Goal: Task Accomplishment & Management: Contribute content

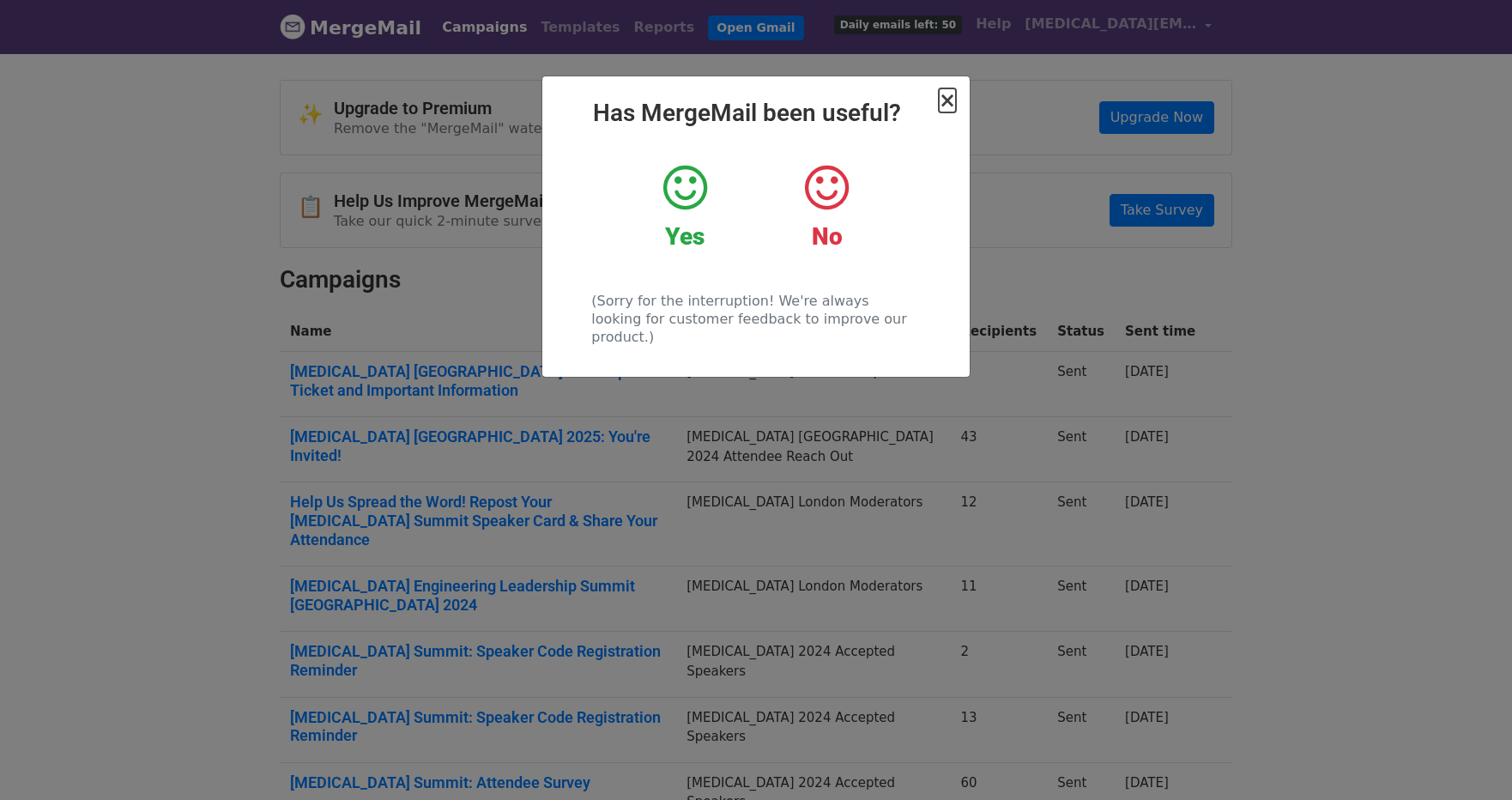
click at [944, 101] on span "×" at bounding box center [947, 100] width 17 height 24
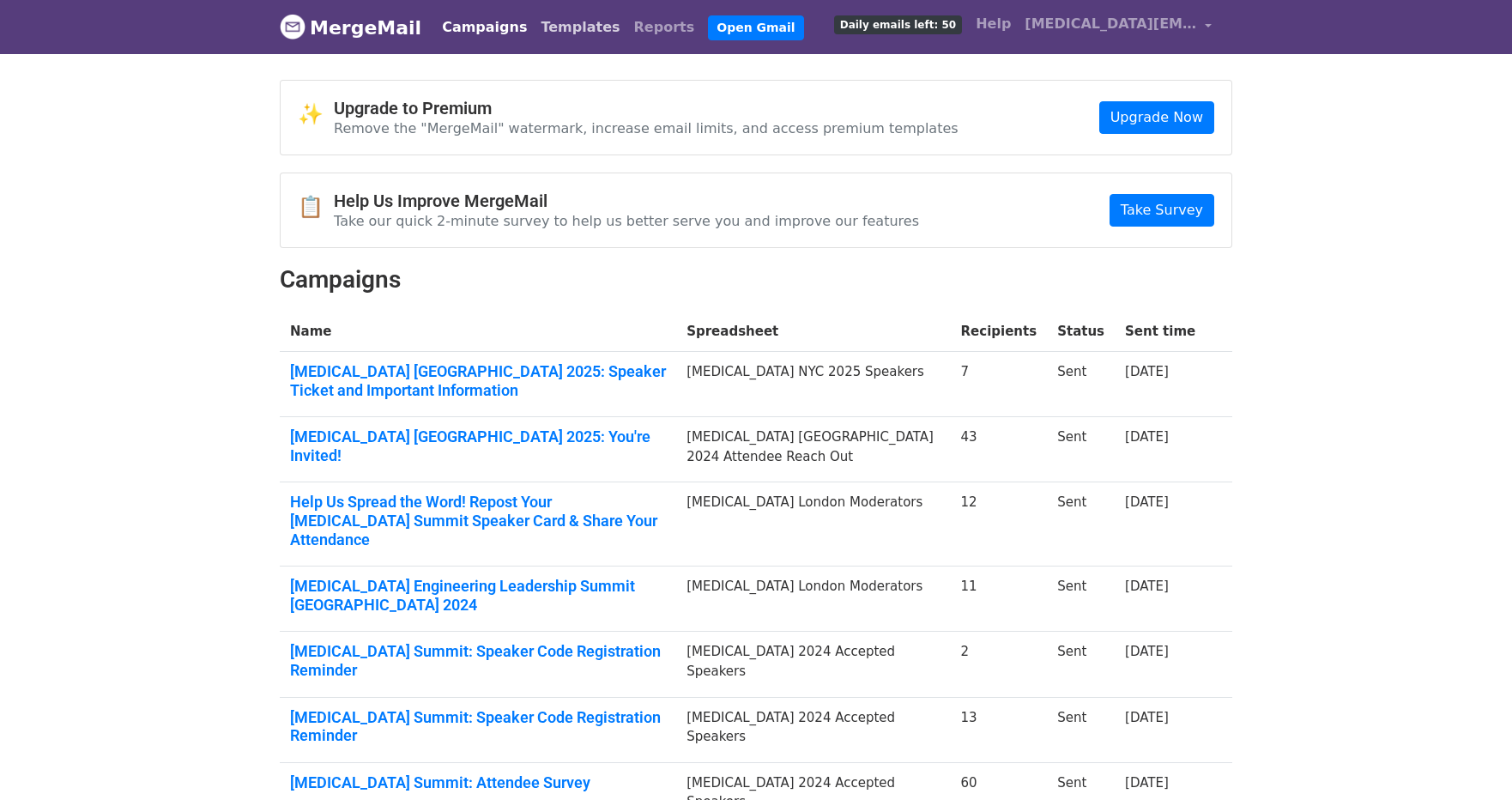
click at [556, 35] on link "Templates" at bounding box center [580, 28] width 93 height 35
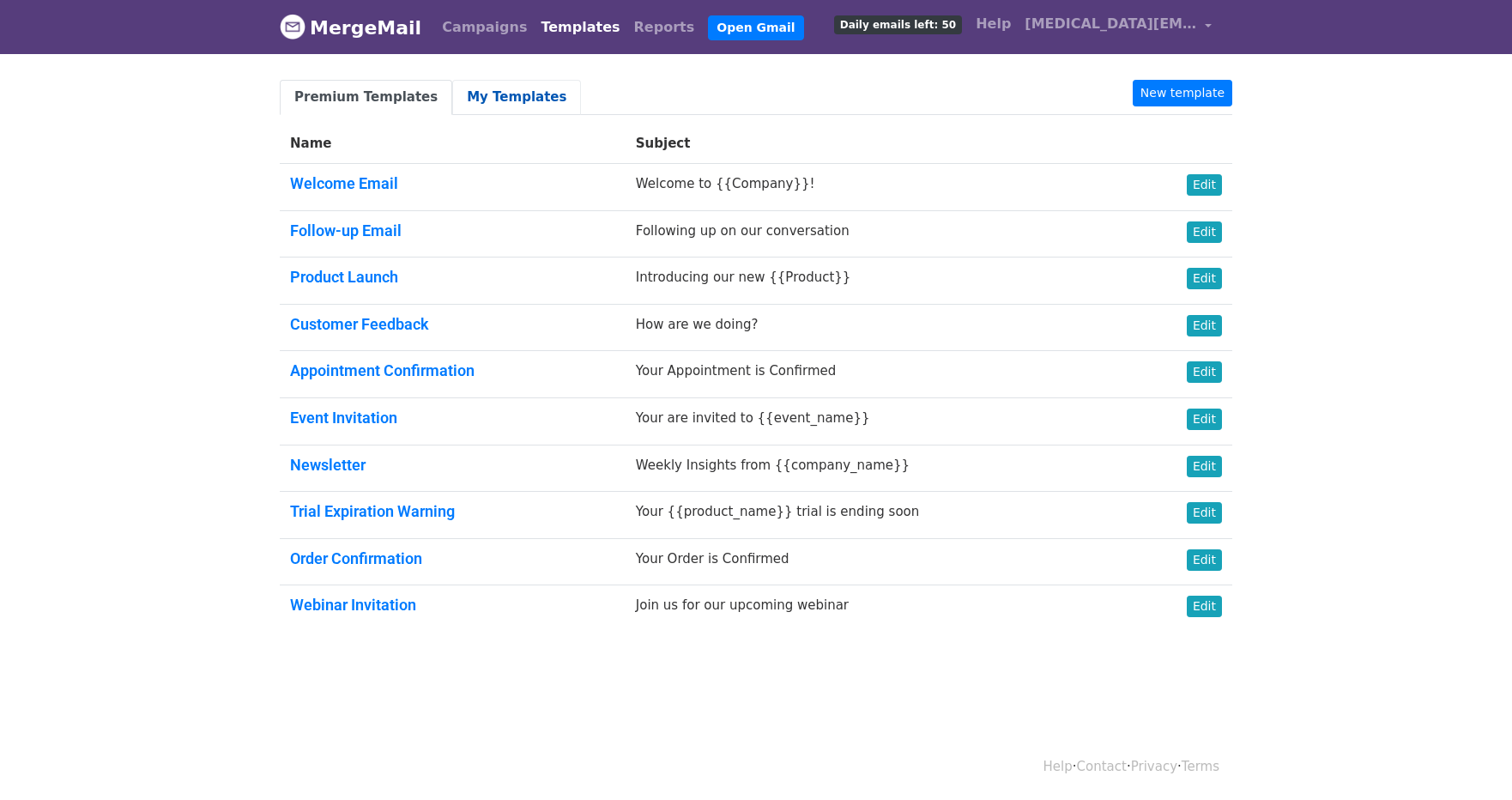
click at [483, 96] on link "My Templates" at bounding box center [516, 97] width 128 height 35
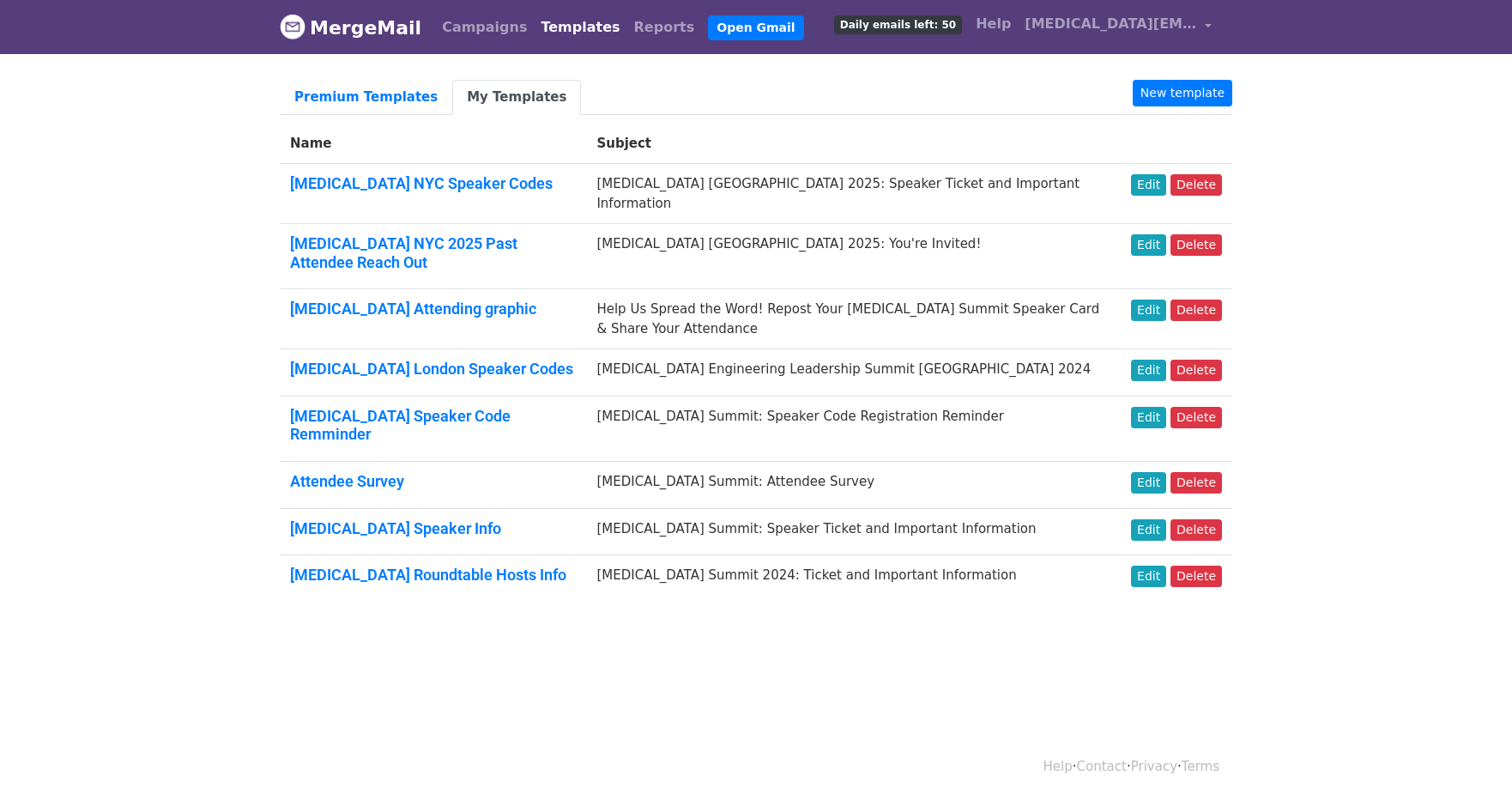
click at [713, 187] on td "T3 NYC 2025: Speaker Ticket and Important Information" at bounding box center [854, 194] width 535 height 60
copy tr "T3 NYC 2025: Speaker Ticket and Important Information Edit"
click at [1195, 112] on li "New template" at bounding box center [1183, 97] width 100 height 35
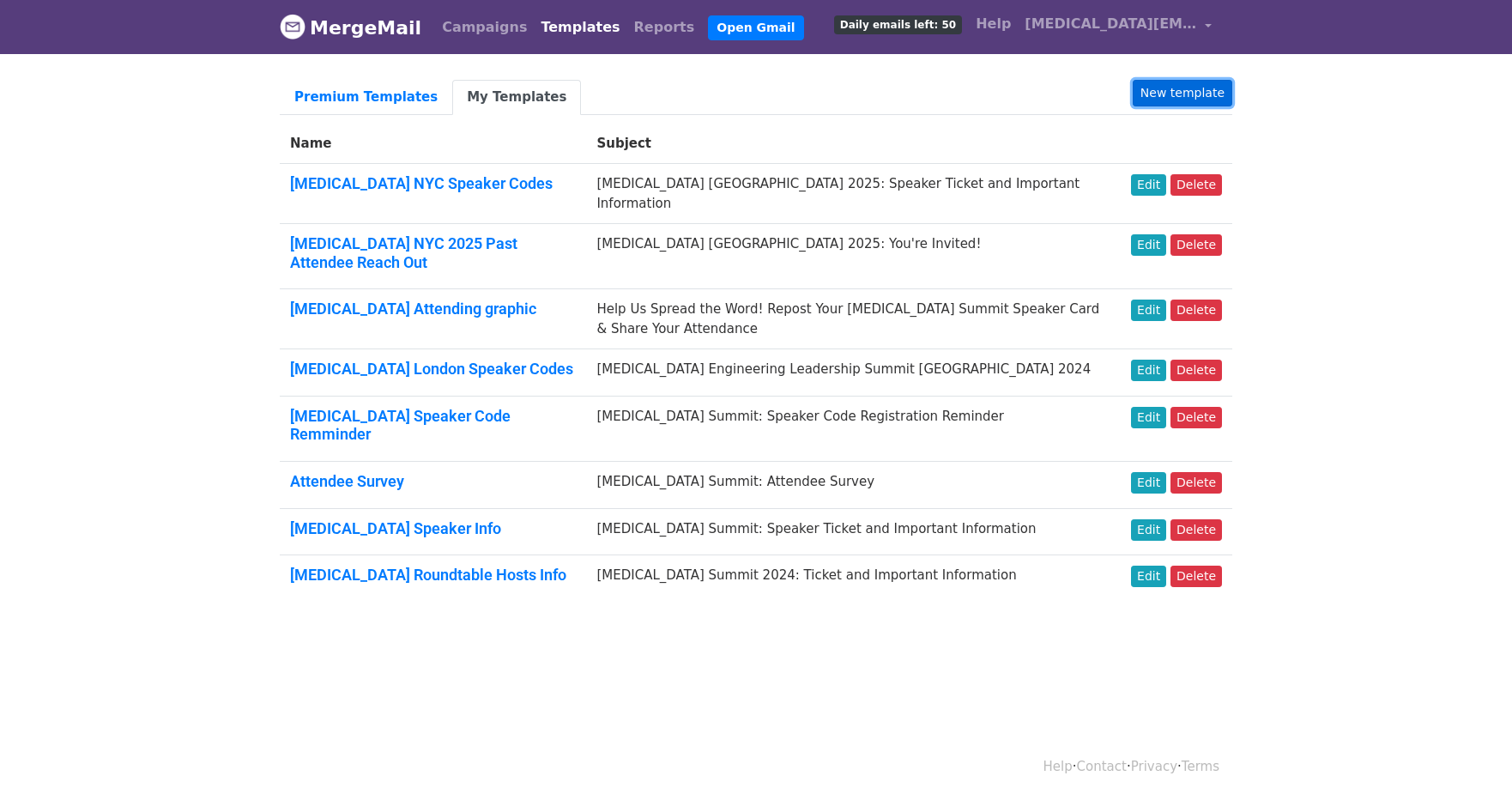
click at [1195, 98] on link "New template" at bounding box center [1183, 94] width 100 height 27
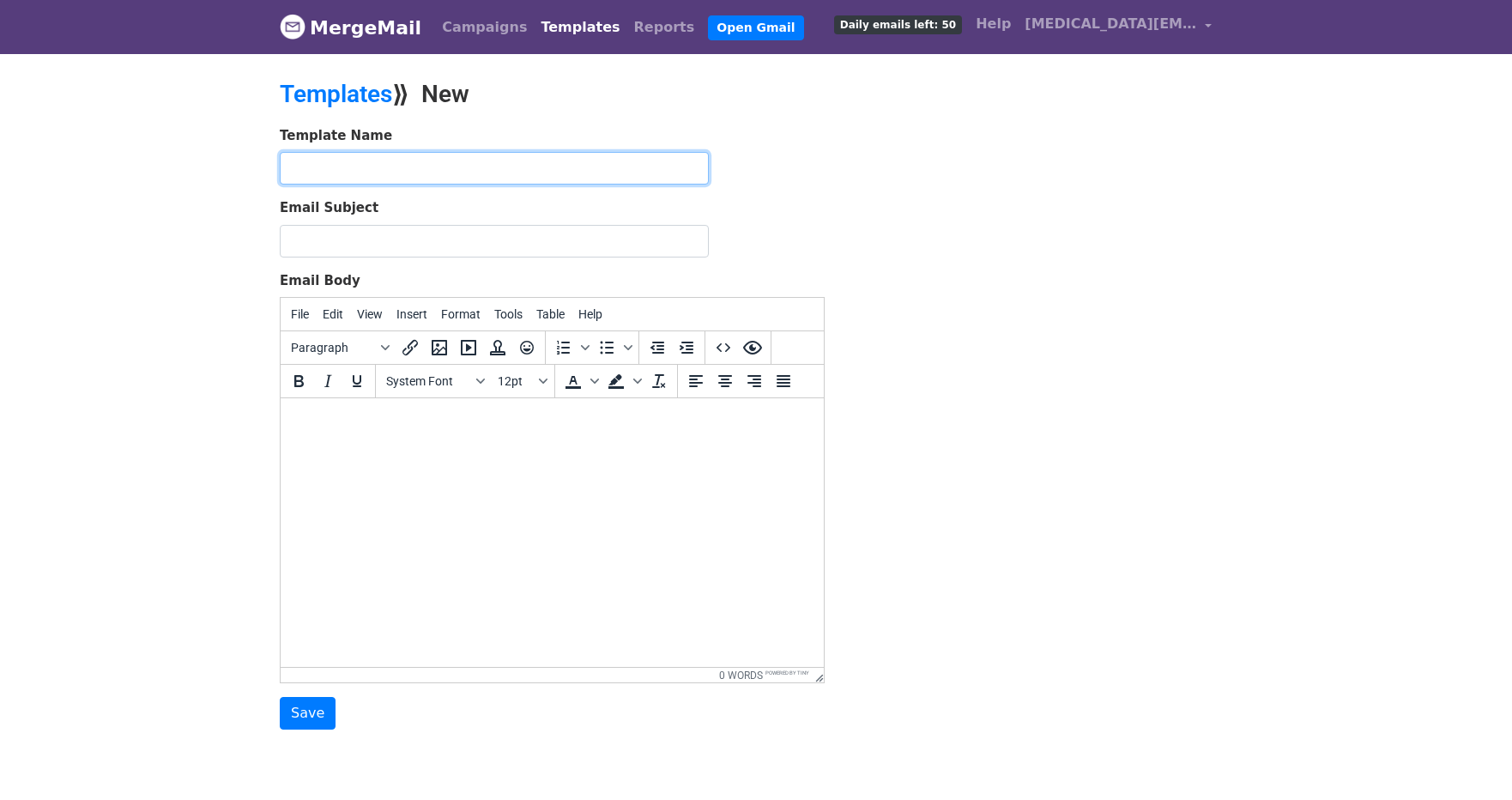
click at [457, 169] on input "text" at bounding box center [494, 168] width 429 height 33
paste input "[MEDICAL_DATA] [GEOGRAPHIC_DATA] 2025: Speaker Ticket and Important Information"
type input "[MEDICAL_DATA] [GEOGRAPHIC_DATA] 2025: Speaker Ticket and Important Information"
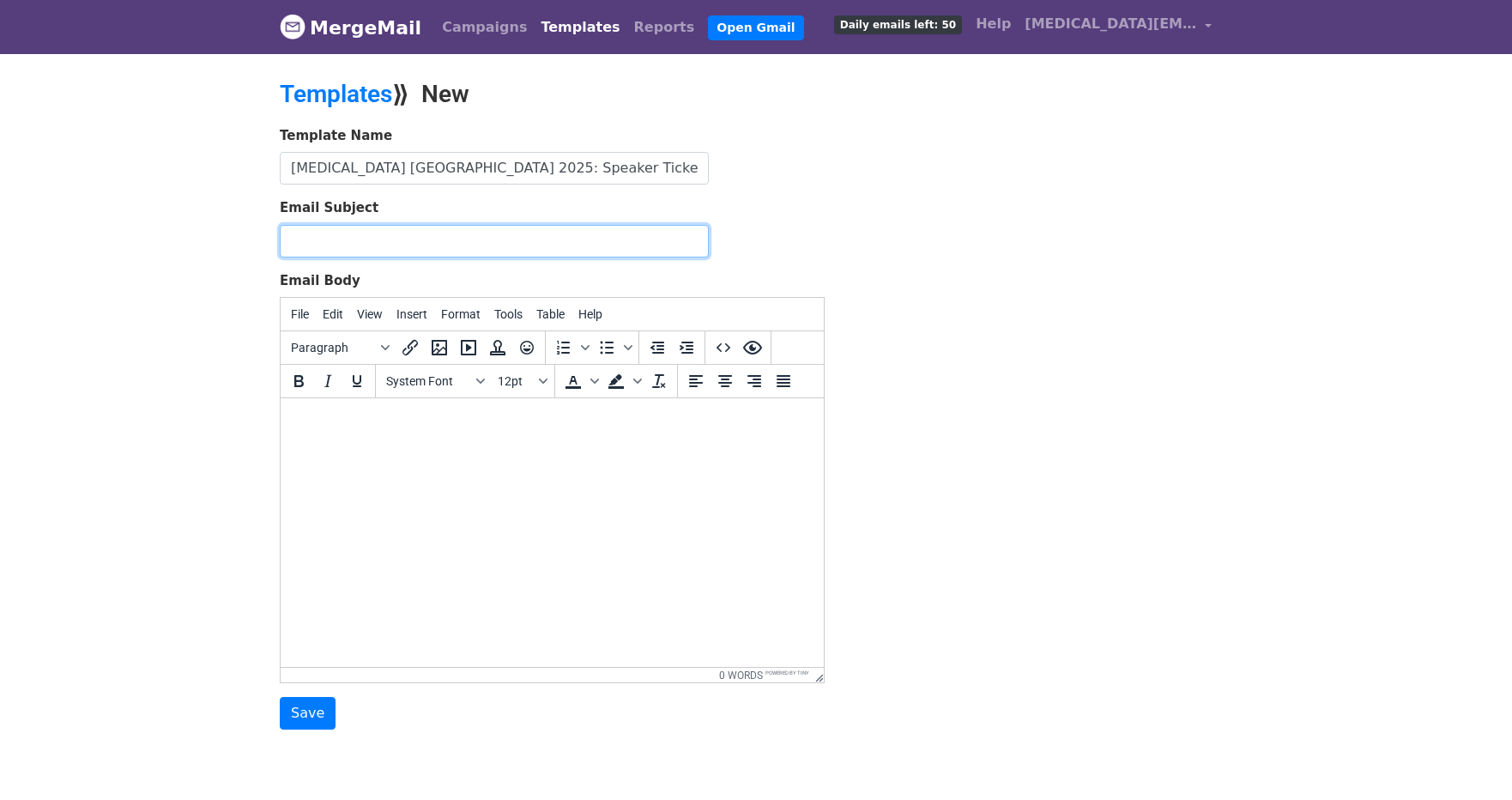
click at [377, 234] on input "Email Subject" at bounding box center [494, 241] width 429 height 33
paste input "T3 NYC 2025: Speaker Ticket and Important Information"
type input "T3 NYC 2025: Speaker Ticket and Important Information"
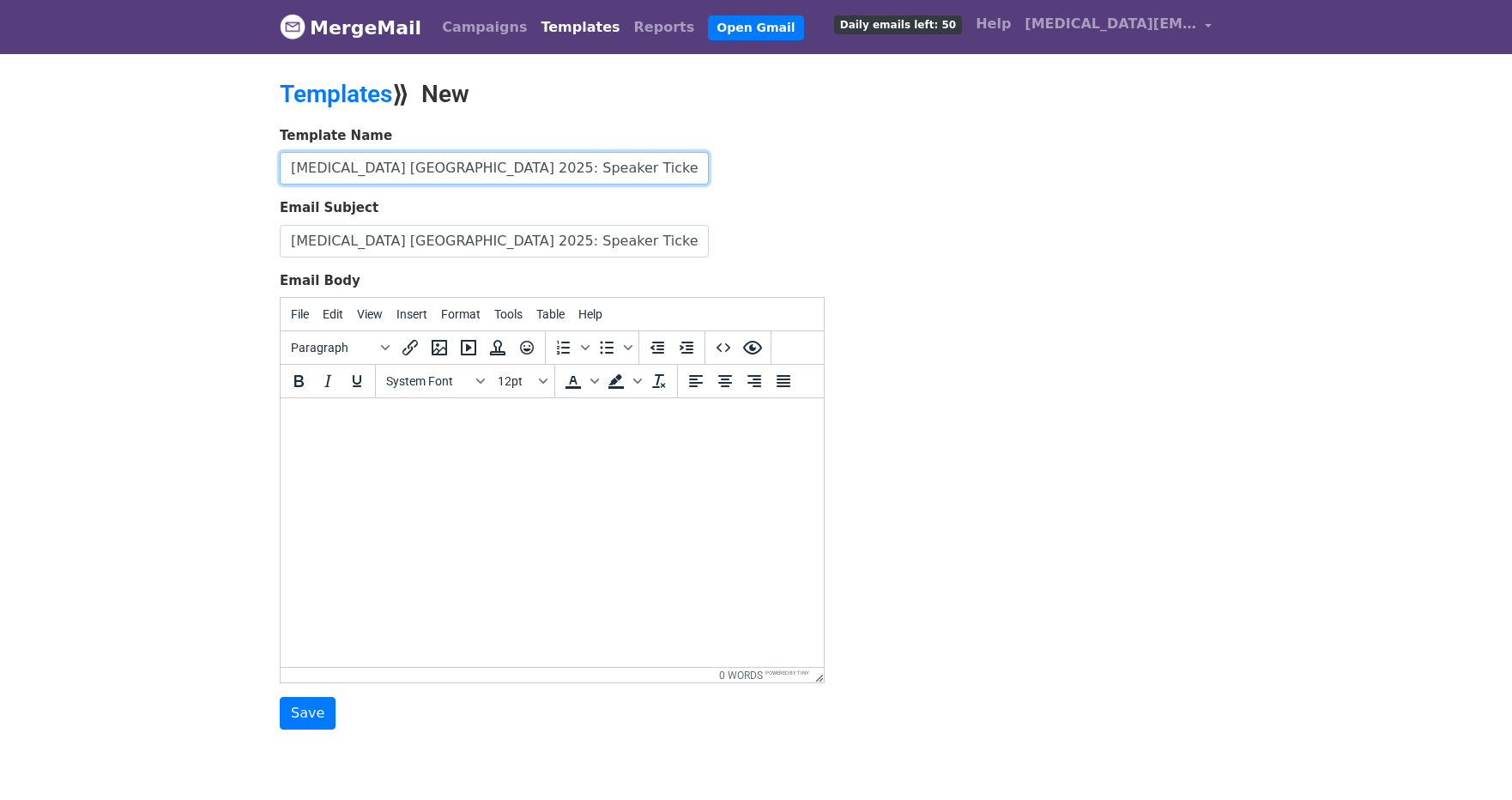
click at [326, 169] on input "T3 NYC 2025: Speaker Ticket and Important Information" at bounding box center [494, 168] width 429 height 33
type input "T3 Berlin 2025: Speaker Ticket and Important Information"
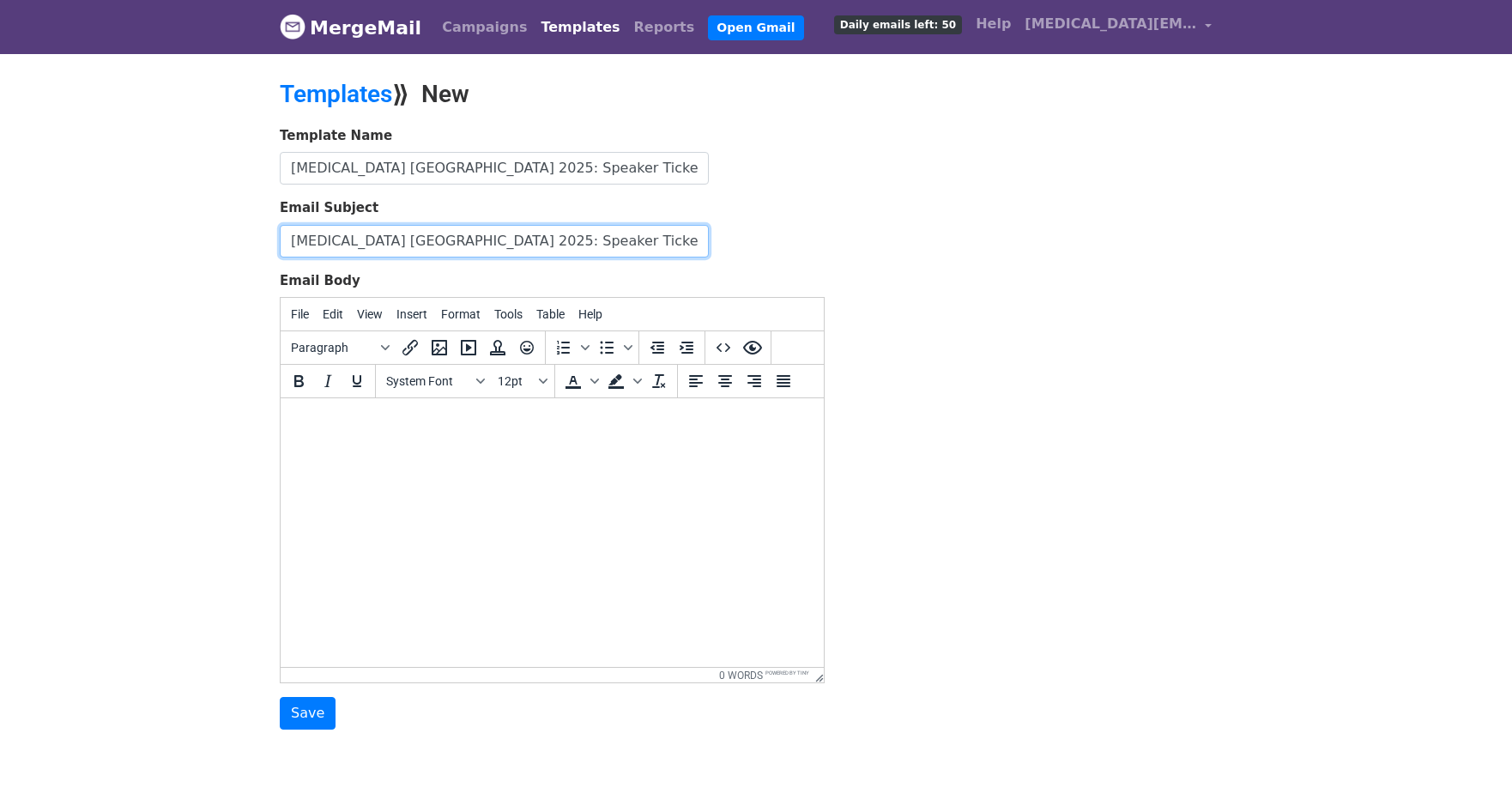
click at [326, 248] on input "T3 NYC 2025: Speaker Ticket and Important Information" at bounding box center [494, 241] width 429 height 33
click at [313, 239] on input "T3 Berlin 2025: Speaker Ticket and Important Information" at bounding box center [494, 241] width 429 height 33
click at [401, 242] on input "T3 Summit Berlin 2025: Speaker Ticket and Important Information" at bounding box center [494, 241] width 429 height 33
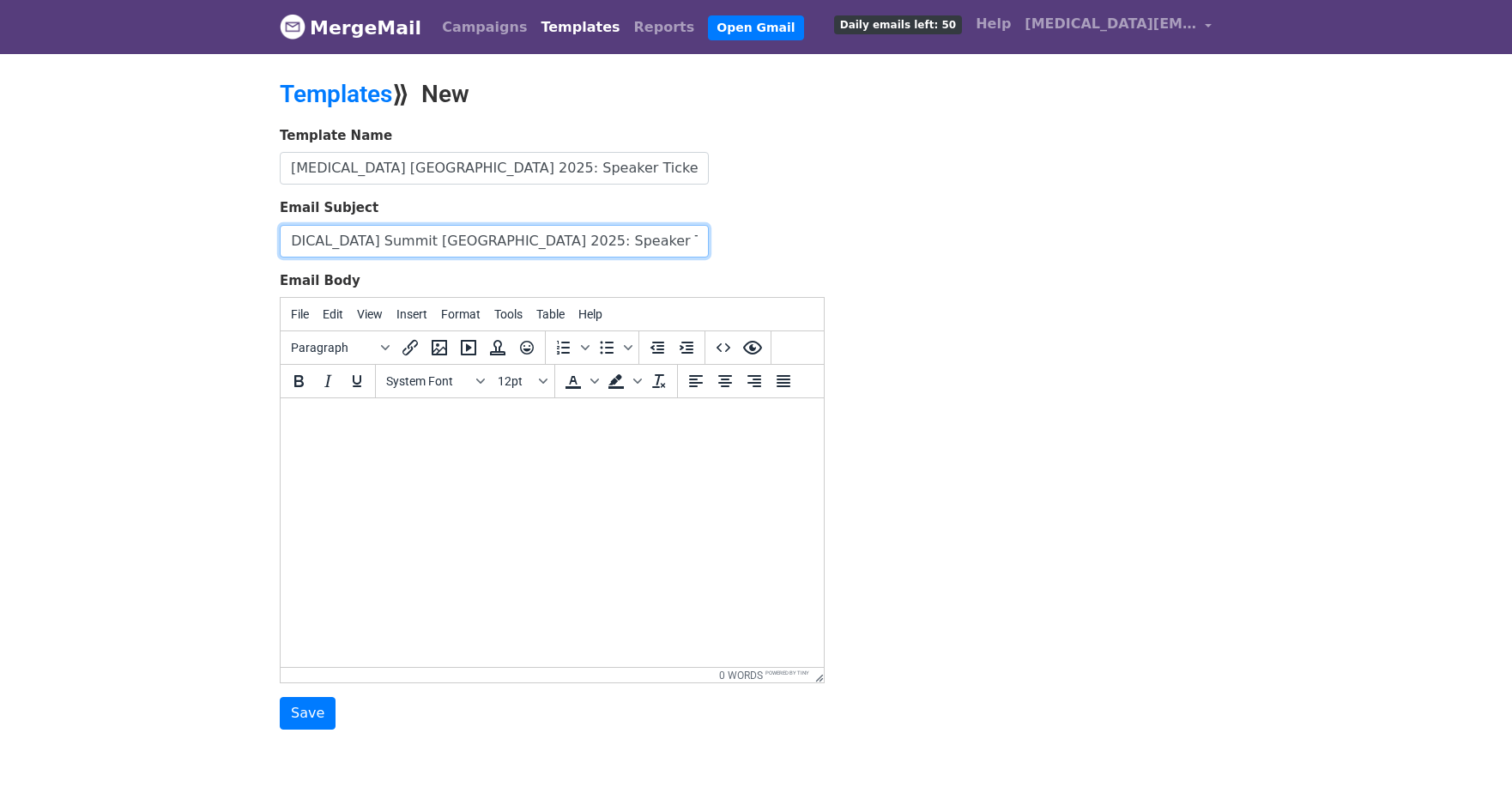
drag, startPoint x: 515, startPoint y: 234, endPoint x: 727, endPoint y: 253, distance: 212.8
click at [727, 253] on div "Email Subject T3 Summit Berlin 2025: Speaker Ticket and Important Information" at bounding box center [552, 227] width 545 height 59
click at [624, 233] on input "T3 Summit Berlin 2025: Speaker Ticket and Important Information" at bounding box center [494, 241] width 429 height 33
click at [690, 239] on input "T3 Summit Berlin 2025: Speaker Ticket and Important Information" at bounding box center [494, 241] width 429 height 33
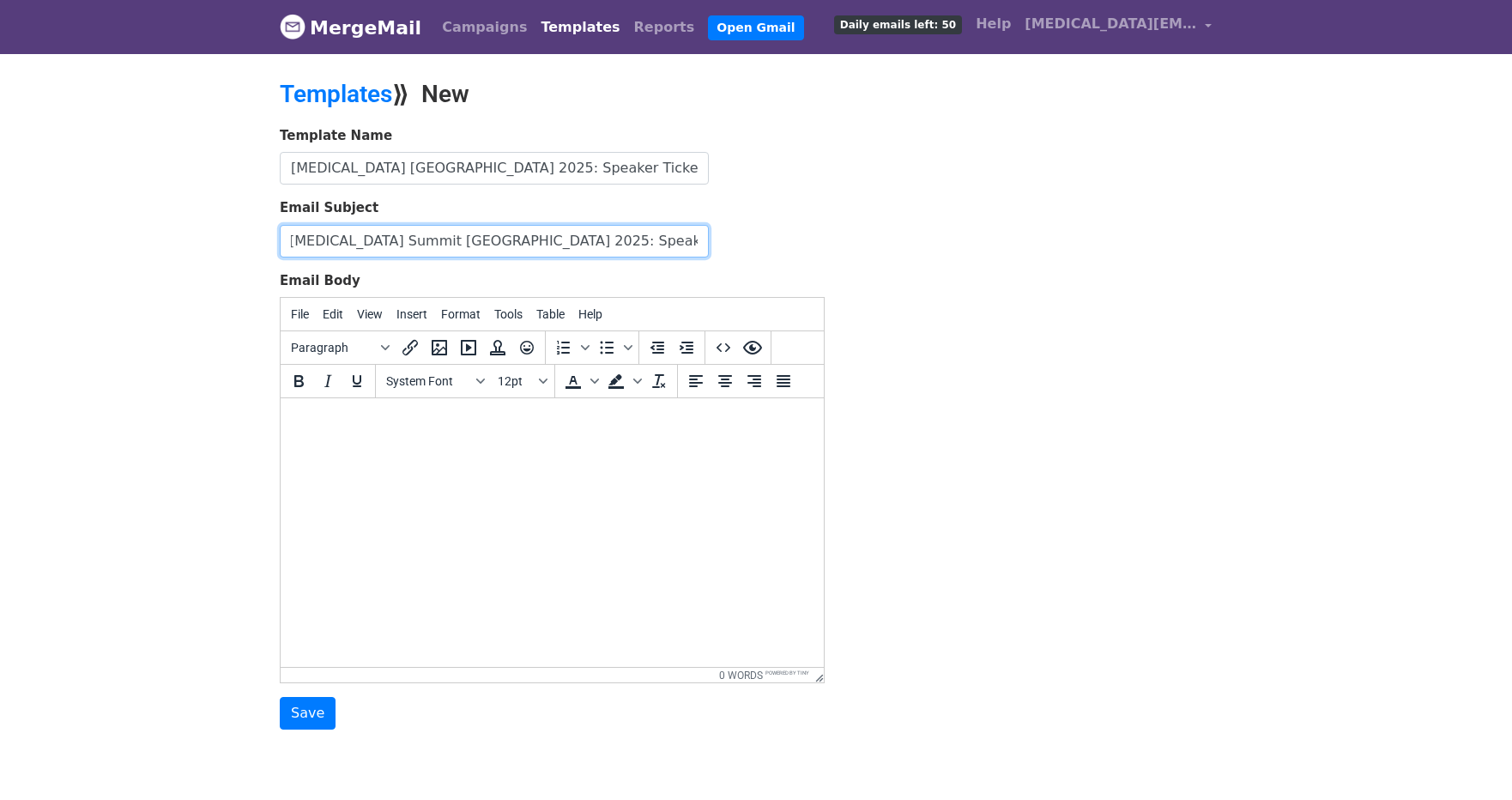
type input "T3 Summit Berlin 2025: Speaker Ticket and Important Information"
click at [518, 445] on html at bounding box center [552, 422] width 543 height 46
click at [361, 445] on html at bounding box center [552, 422] width 543 height 46
paste body "To enrich screen reader interactions, please activate Accessibility in Grammarl…"
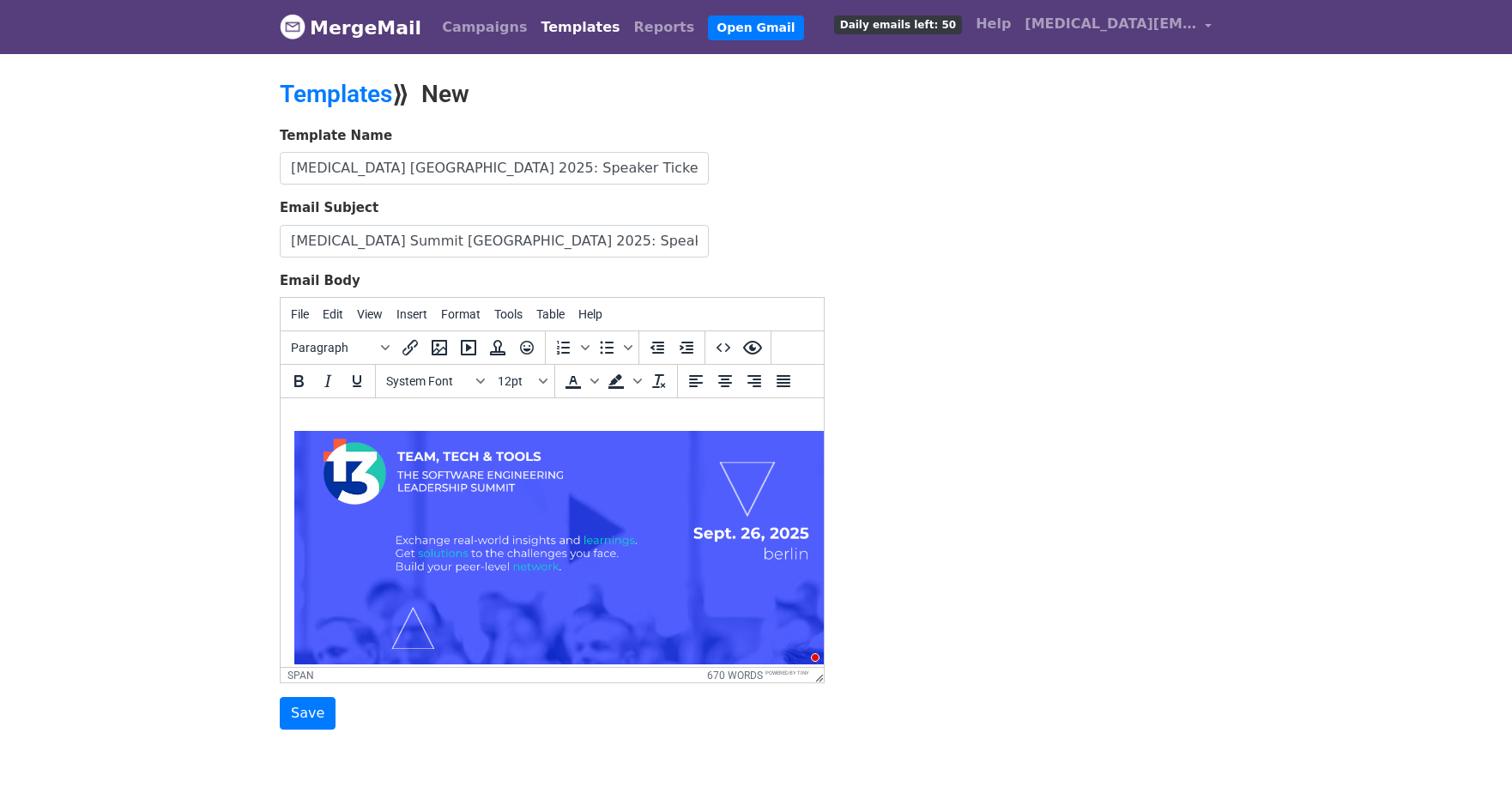
click at [560, 529] on img "To enrich screen reader interactions, please activate Accessibility in Grammarl…" at bounding box center [562, 548] width 536 height 234
click at [697, 375] on icon "Align left" at bounding box center [695, 381] width 13 height 12
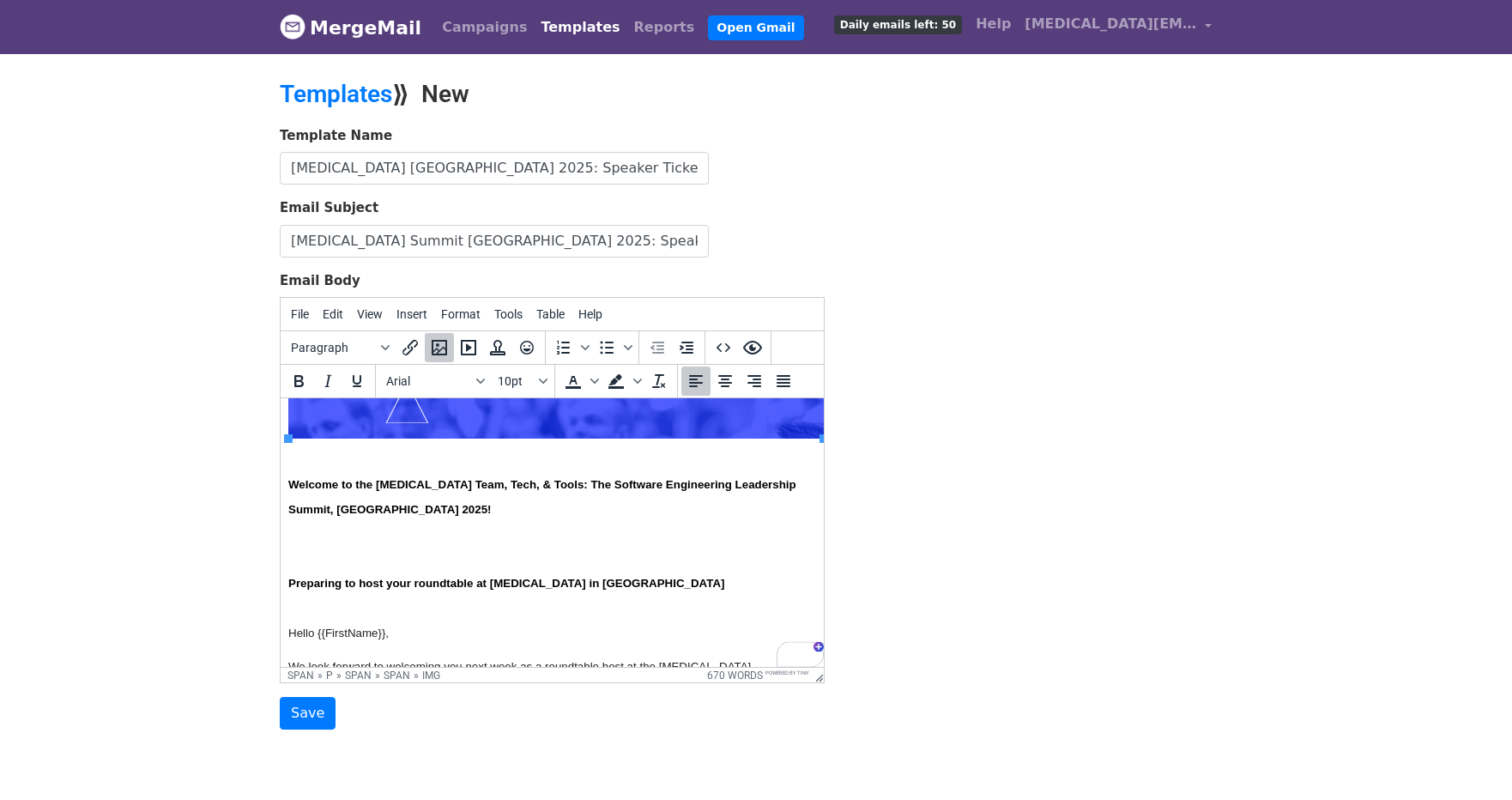
scroll to position [227, 0]
click at [459, 550] on p "To enrich screen reader interactions, please activate Accessibility in Grammarl…" at bounding box center [546, 557] width 516 height 25
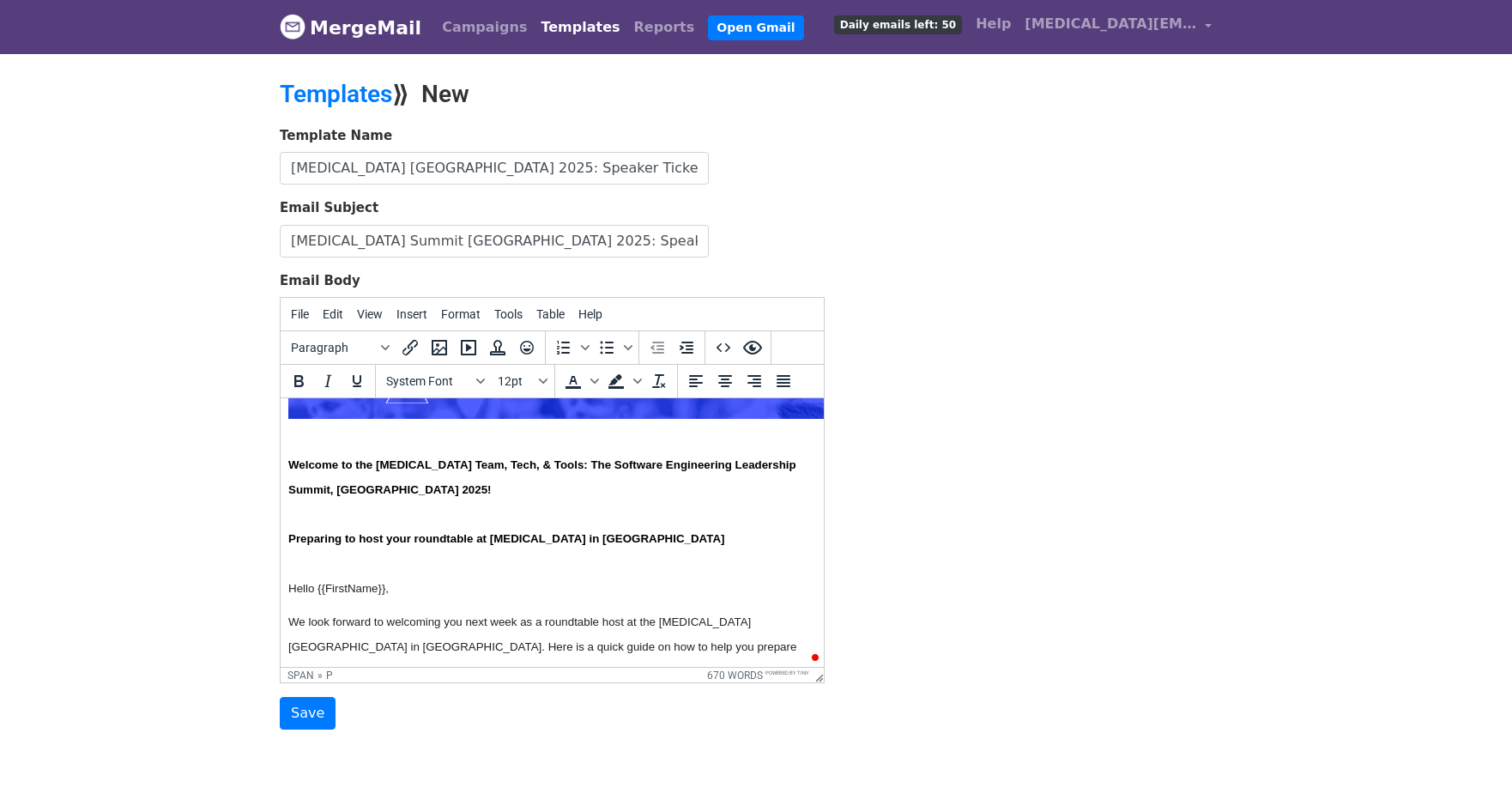
scroll to position [0, 0]
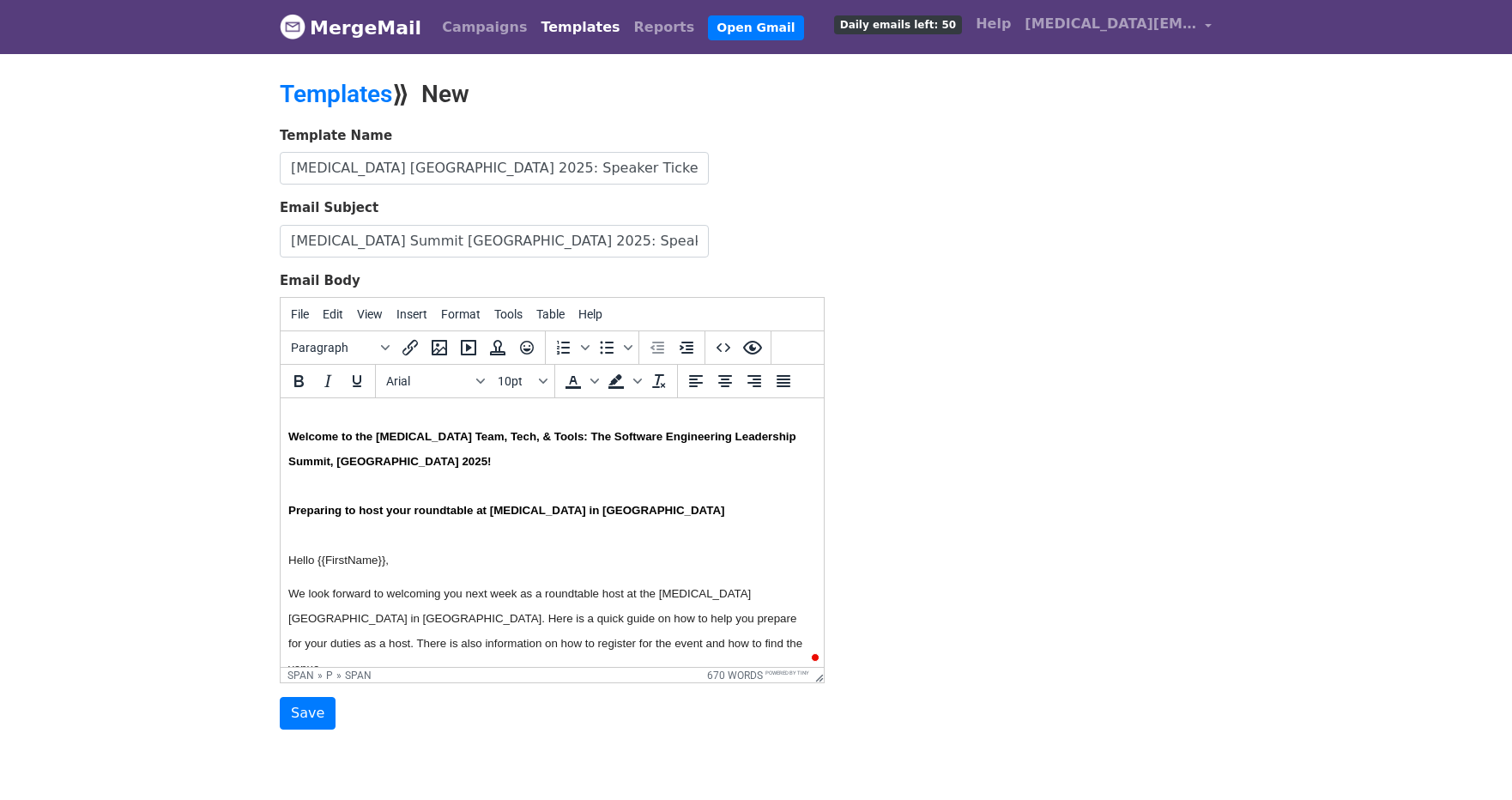
click at [420, 599] on span "We look forward to welcoming you next week as a roundtable host at the T3 CTO S…" at bounding box center [546, 630] width 518 height 87
click at [371, 460] on p "Welcome to the [MEDICAL_DATA] Team, Tech, & Tools: The Software Engineering Lea…" at bounding box center [546, 449] width 516 height 50
click at [371, 435] on span "Welcome to the [MEDICAL_DATA] Team, Tech, & Tools: The Software Engineering Lea…" at bounding box center [543, 449] width 511 height 37
click at [427, 520] on p "Preparing to host your roundtable at [MEDICAL_DATA] in [GEOGRAPHIC_DATA]" at bounding box center [546, 510] width 516 height 25
click at [440, 591] on span "We look forward to welcoming you next week as a roundtable host at the [MEDICAL…" at bounding box center [546, 630] width 518 height 87
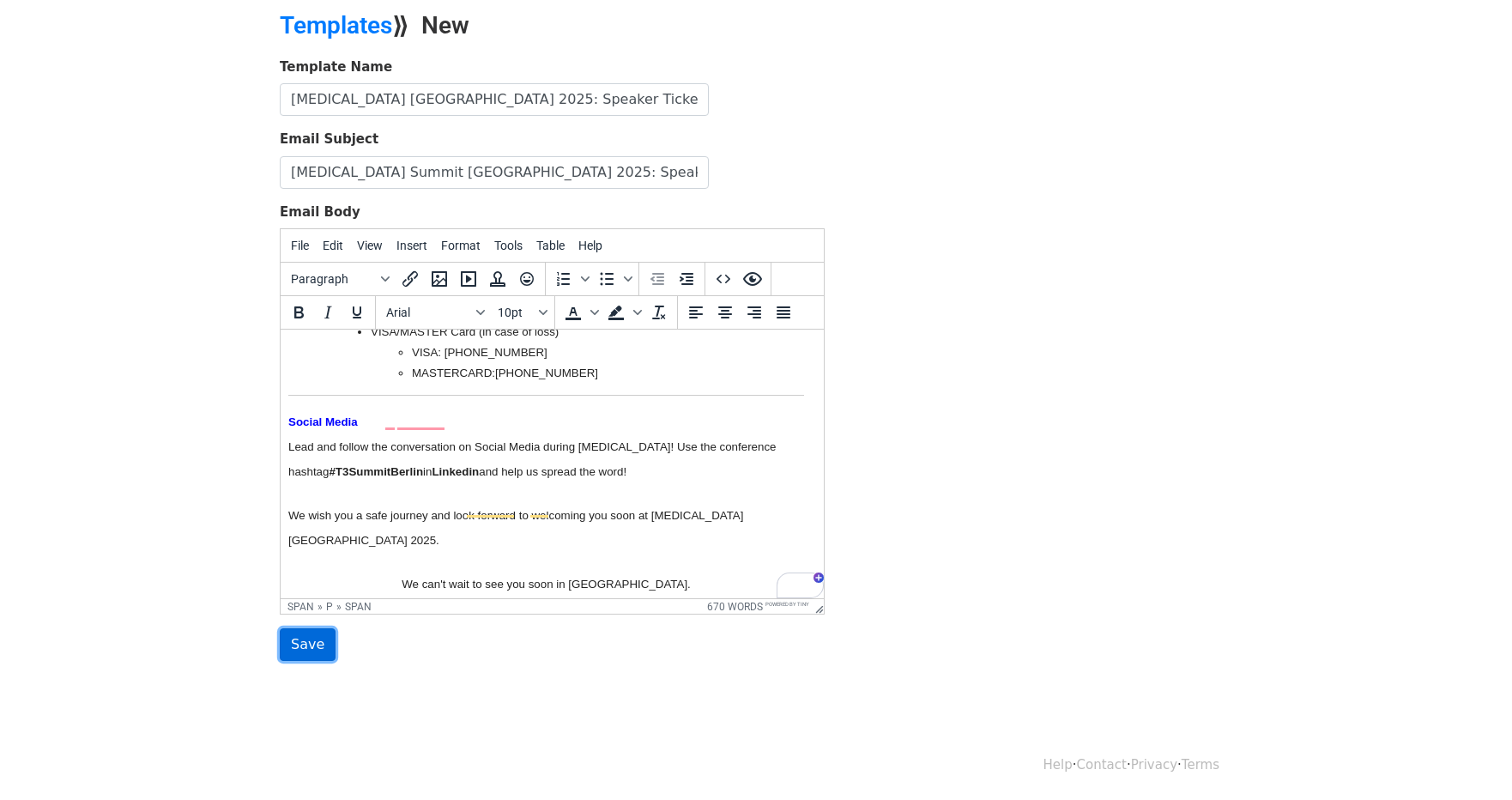
click at [300, 644] on input "Save" at bounding box center [308, 645] width 56 height 33
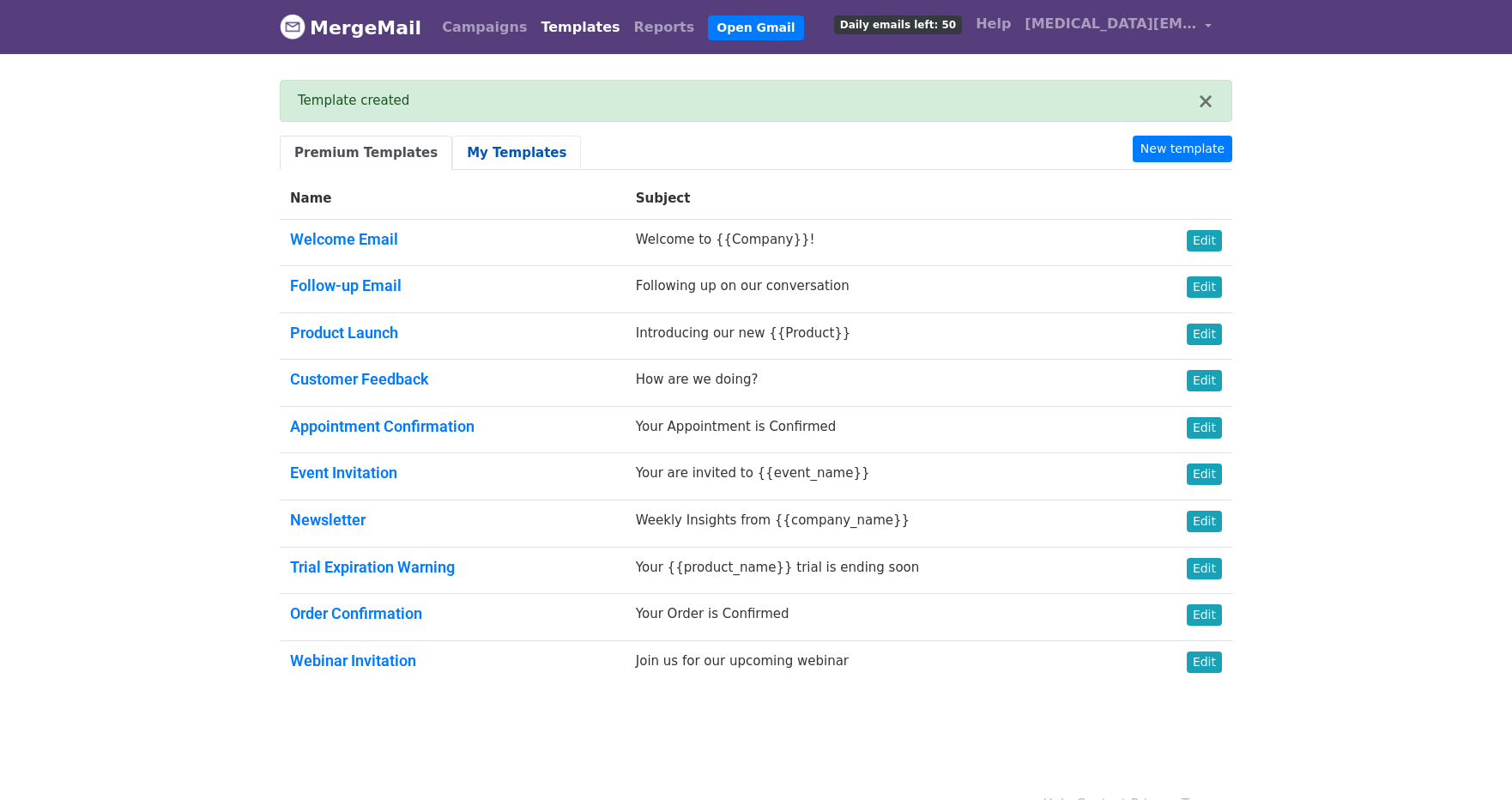
click at [514, 166] on link "My Templates" at bounding box center [516, 153] width 128 height 35
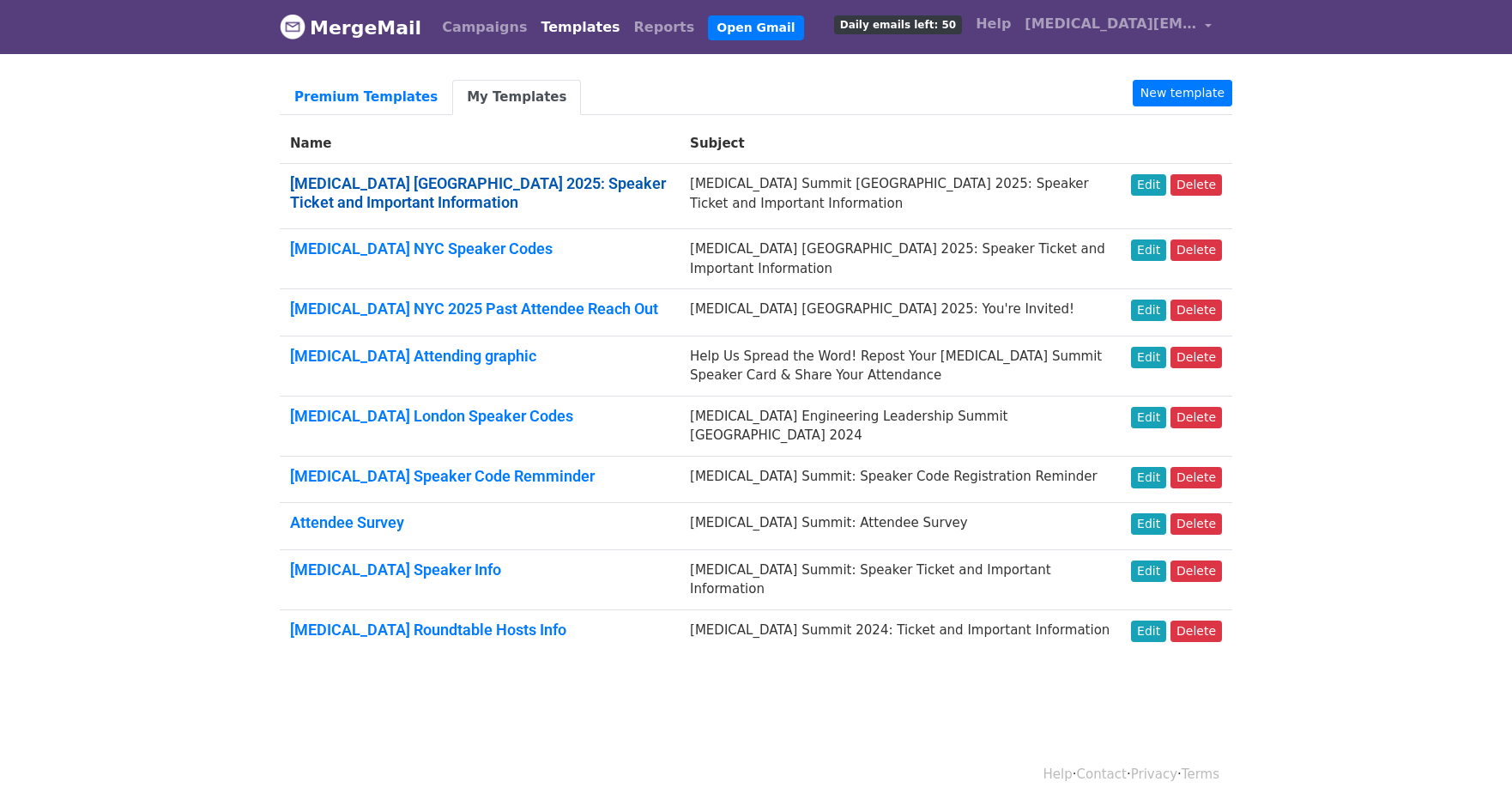
click at [531, 177] on link "[MEDICAL_DATA] [GEOGRAPHIC_DATA] 2025: Speaker Ticket and Important Information" at bounding box center [478, 192] width 376 height 37
click at [1151, 187] on link "Edit" at bounding box center [1148, 185] width 35 height 21
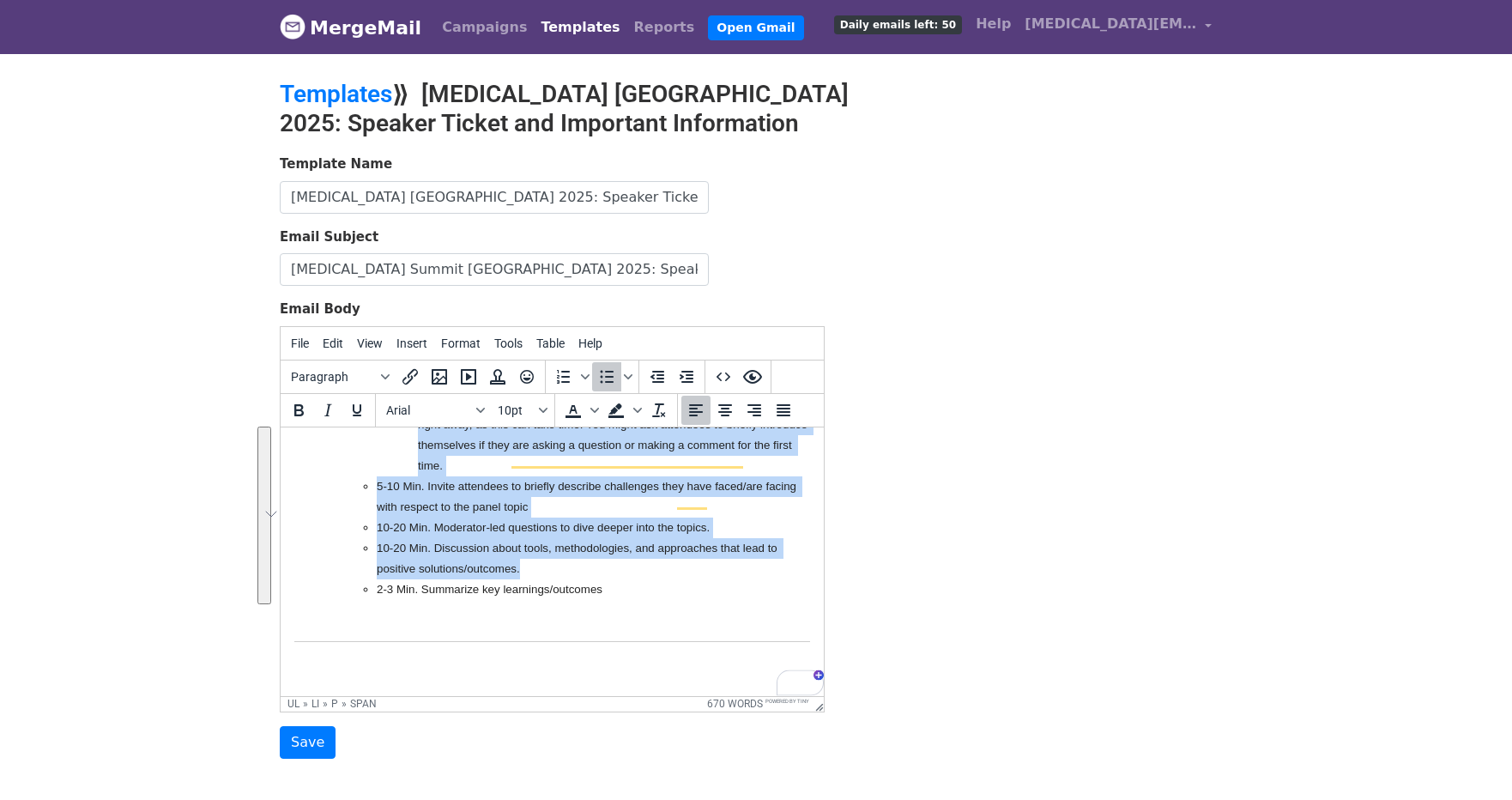
scroll to position [961, 0]
drag, startPoint x: 336, startPoint y: 505, endPoint x: 707, endPoint y: 580, distance: 378.5
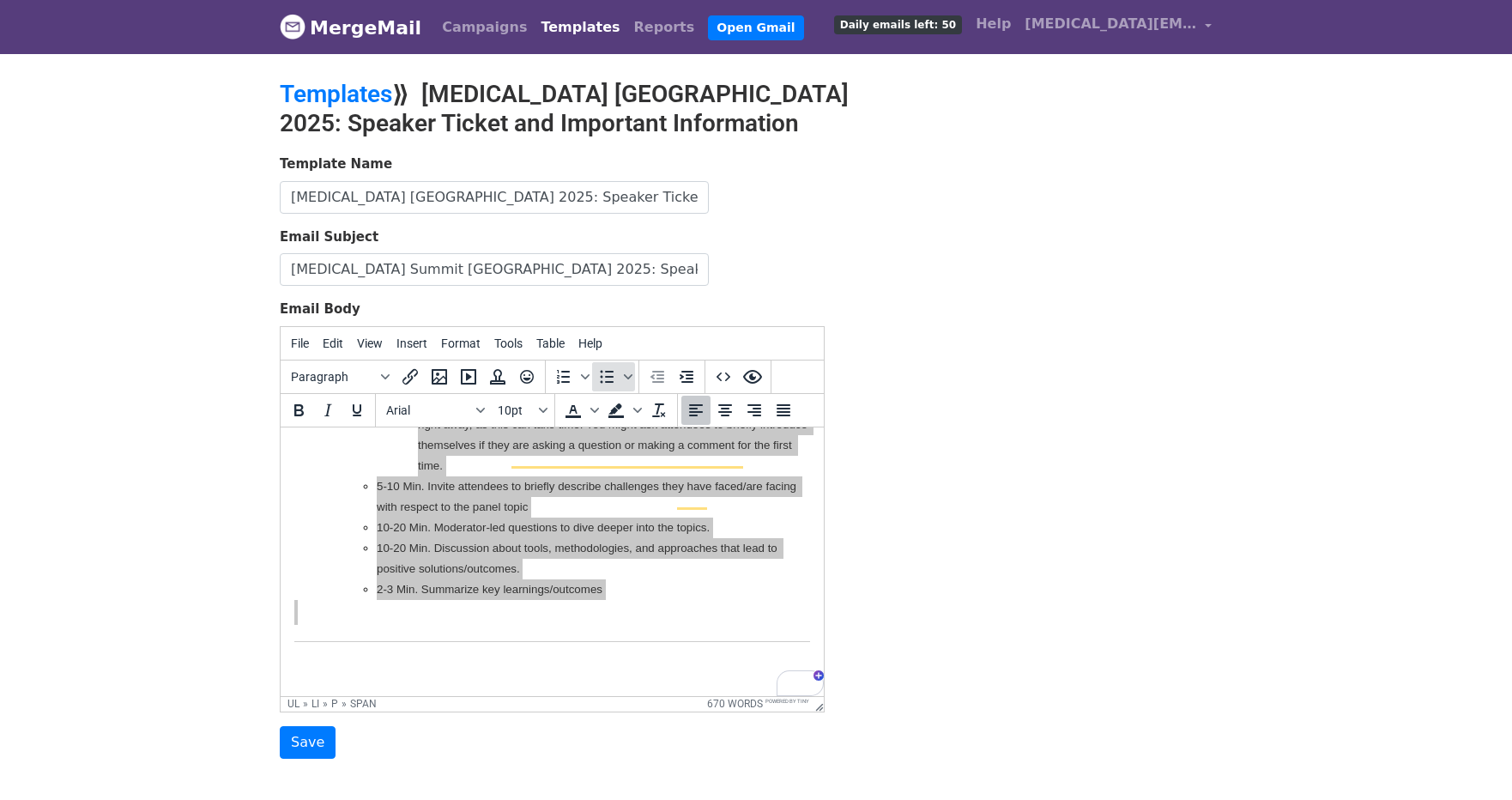
click at [601, 377] on icon "Bullet list" at bounding box center [606, 376] width 21 height 21
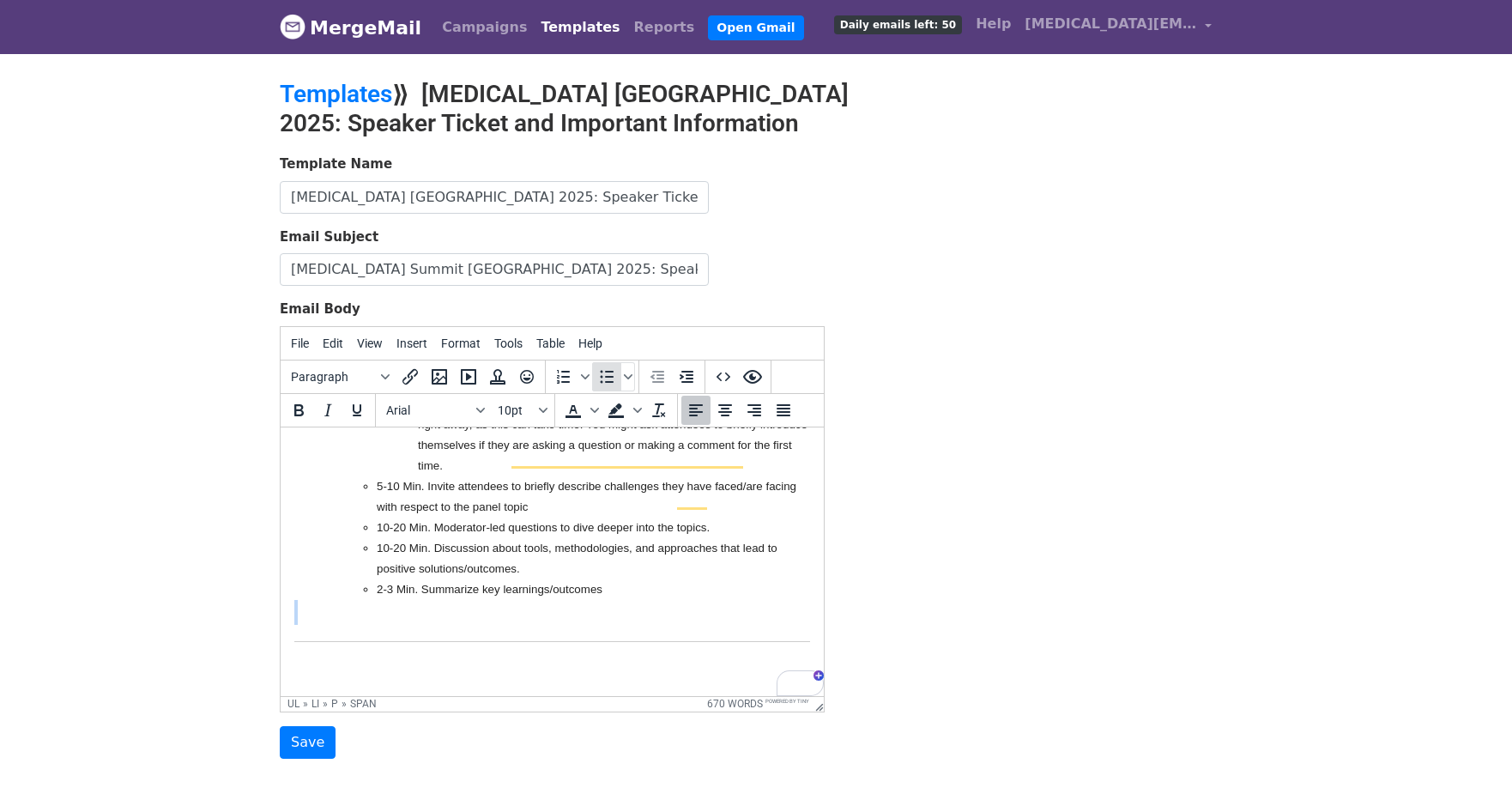
scroll to position [1075, 0]
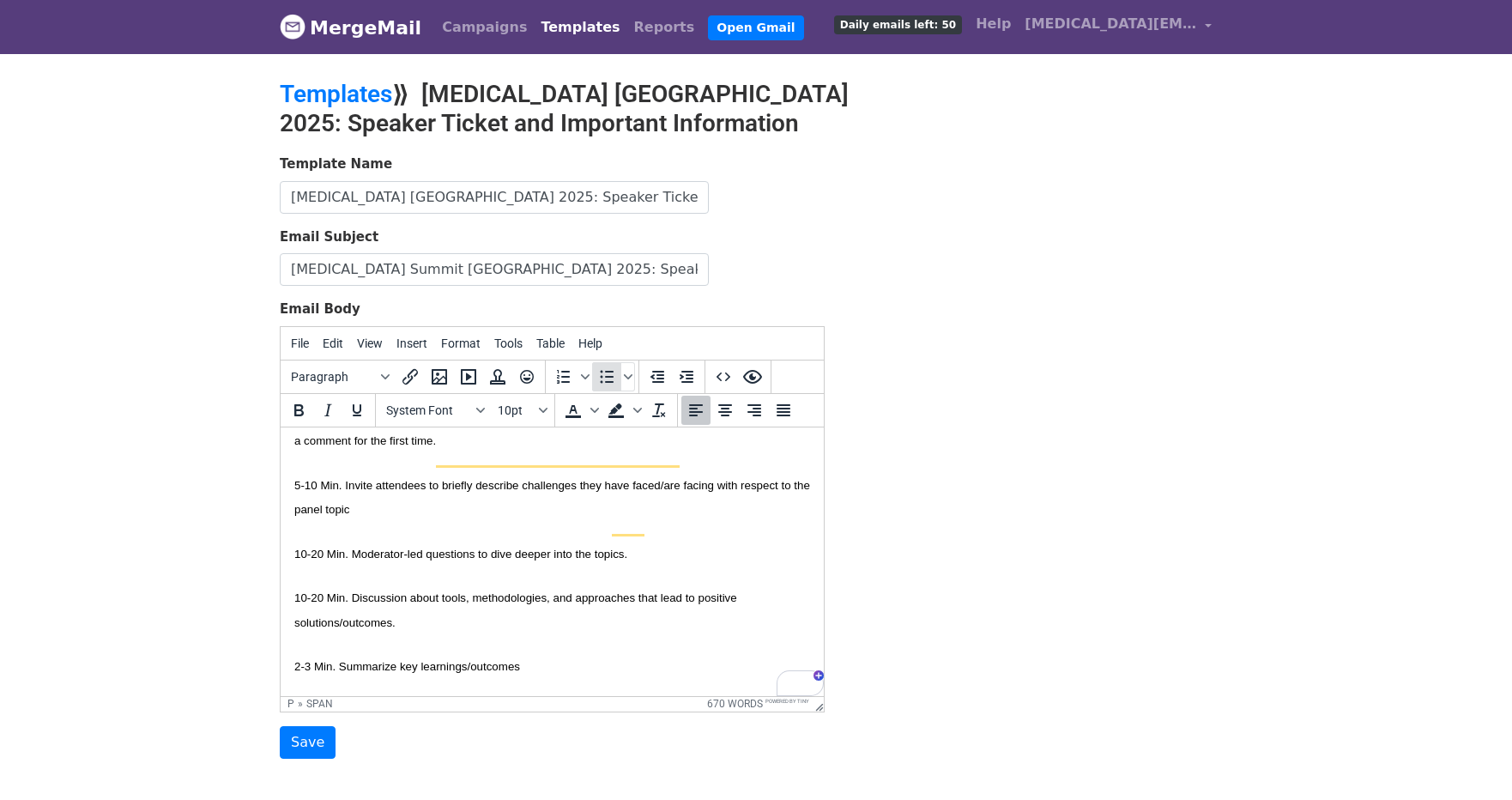
click at [601, 377] on icon "Bullet list" at bounding box center [606, 376] width 21 height 21
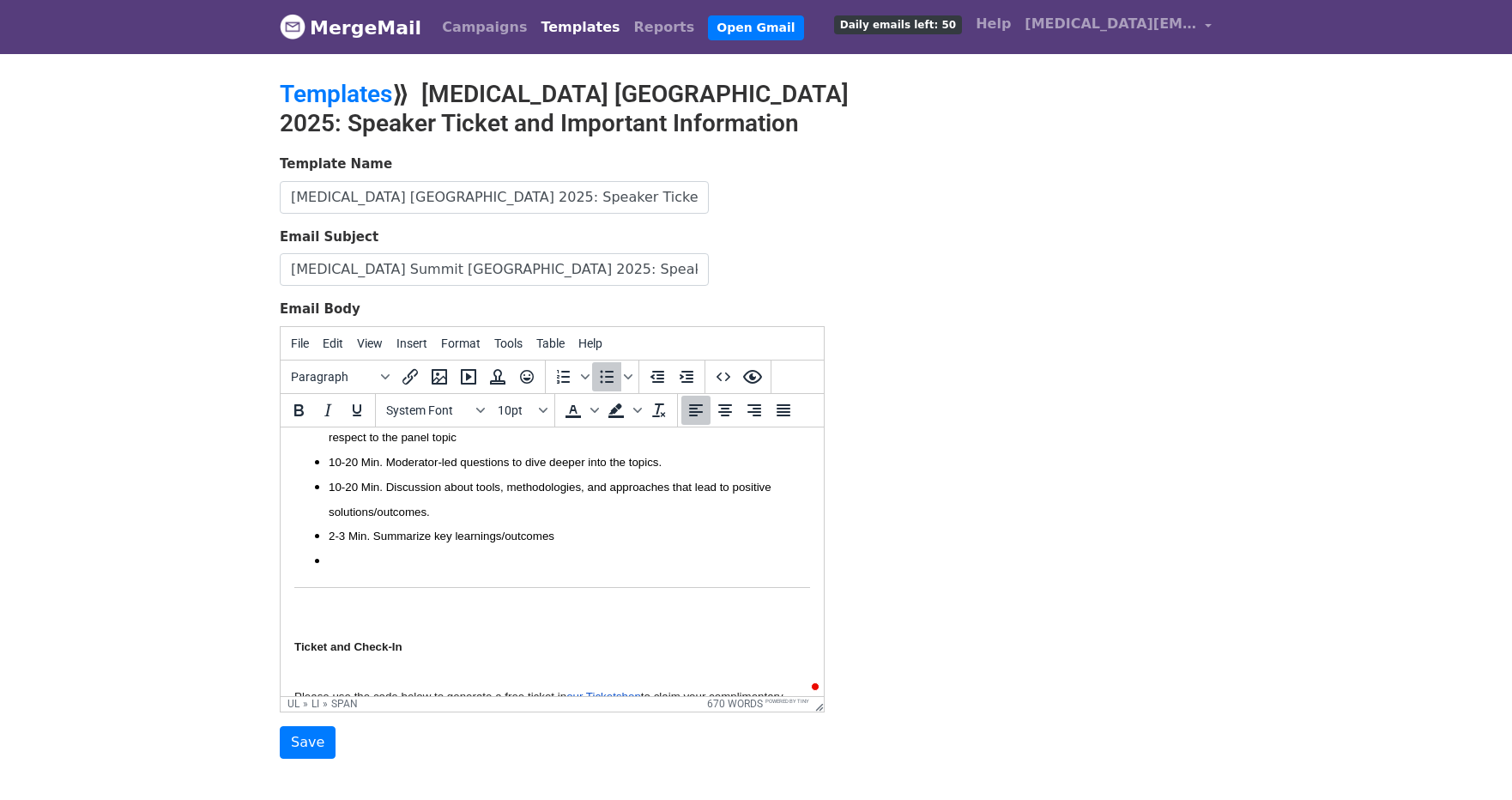
click at [407, 548] on li "To enrich screen reader interactions, please activate Accessibility in Grammarl…" at bounding box center [570, 560] width 481 height 25
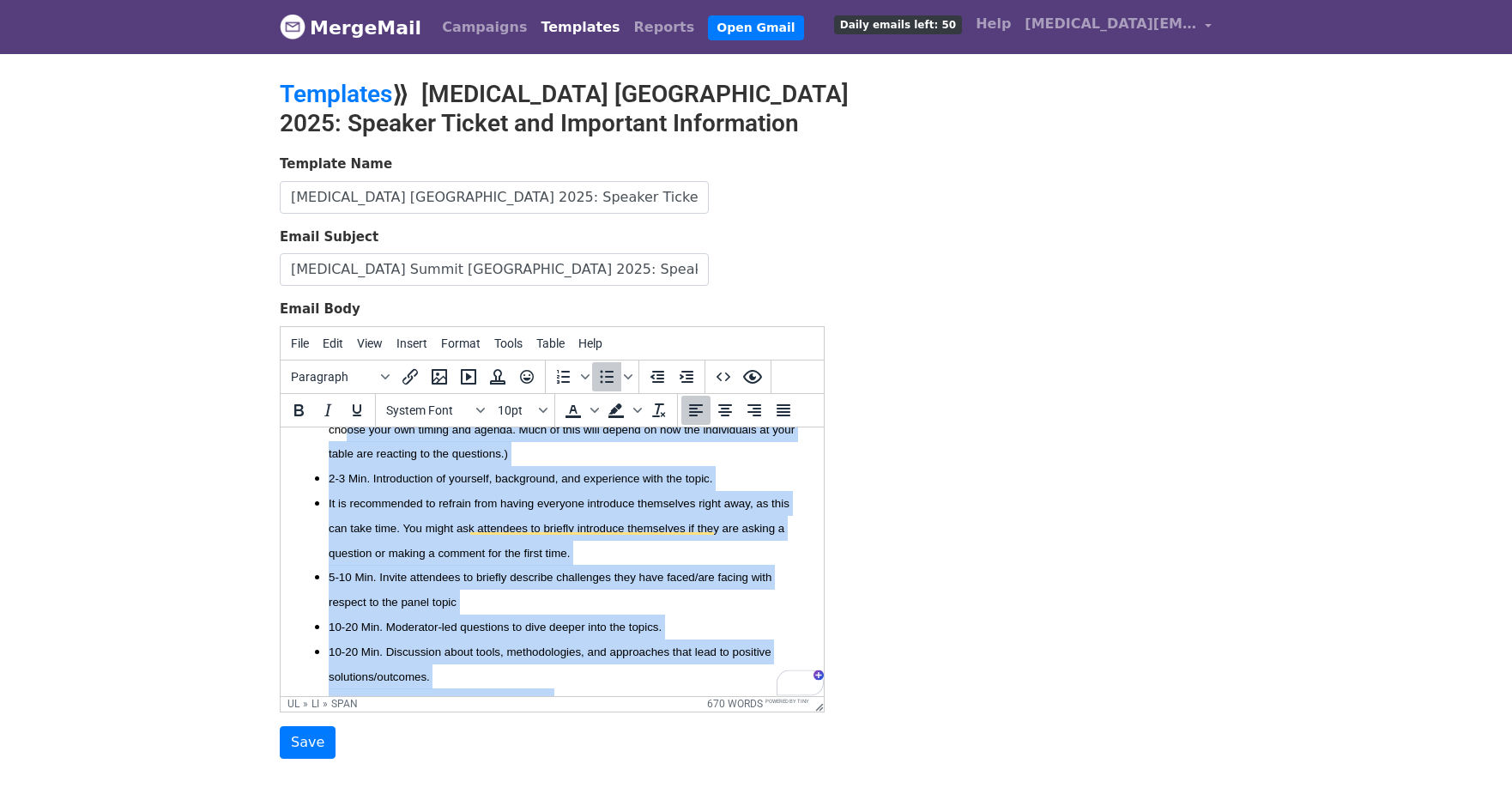
scroll to position [845, 0]
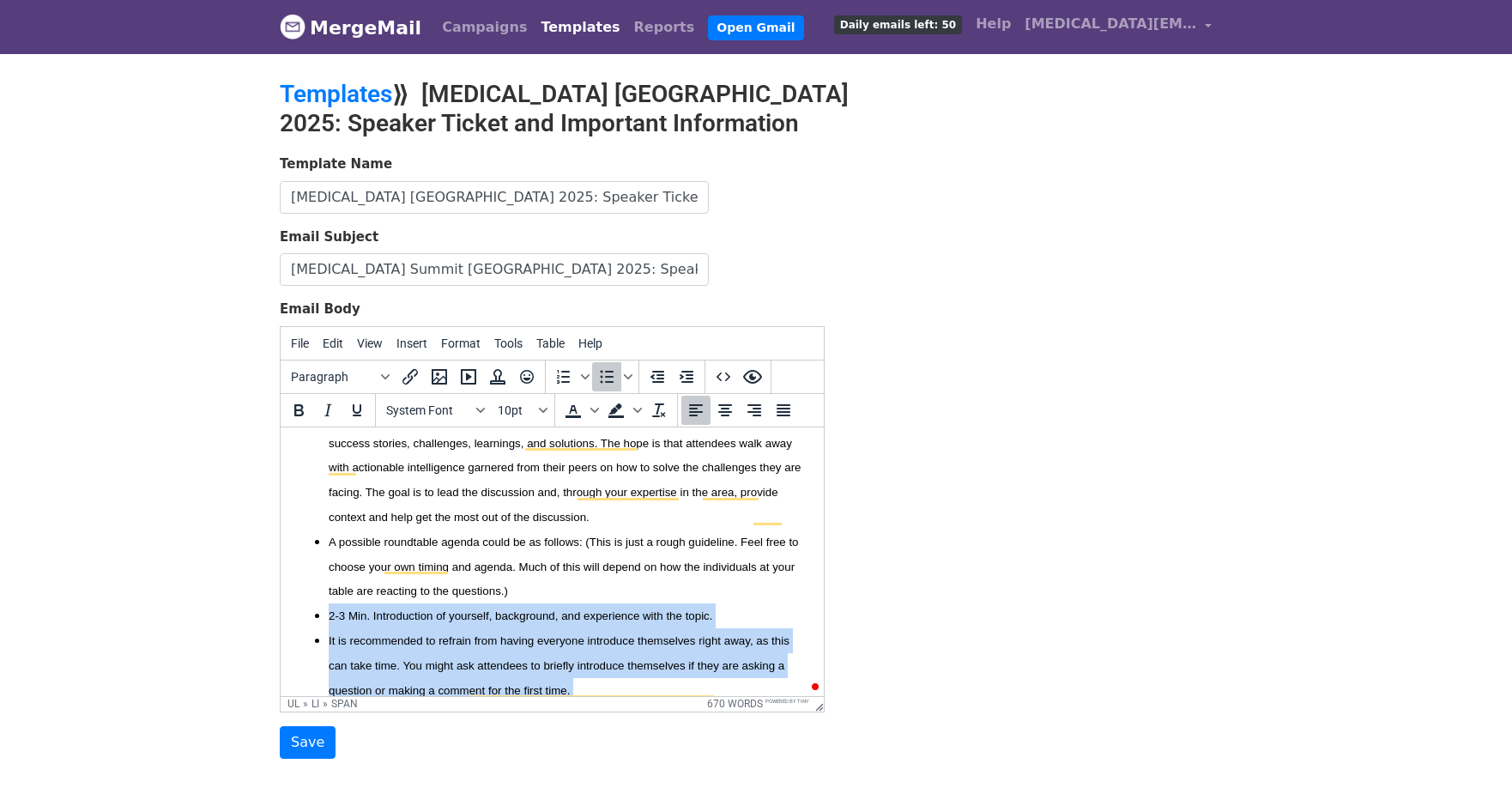
drag, startPoint x: 579, startPoint y: 583, endPoint x: 324, endPoint y: 598, distance: 255.4
click at [324, 598] on ul "Please come prepared with roughly 5-6 pre-formulated questions to kick off the …" at bounding box center [552, 614] width 516 height 470
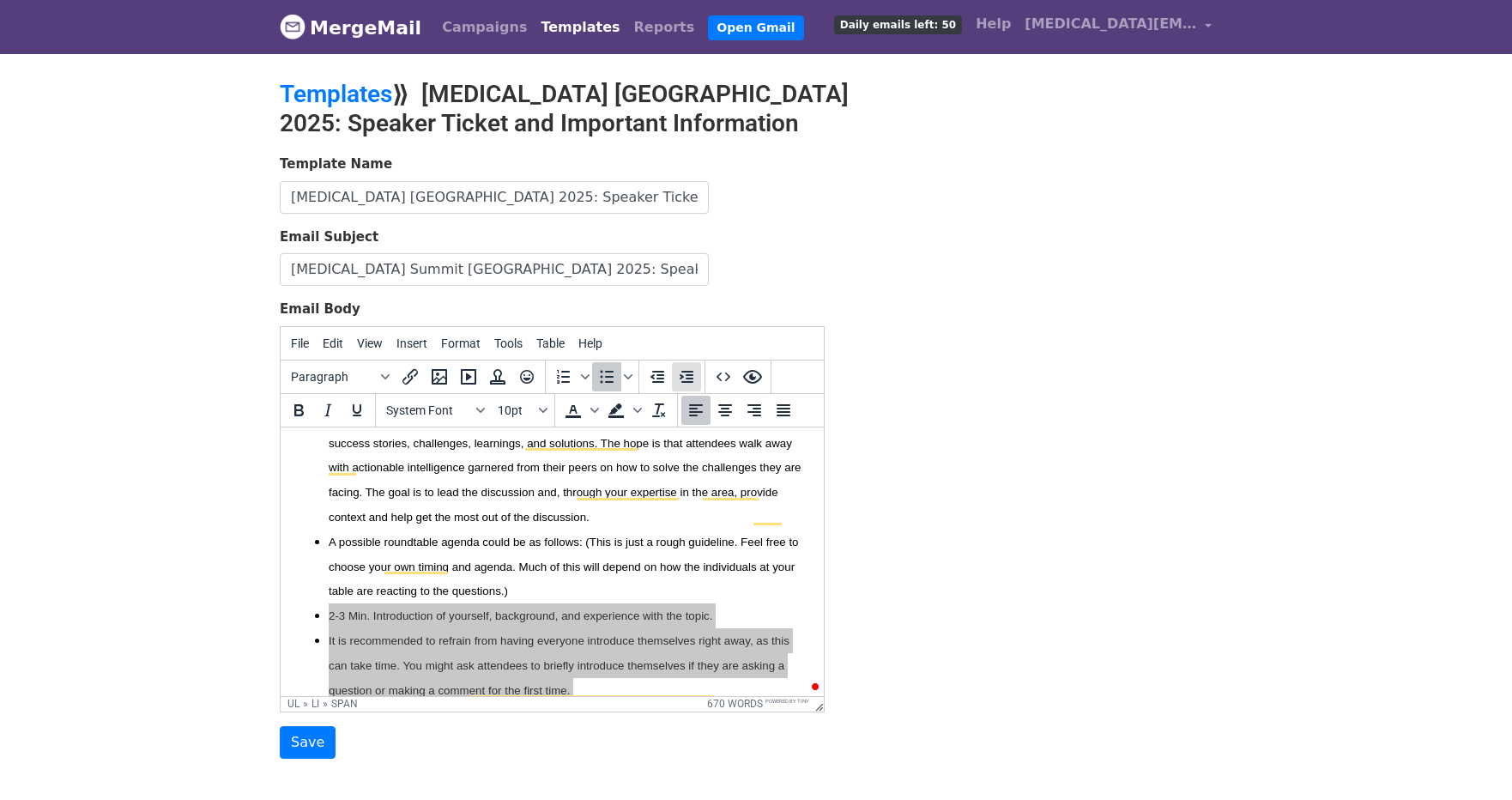
click at [683, 374] on icon "Increase indent" at bounding box center [686, 376] width 21 height 21
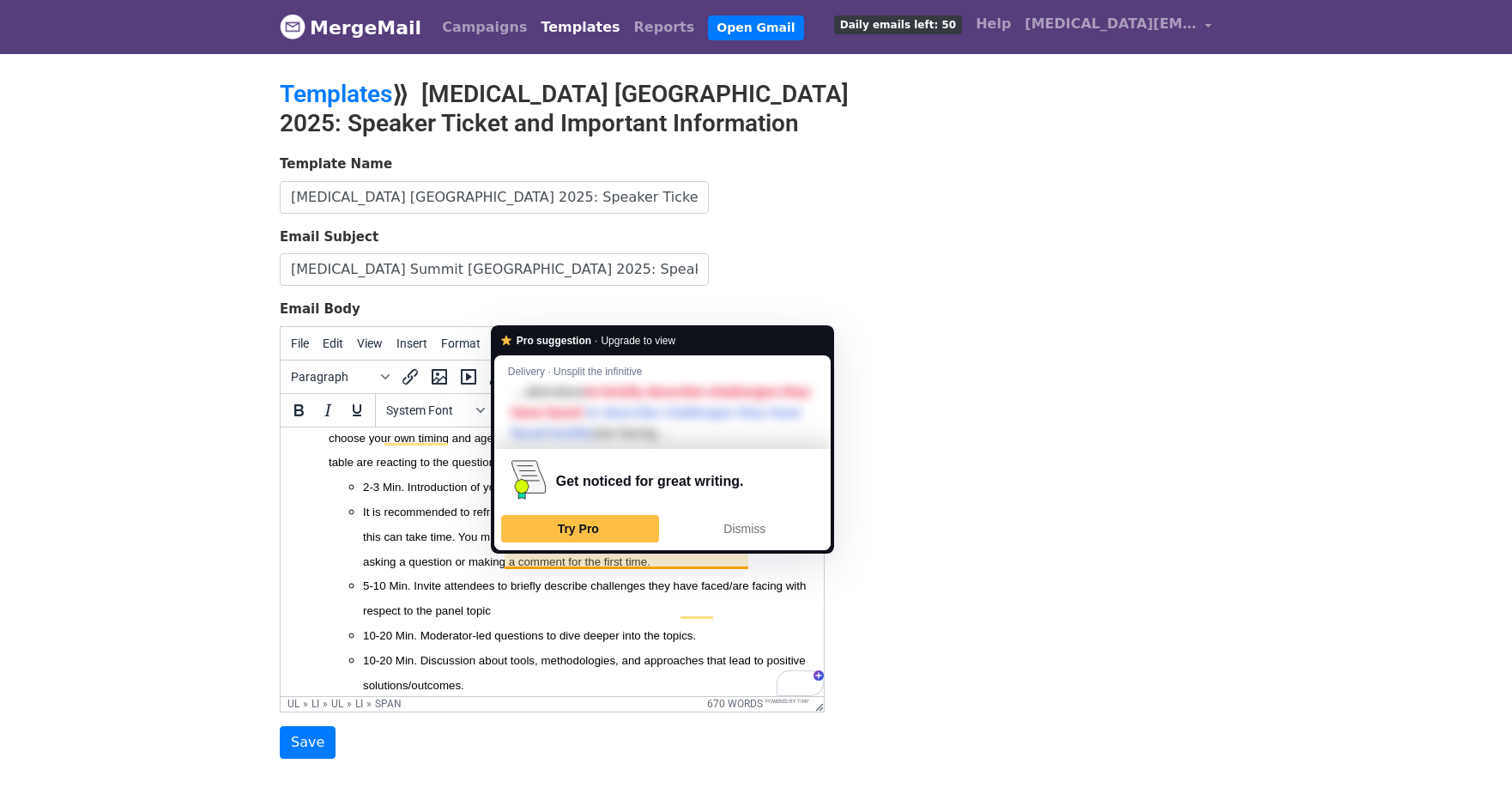
click at [440, 522] on li "It is recommended to refrain from having everyone introduce themselves right aw…" at bounding box center [587, 535] width 448 height 74
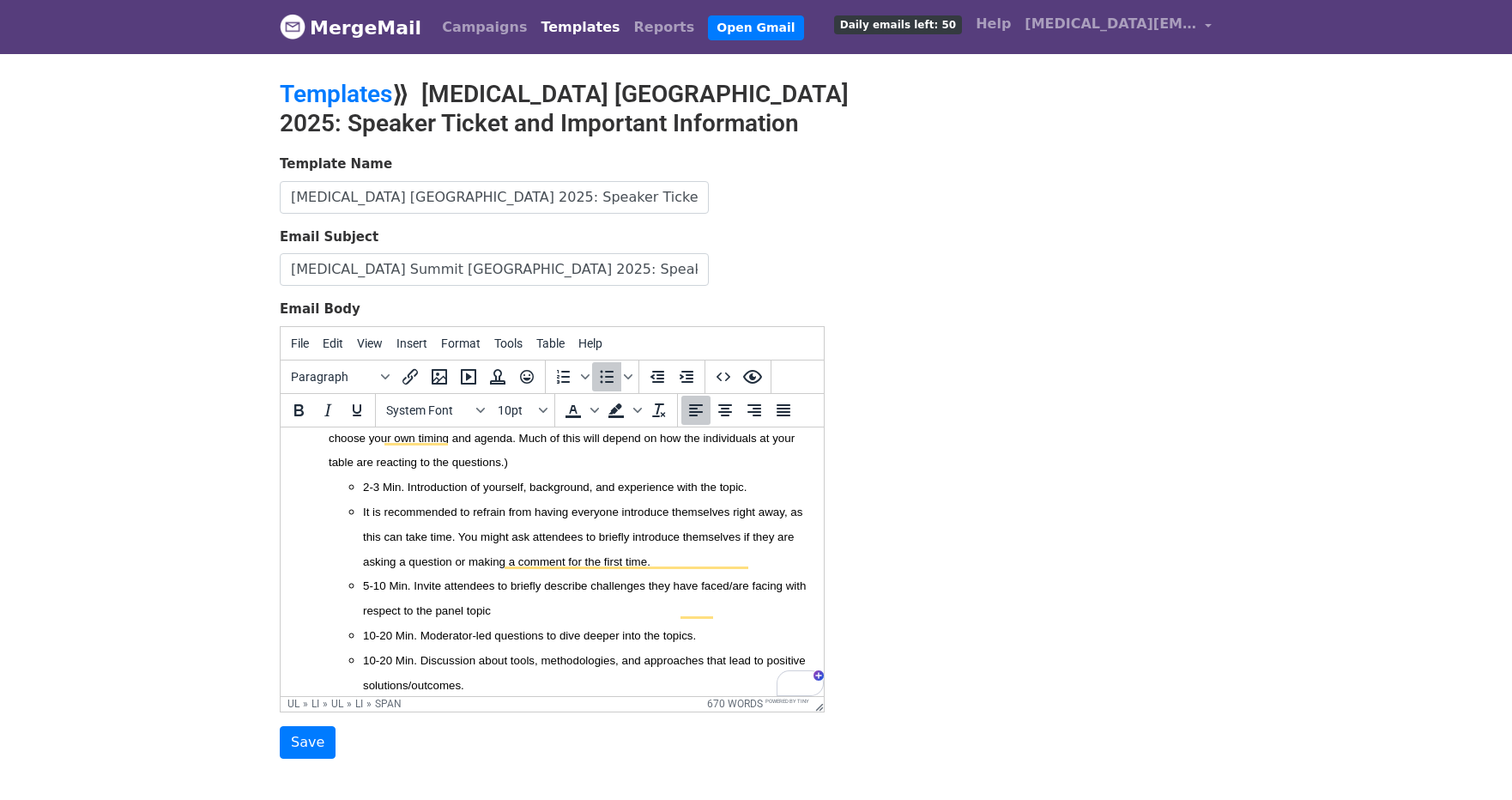
click at [440, 507] on span "It is recommended to refrain from having everyone introduce themselves right aw…" at bounding box center [582, 536] width 440 height 62
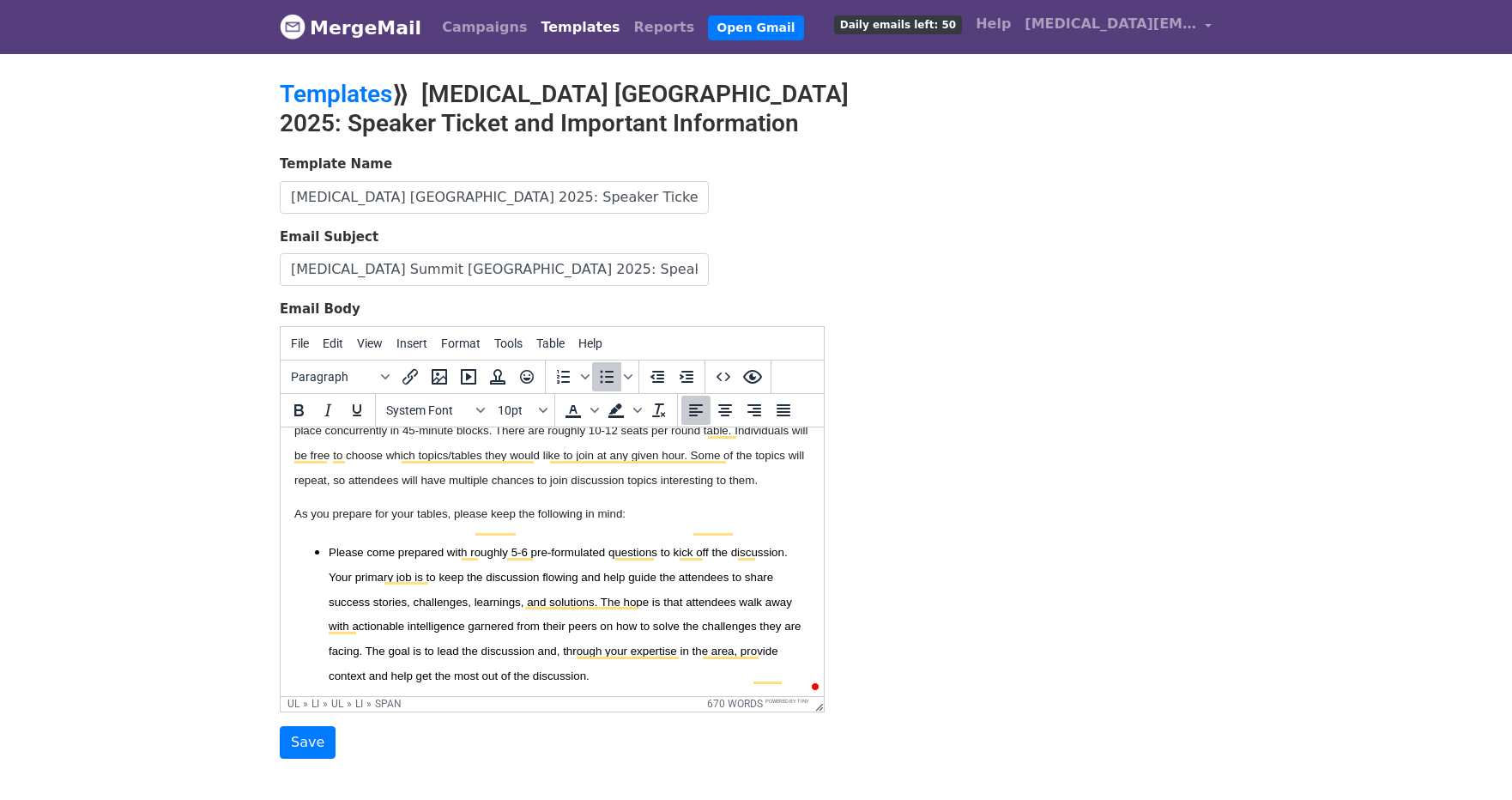
click at [421, 545] on span "Please come prepared with roughly 5-6 pre-formulated questions to kick off the …" at bounding box center [564, 613] width 472 height 136
click at [382, 507] on span "As you prepare for your tables, please keep the following in mind:" at bounding box center [460, 513] width 332 height 12
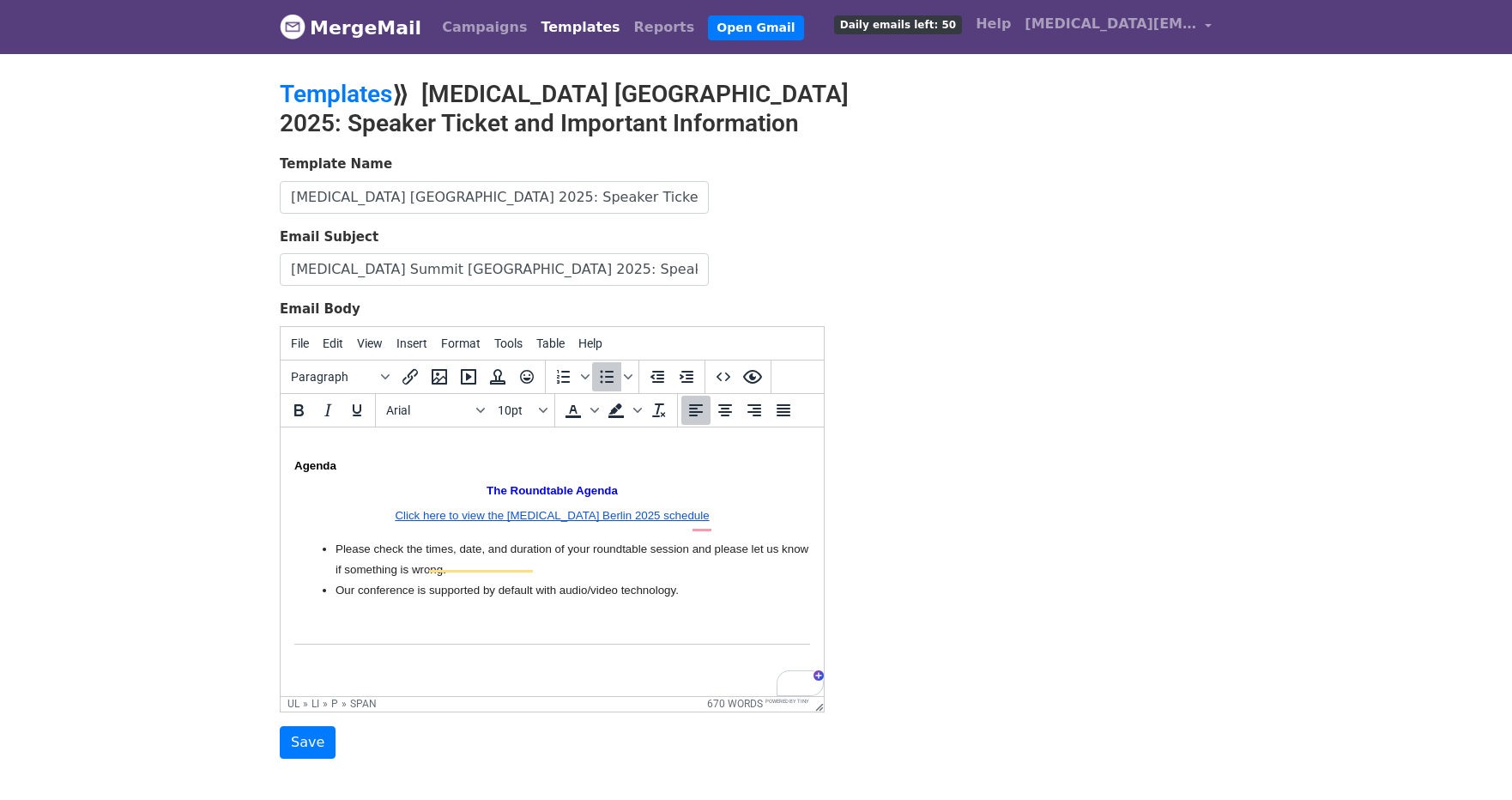
drag, startPoint x: 705, startPoint y: 558, endPoint x: 298, endPoint y: 523, distance: 408.5
click at [298, 539] on ul "Please check the times, date, and duration of your roundtable session and pleas…" at bounding box center [552, 569] width 516 height 62
click at [604, 371] on icon "Bullet list" at bounding box center [606, 376] width 21 height 21
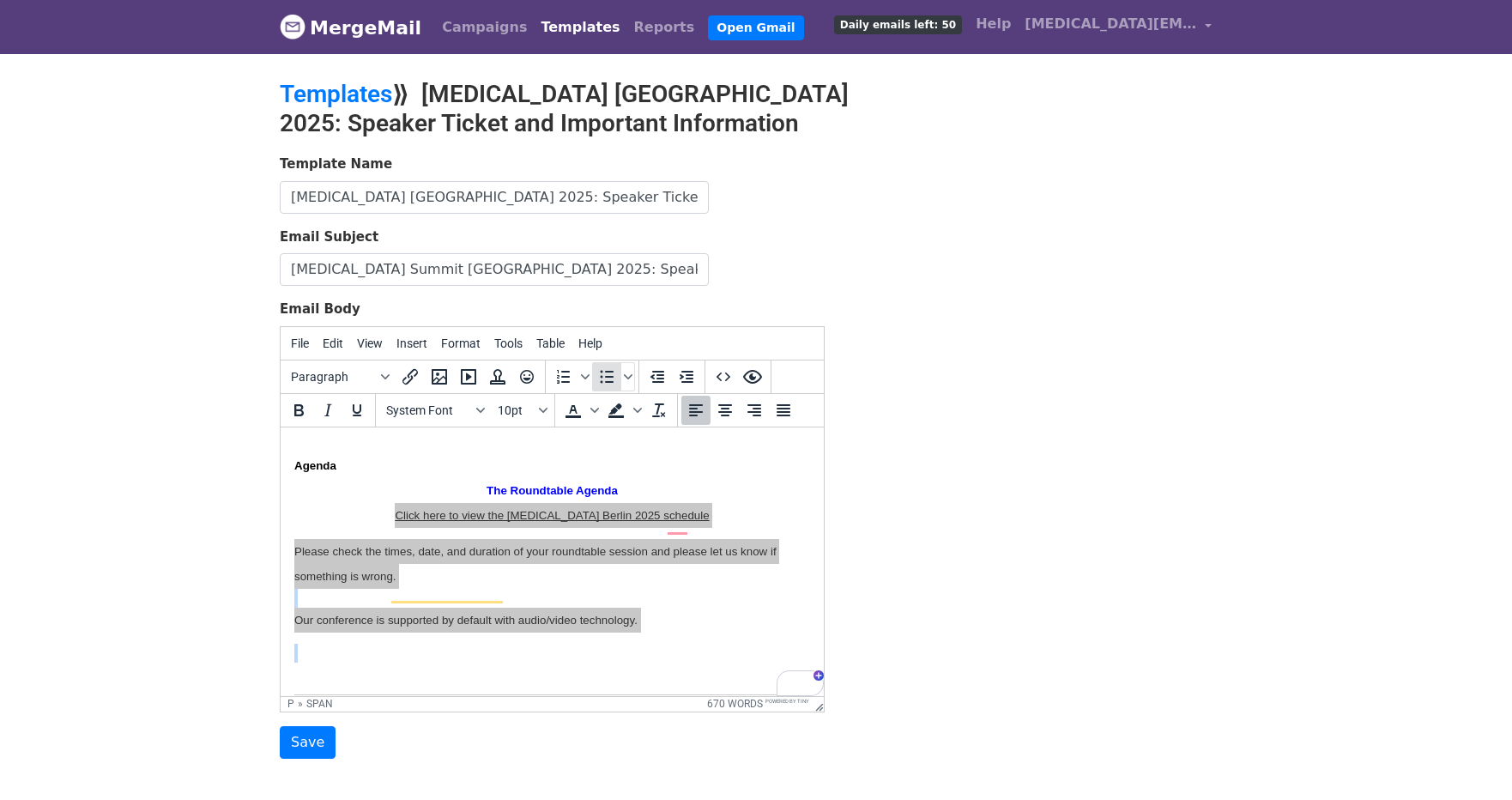
click at [604, 371] on icon "Bullet list" at bounding box center [606, 376] width 21 height 21
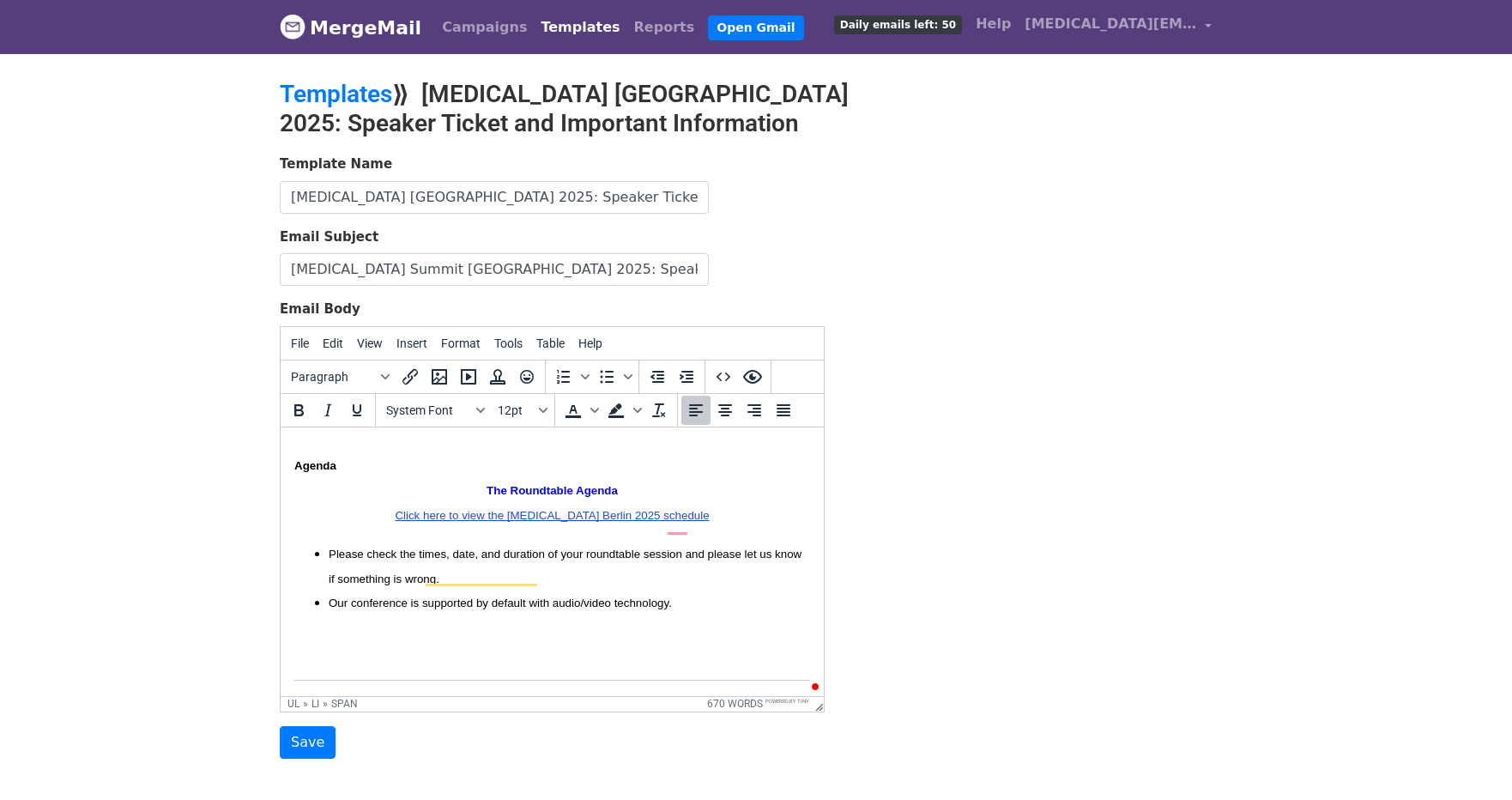
click at [406, 606] on body "Welcome to the T3 Team, Tech, & Tools: The Software Engineering Leadership Summ…" at bounding box center [552, 296] width 516 height 2875
click at [369, 629] on p "To enrich screen reader interactions, please activate Accessibility in Grammarl…" at bounding box center [552, 641] width 516 height 25
click at [361, 643] on p "To enrich screen reader interactions, please activate Accessibility in Grammarl…" at bounding box center [552, 652] width 516 height 19
click at [290, 662] on html "Welcome to the T3 Team, Tech, & Tools: The Software Engineering Leadership Summ…" at bounding box center [552, 270] width 543 height 2852
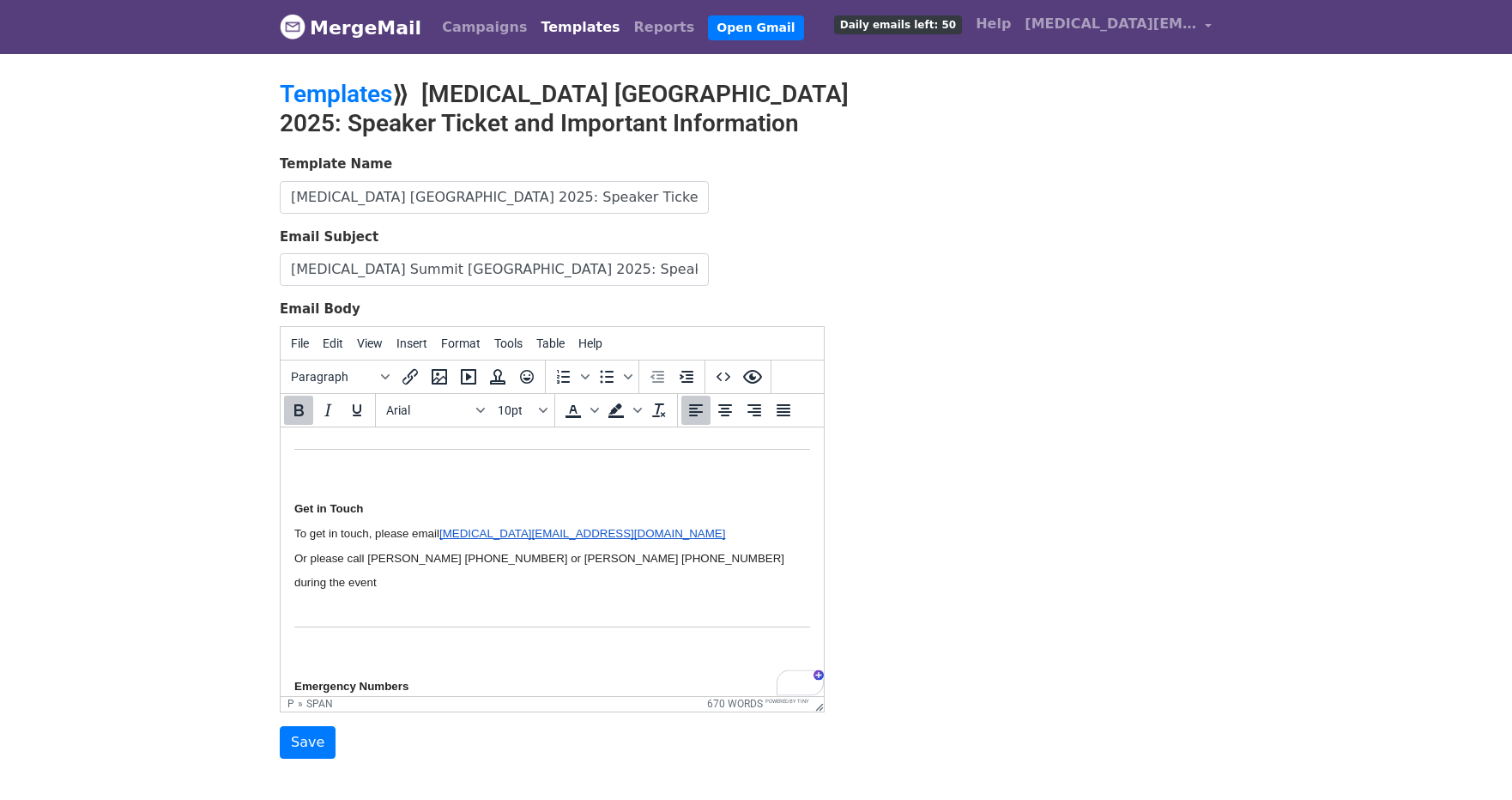
click at [297, 501] on span "Get in Touch" at bounding box center [328, 507] width 69 height 12
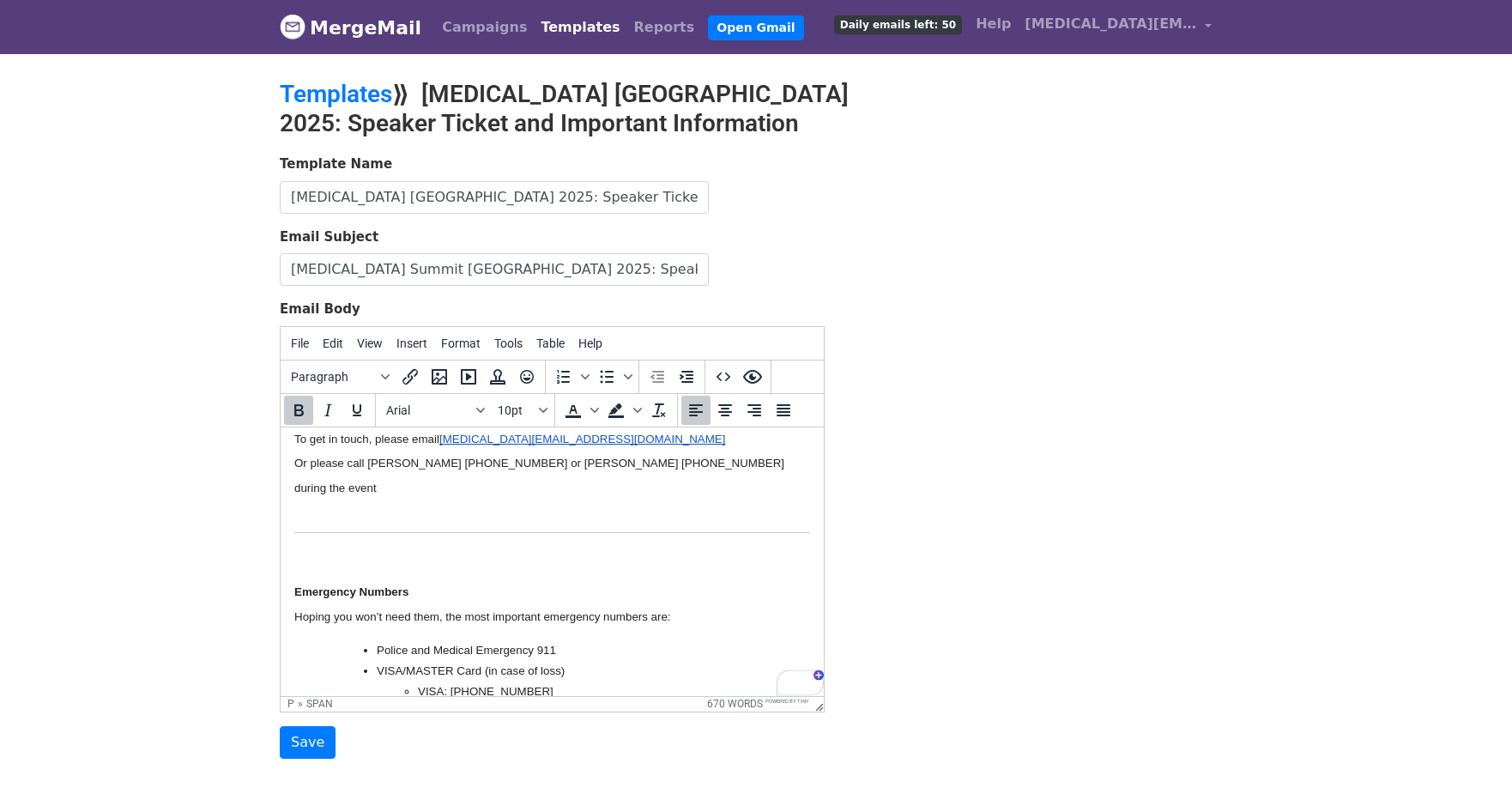
click at [294, 585] on span "Emergency Numbers" at bounding box center [351, 591] width 114 height 12
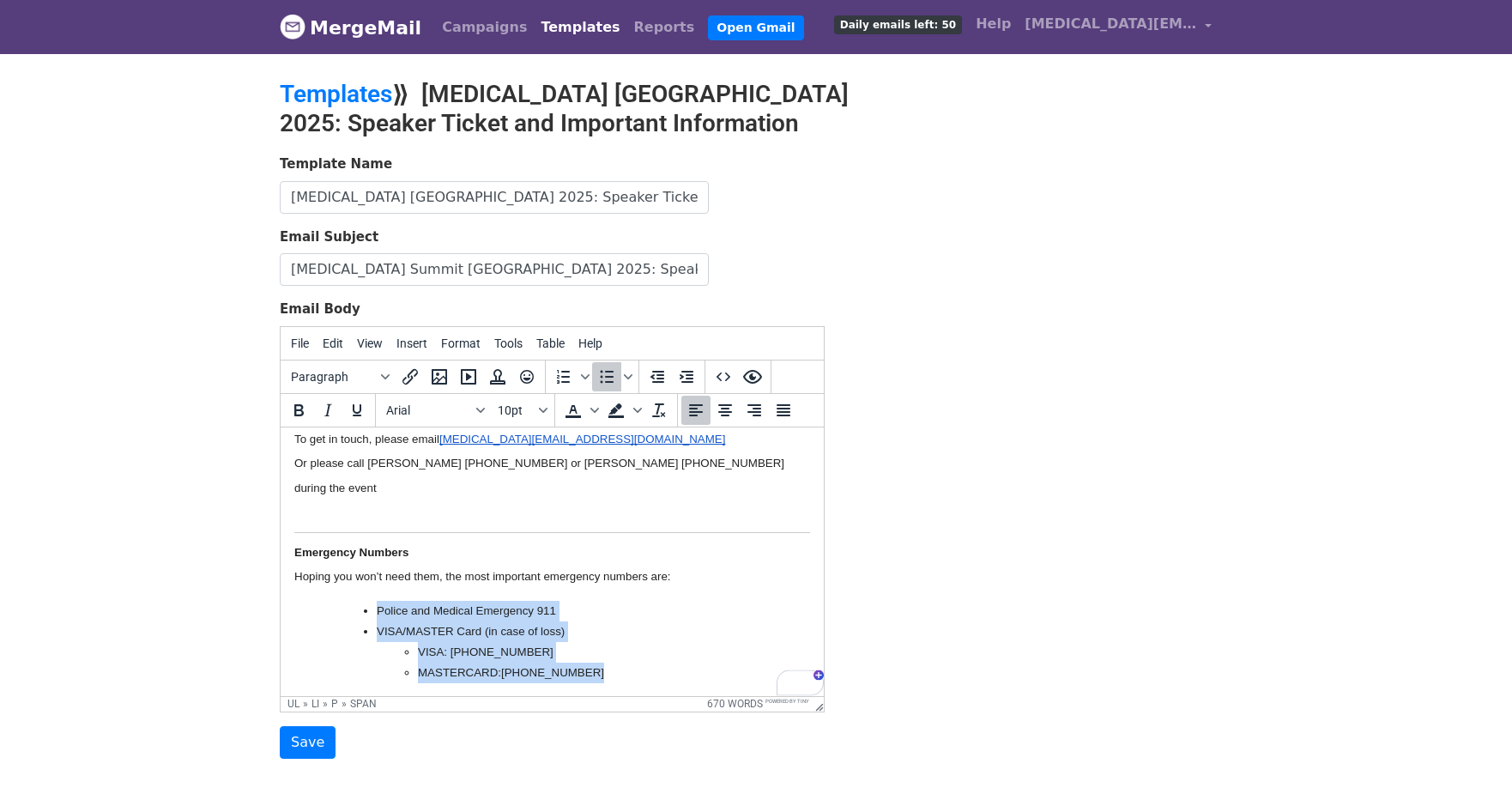
drag, startPoint x: 573, startPoint y: 610, endPoint x: 351, endPoint y: 543, distance: 231.9
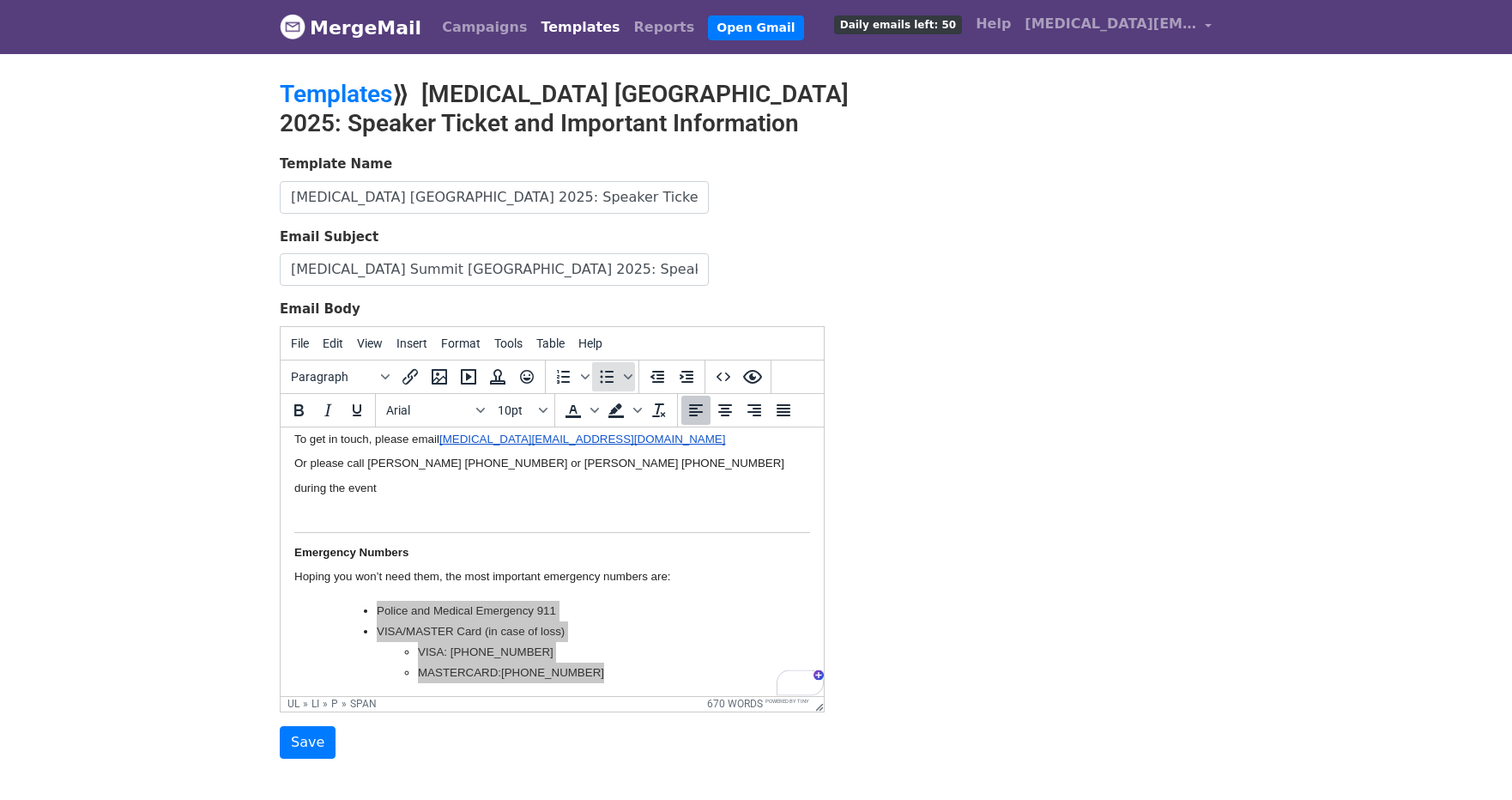
click at [598, 381] on icon "Bullet list" at bounding box center [606, 376] width 21 height 21
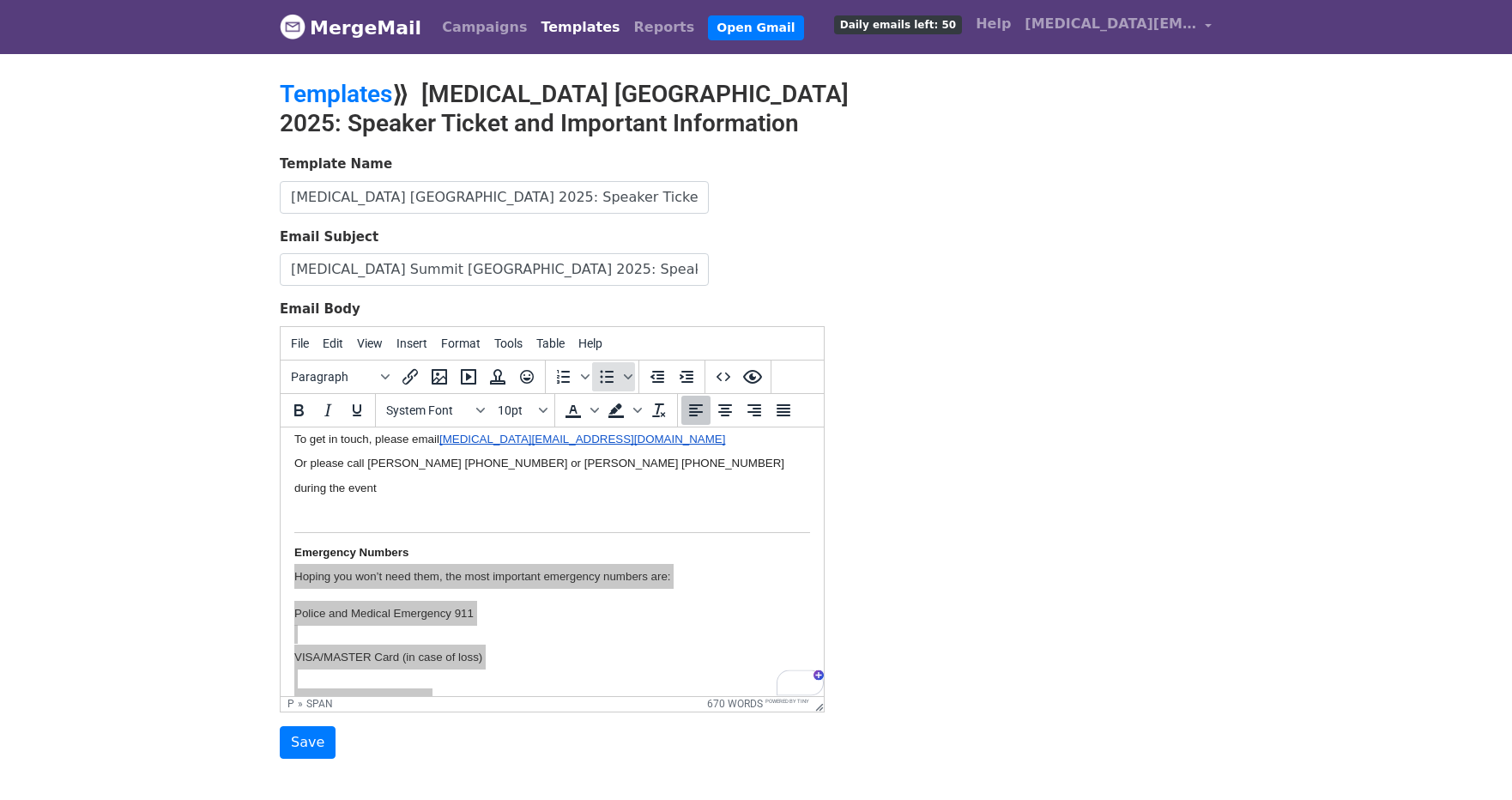
click at [601, 381] on icon "Bullet list" at bounding box center [607, 376] width 13 height 12
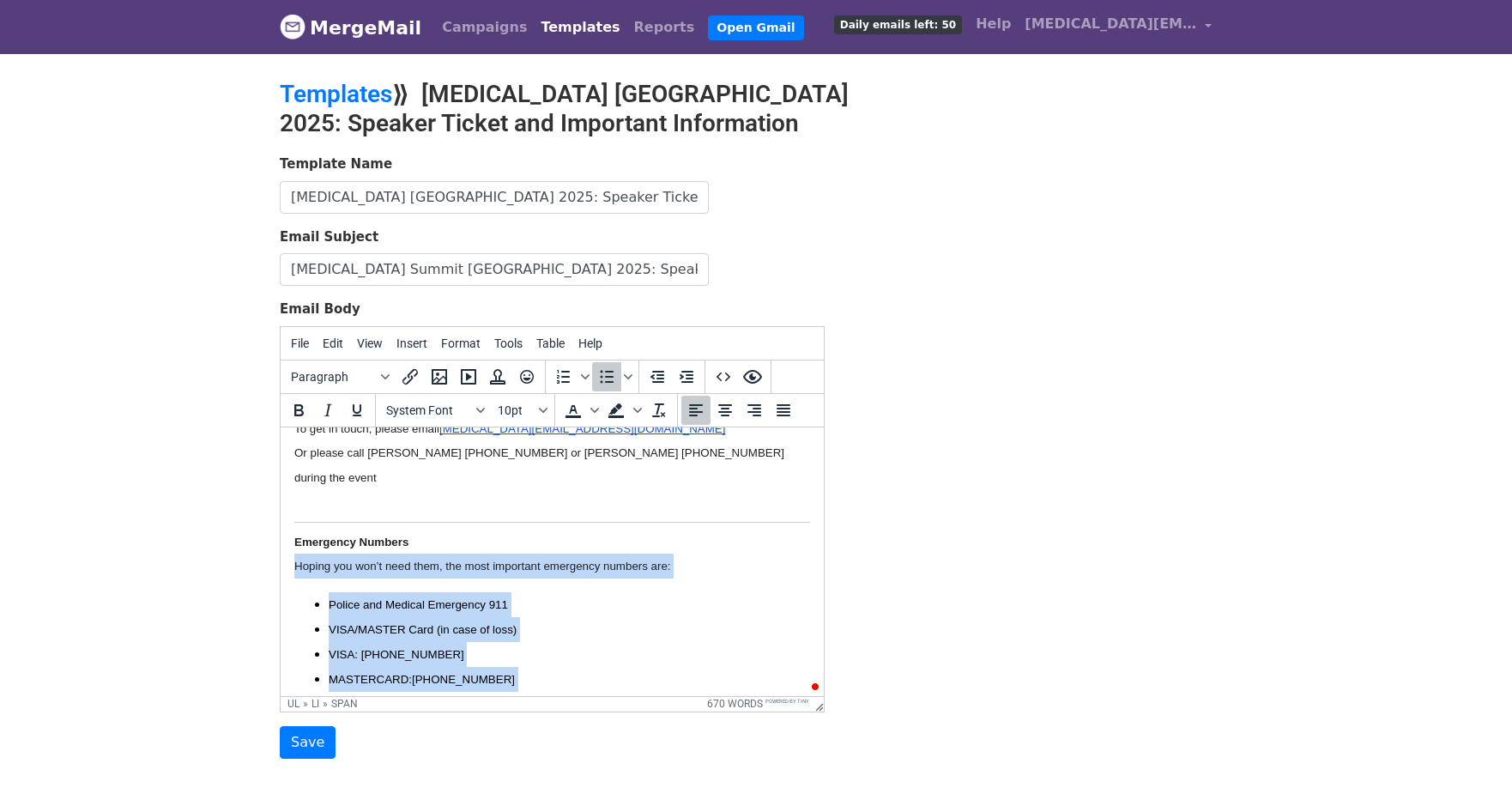
click at [506, 666] on li "MASTERCARD:1-800-627-8372" at bounding box center [570, 679] width 481 height 25
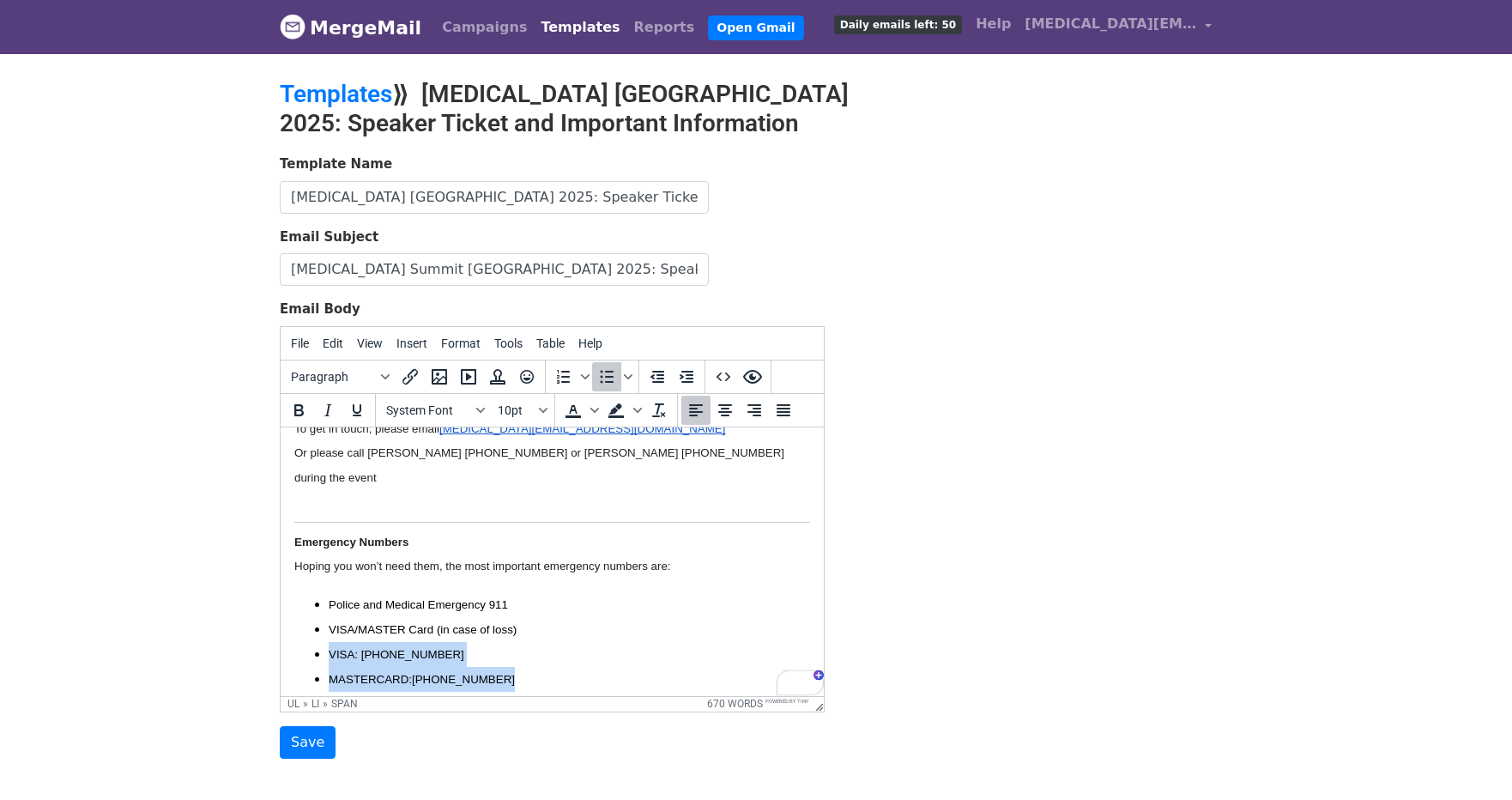
drag, startPoint x: 516, startPoint y: 626, endPoint x: 313, endPoint y: 607, distance: 203.9
click at [313, 607] on ul "Police and Medical Emergency 911 VISA/MASTER Card (in case of loss) VISA: 1-800…" at bounding box center [552, 640] width 516 height 99
click at [690, 377] on icon "Increase indent" at bounding box center [686, 376] width 13 height 12
click at [496, 623] on span "VISA/MASTER Card (in case of loss)" at bounding box center [423, 629] width 188 height 12
click at [514, 591] on li "Police and Medical Emergency 911" at bounding box center [570, 604] width 481 height 25
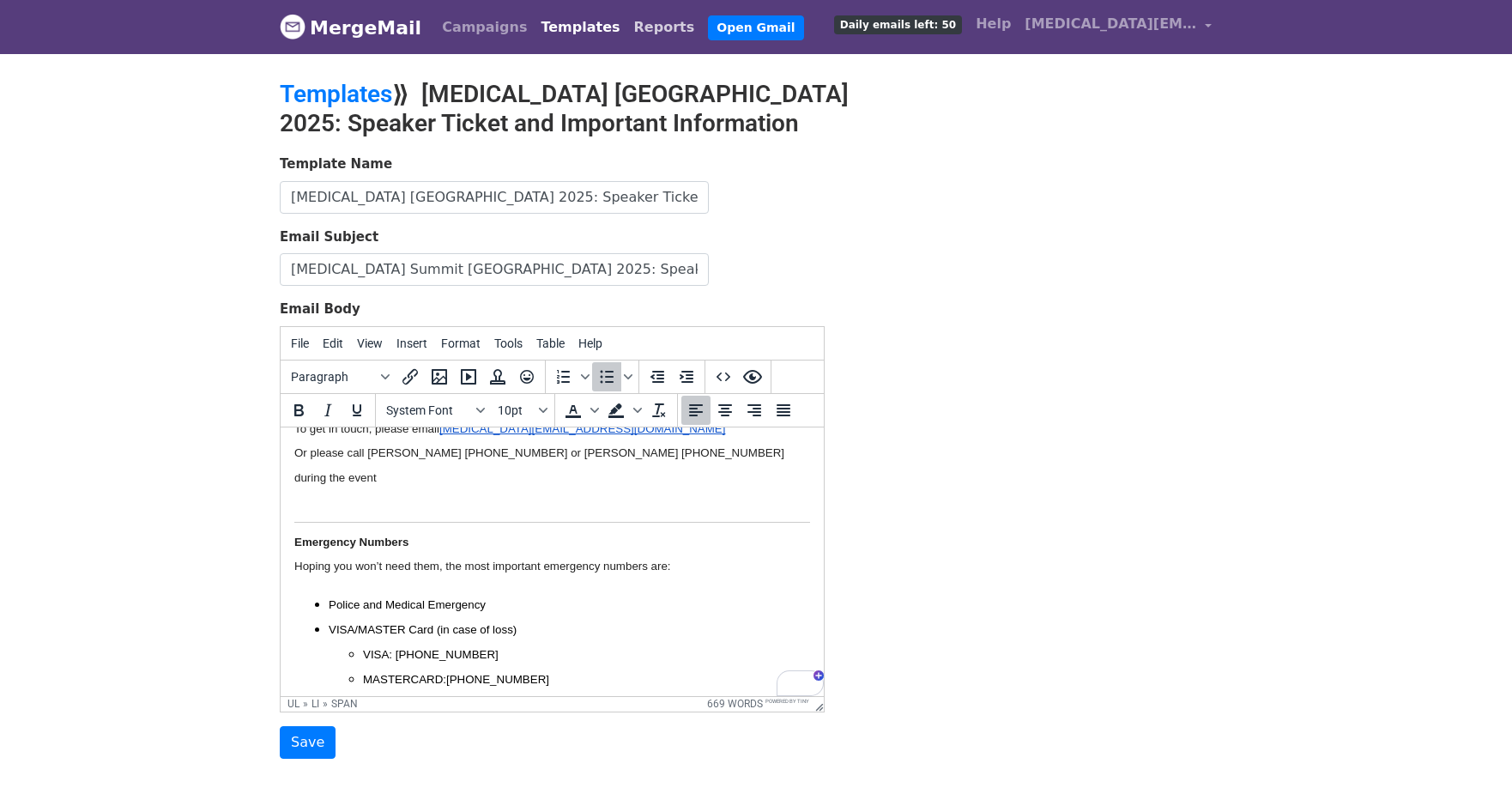
scroll to position [2152, 0]
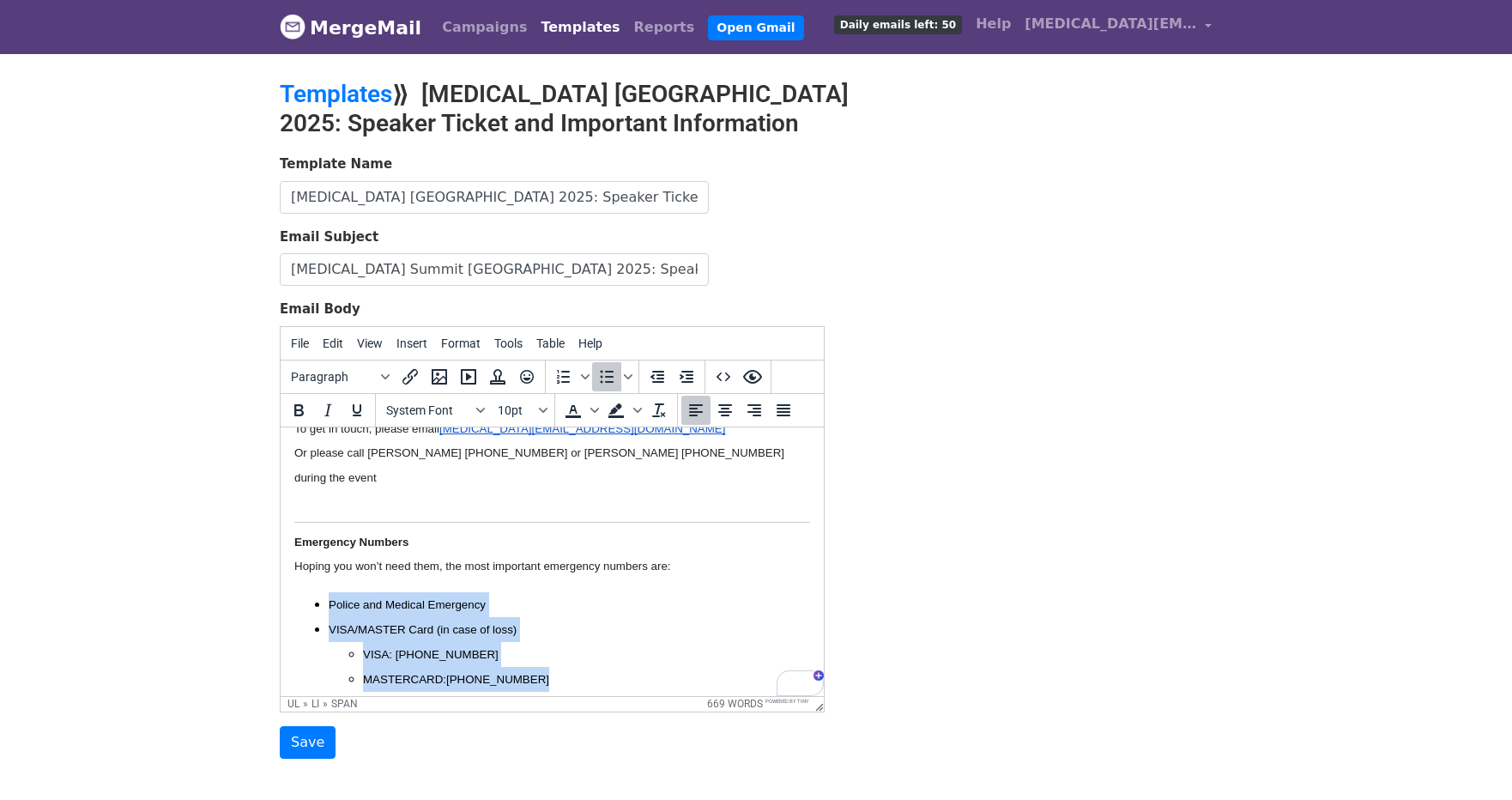
drag, startPoint x: 557, startPoint y: 639, endPoint x: 315, endPoint y: 540, distance: 261.5
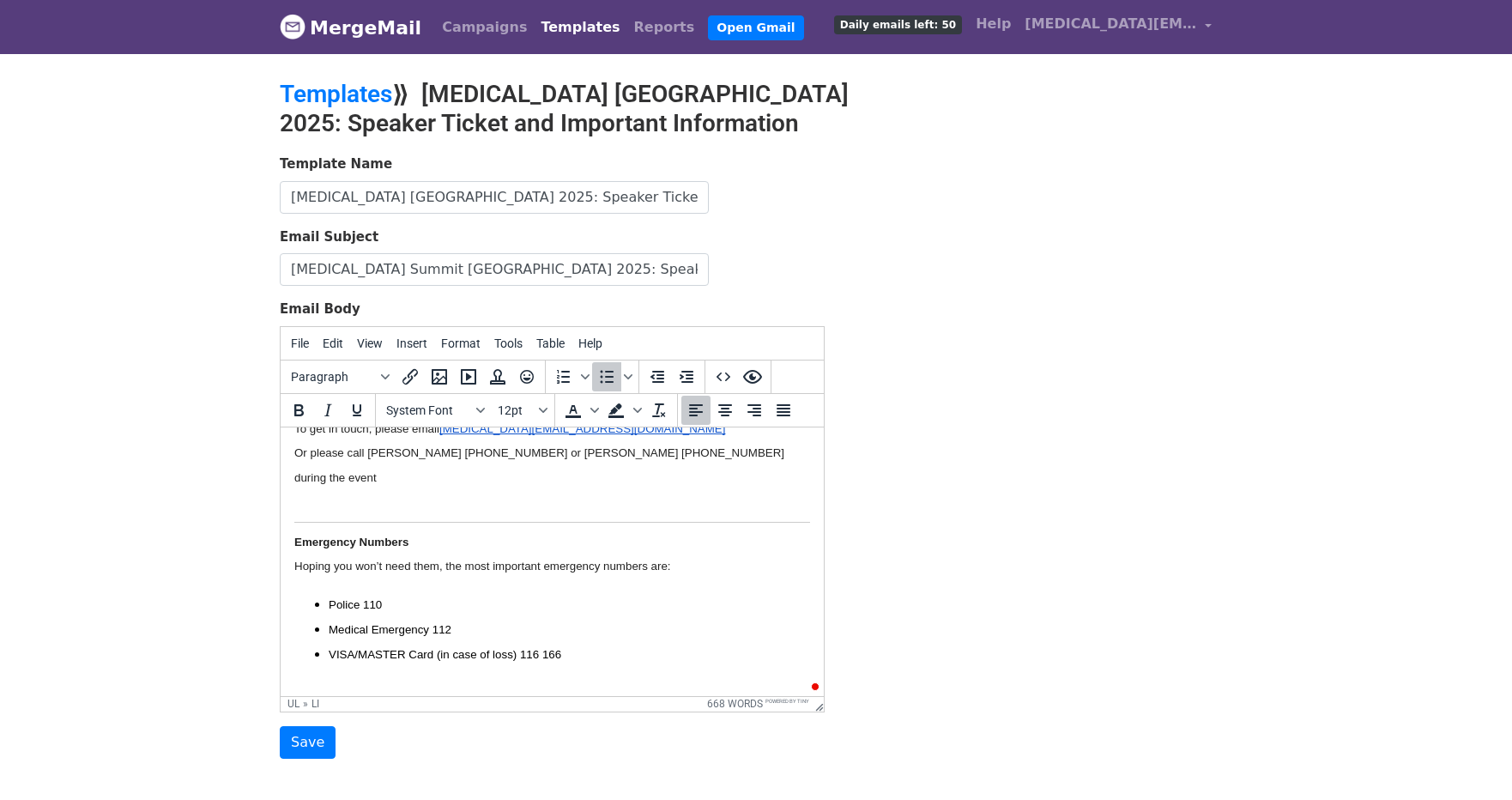
click at [448, 699] on p "To enrich screen reader interactions, please activate Accessibility in Grammarl…" at bounding box center [552, 712] width 516 height 25
click at [374, 695] on p "To enrich screen reader interactions, please activate Accessibility in Grammarl…" at bounding box center [552, 704] width 516 height 19
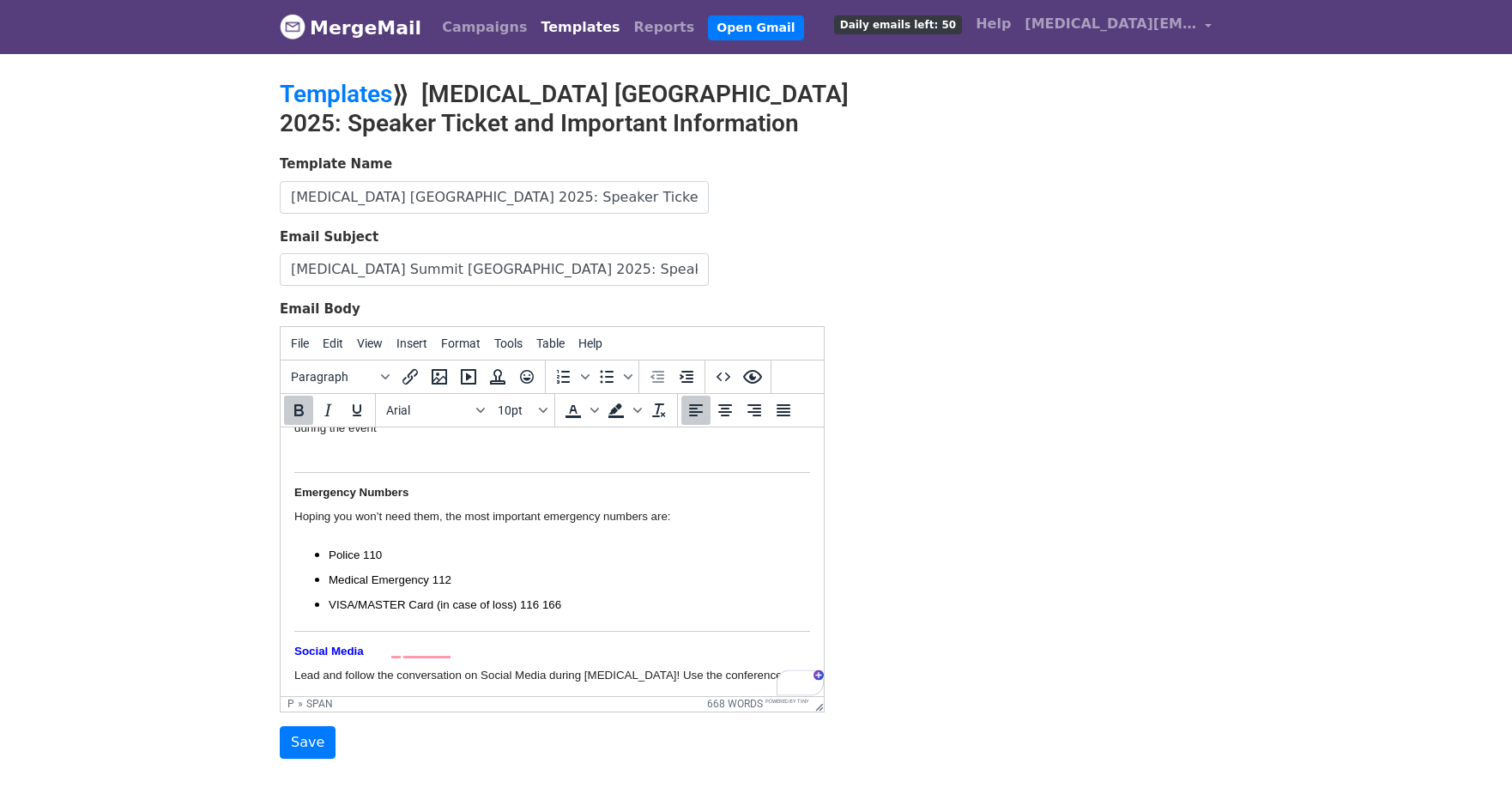
scroll to position [2212, 0]
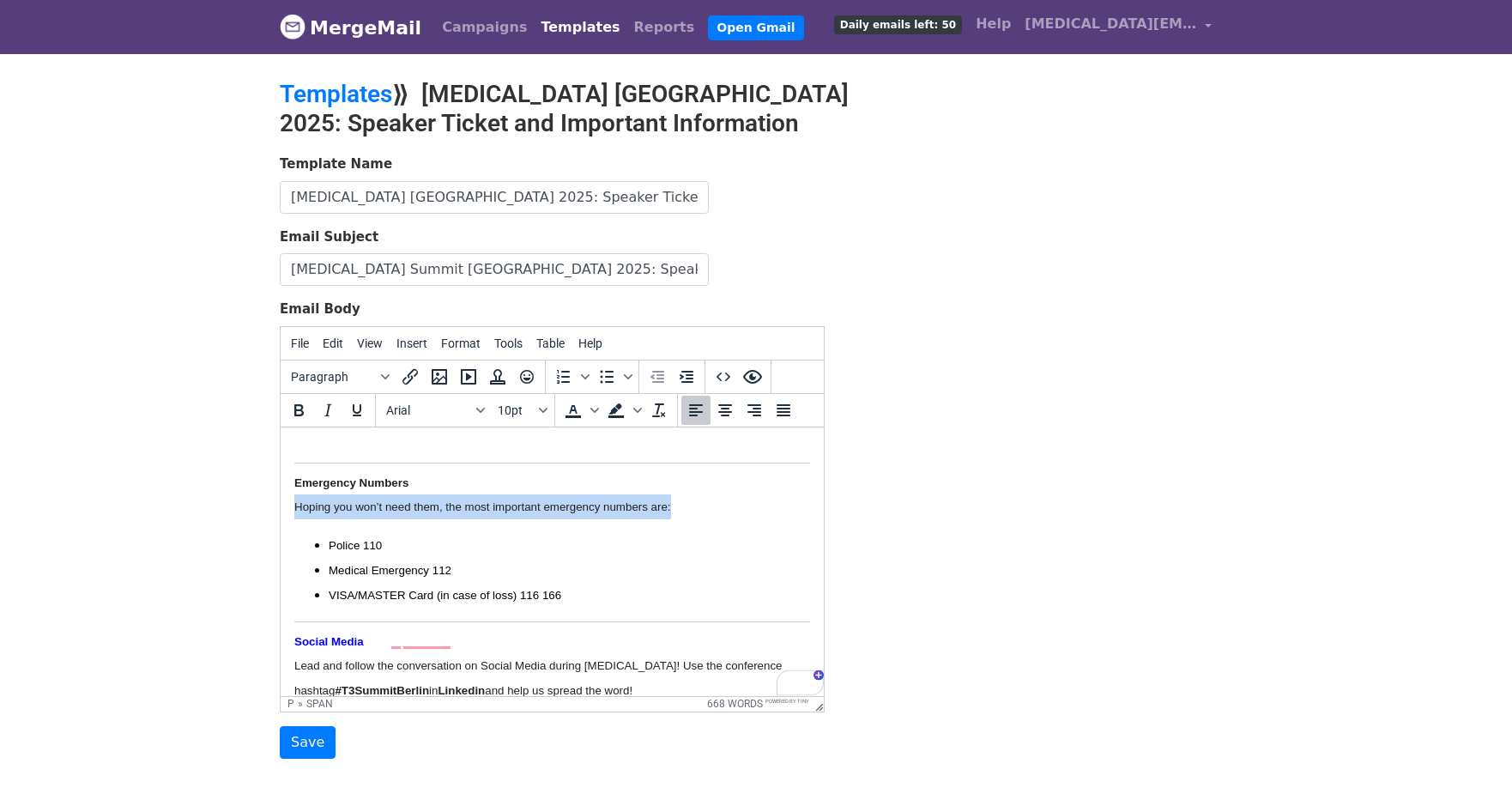
drag, startPoint x: 620, startPoint y: 557, endPoint x: 245, endPoint y: 464, distance: 386.4
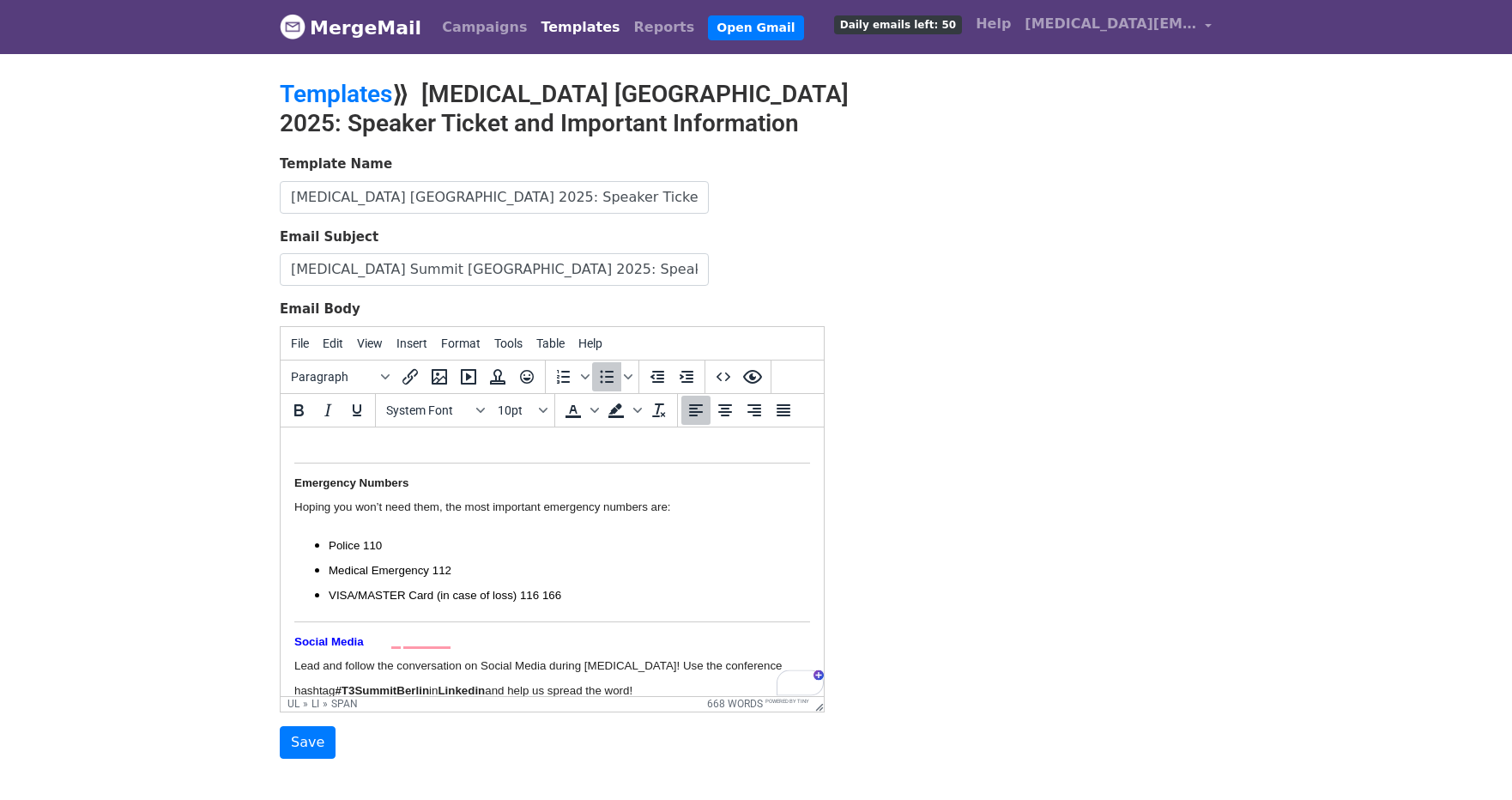
click at [403, 532] on li "Police 110" at bounding box center [570, 545] width 481 height 25
drag, startPoint x: 567, startPoint y: 544, endPoint x: 287, endPoint y: 485, distance: 286.1
click at [611, 377] on icon "Bullet list" at bounding box center [606, 376] width 21 height 21
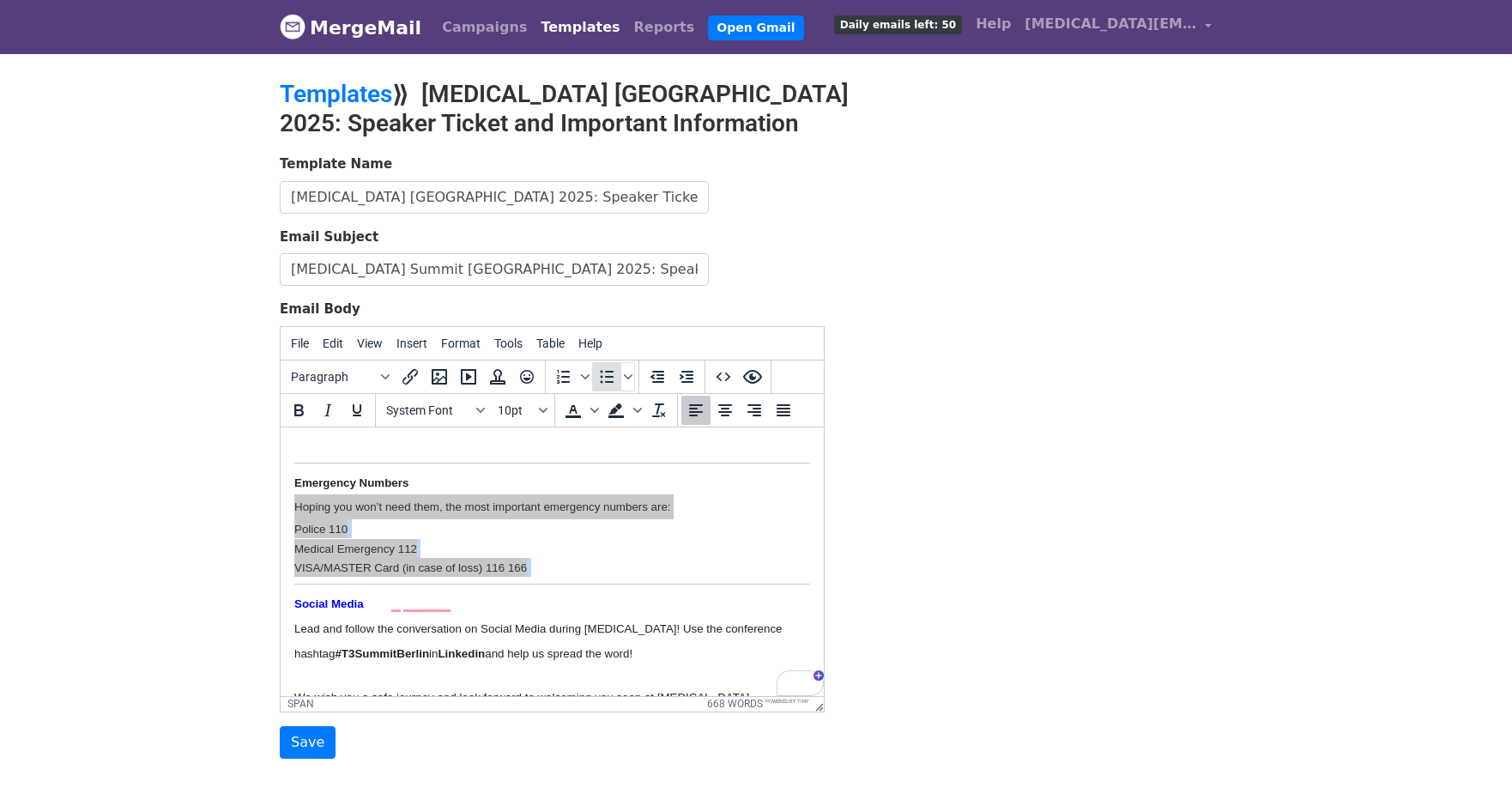
drag, startPoint x: 611, startPoint y: 377, endPoint x: 311, endPoint y: 12, distance: 472.5
click at [611, 377] on icon "Bullet list" at bounding box center [606, 376] width 21 height 21
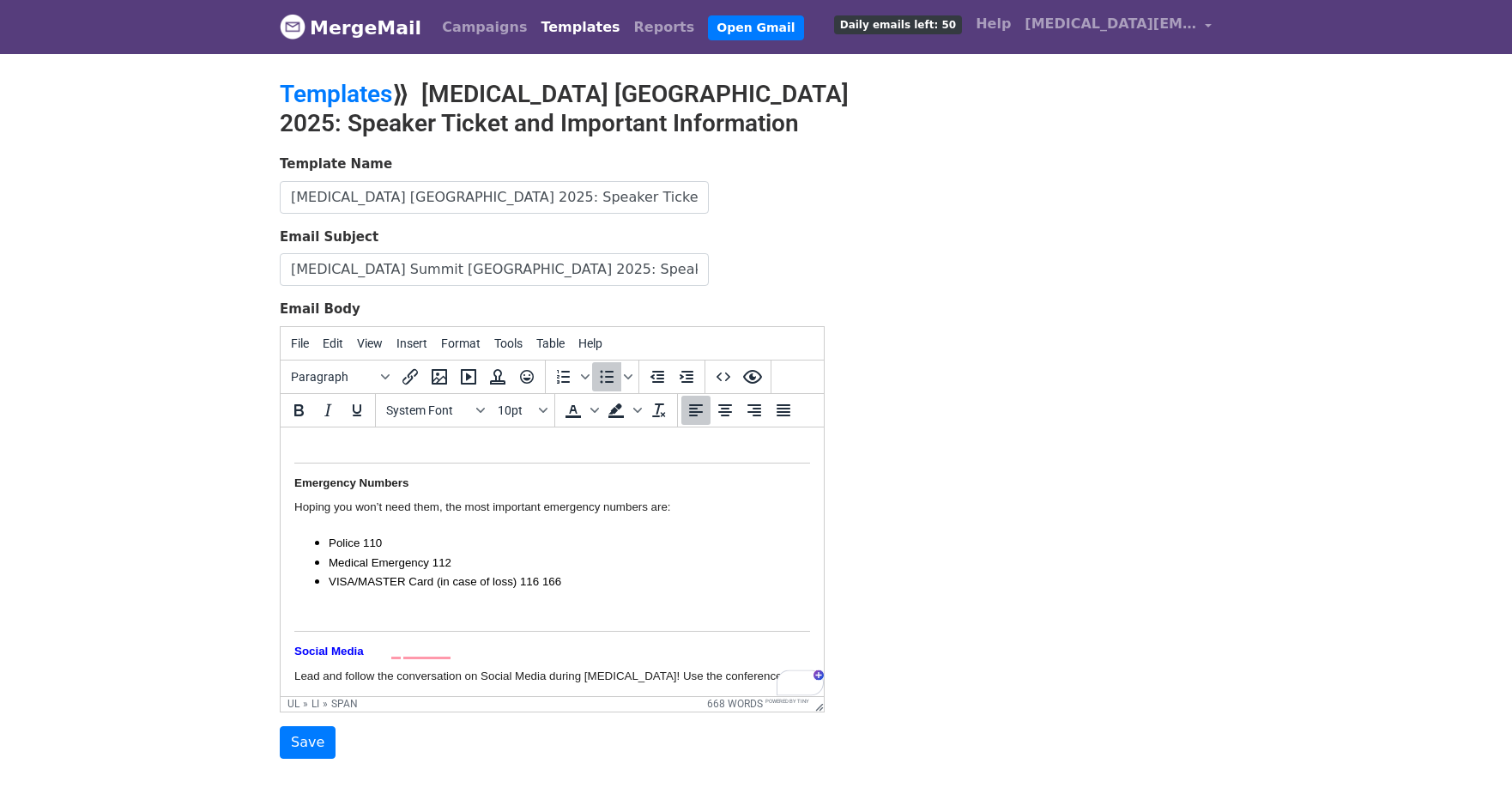
click at [531, 552] on li "Medical Emergency 112" at bounding box center [570, 561] width 481 height 19
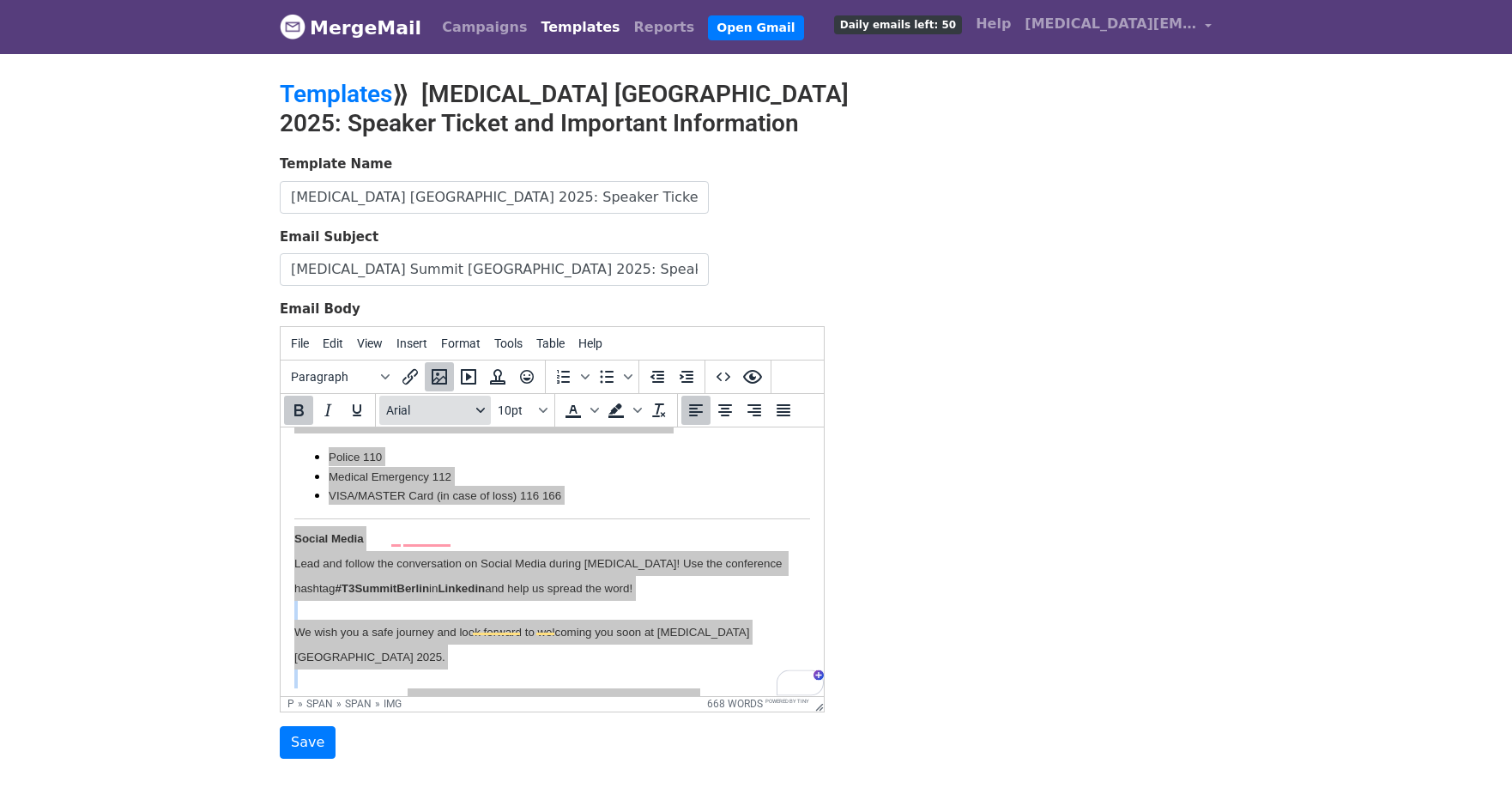
click at [415, 410] on span "Arial" at bounding box center [428, 409] width 84 height 13
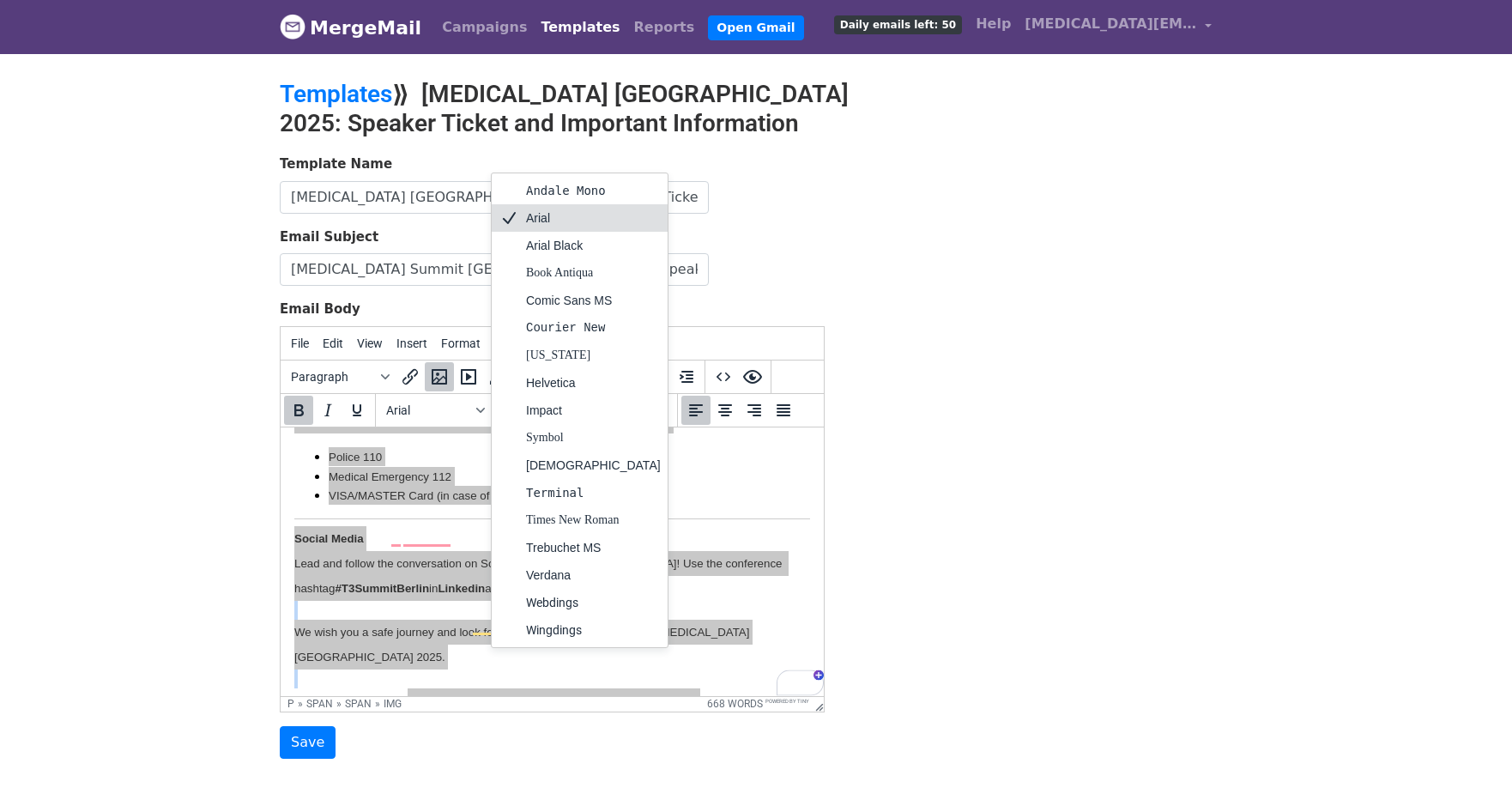
click at [555, 216] on div "Arial" at bounding box center [593, 218] width 135 height 21
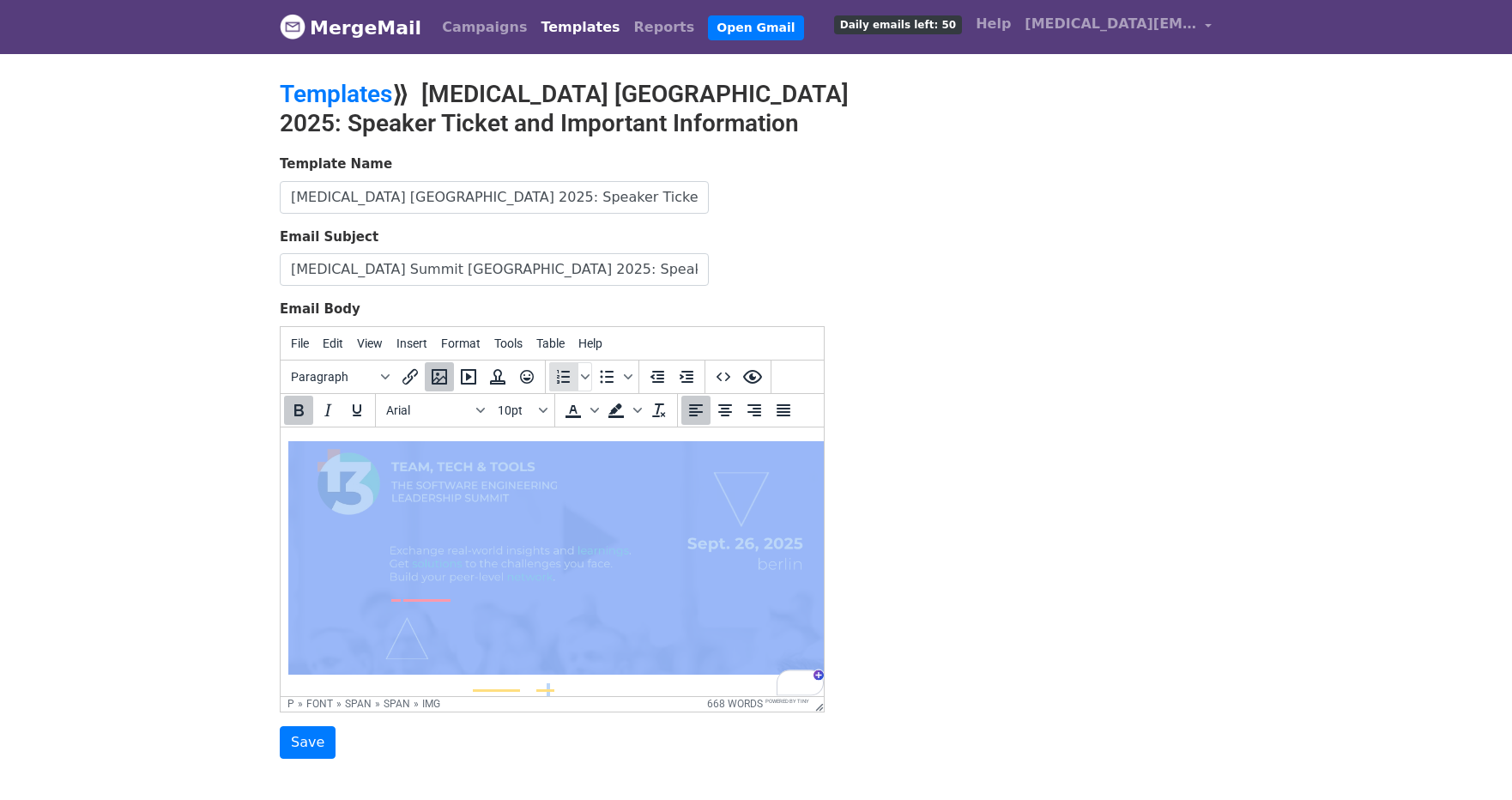
scroll to position [0, 0]
click at [612, 565] on img "To enrich screen reader interactions, please activate Accessibility in Grammarl…" at bounding box center [555, 557] width 536 height 234
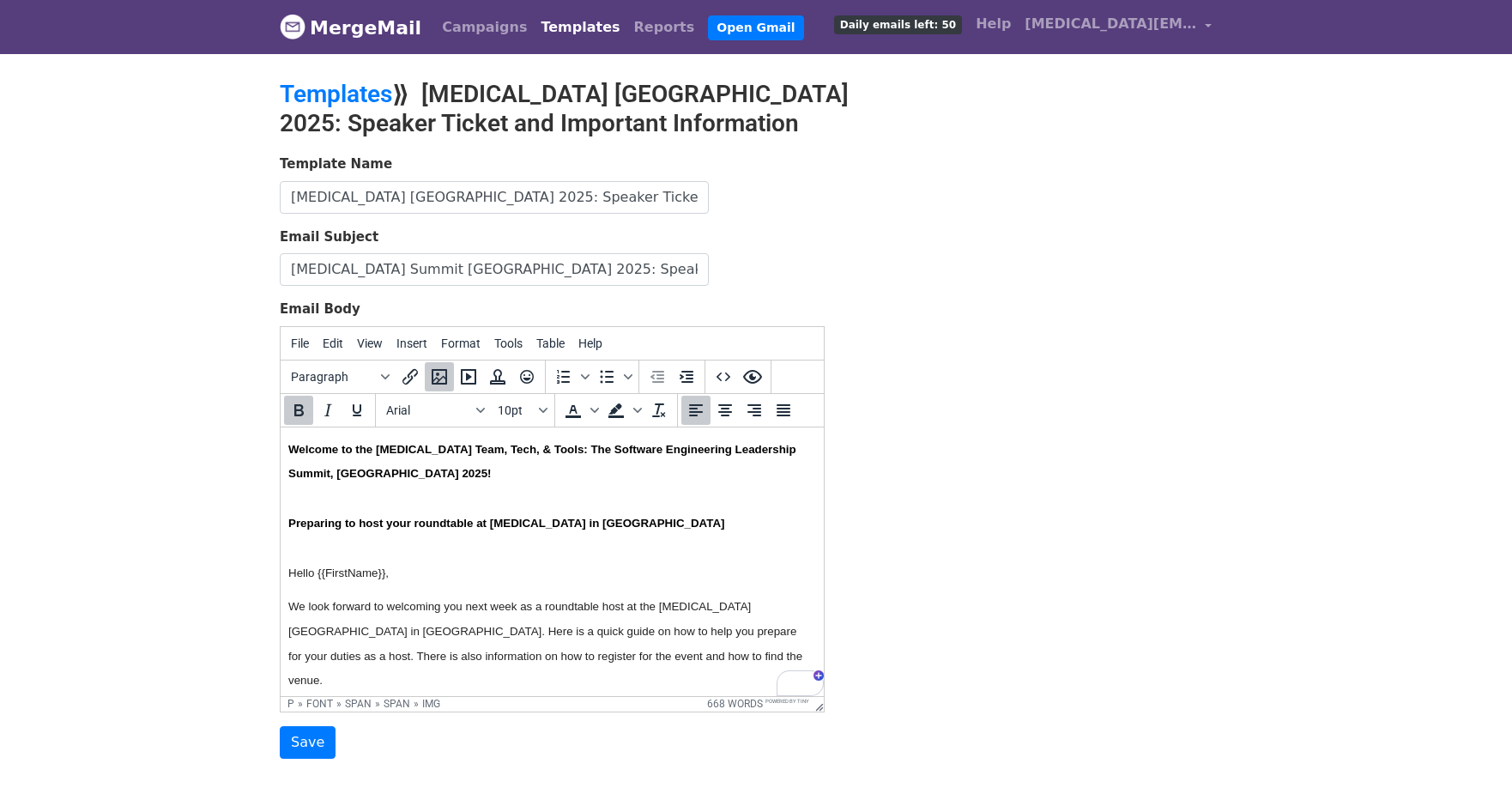
scroll to position [260, 6]
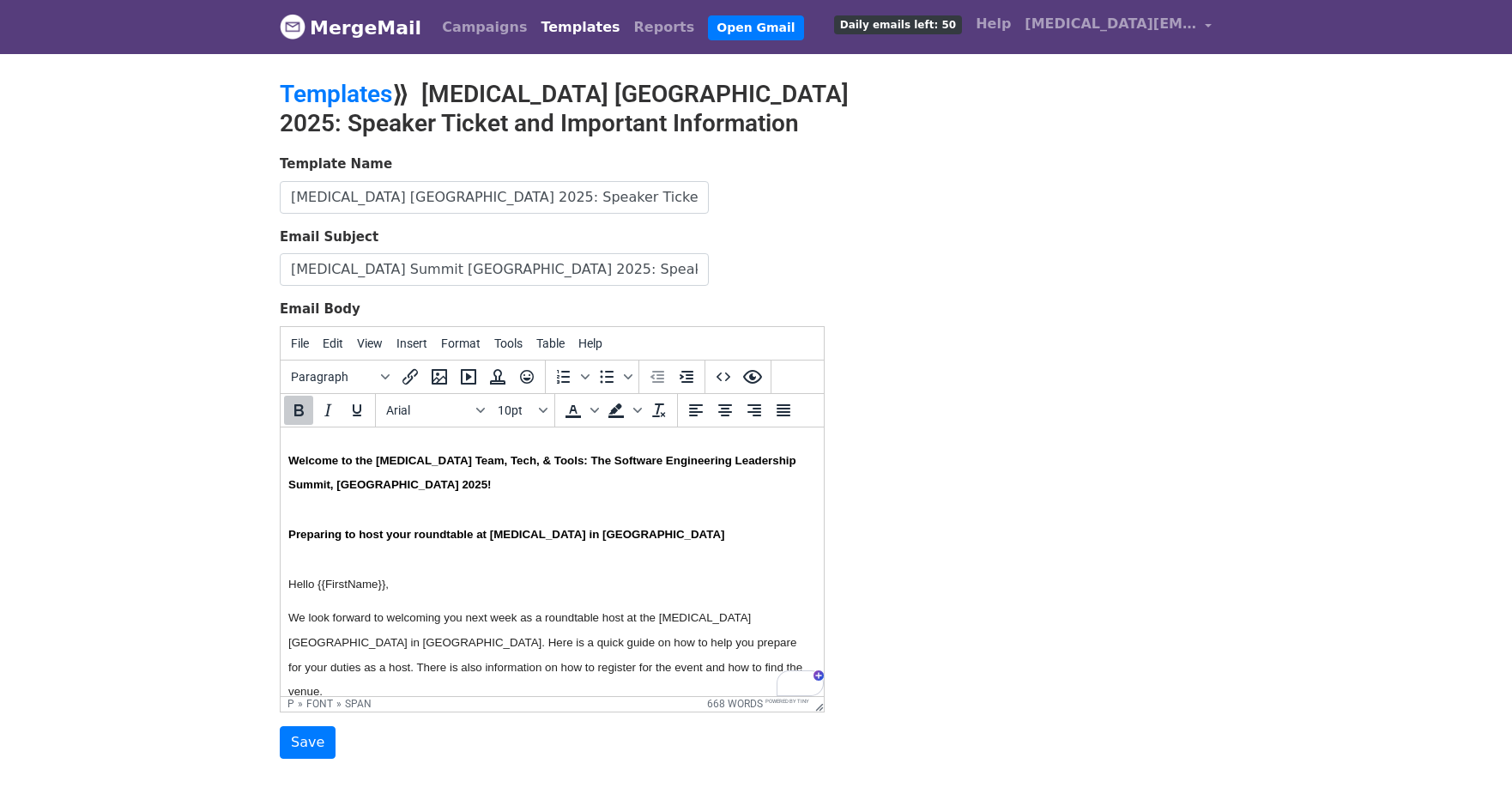
click at [481, 540] on span "Preparing to host your roundtable at [MEDICAL_DATA] in [GEOGRAPHIC_DATA]" at bounding box center [505, 533] width 436 height 12
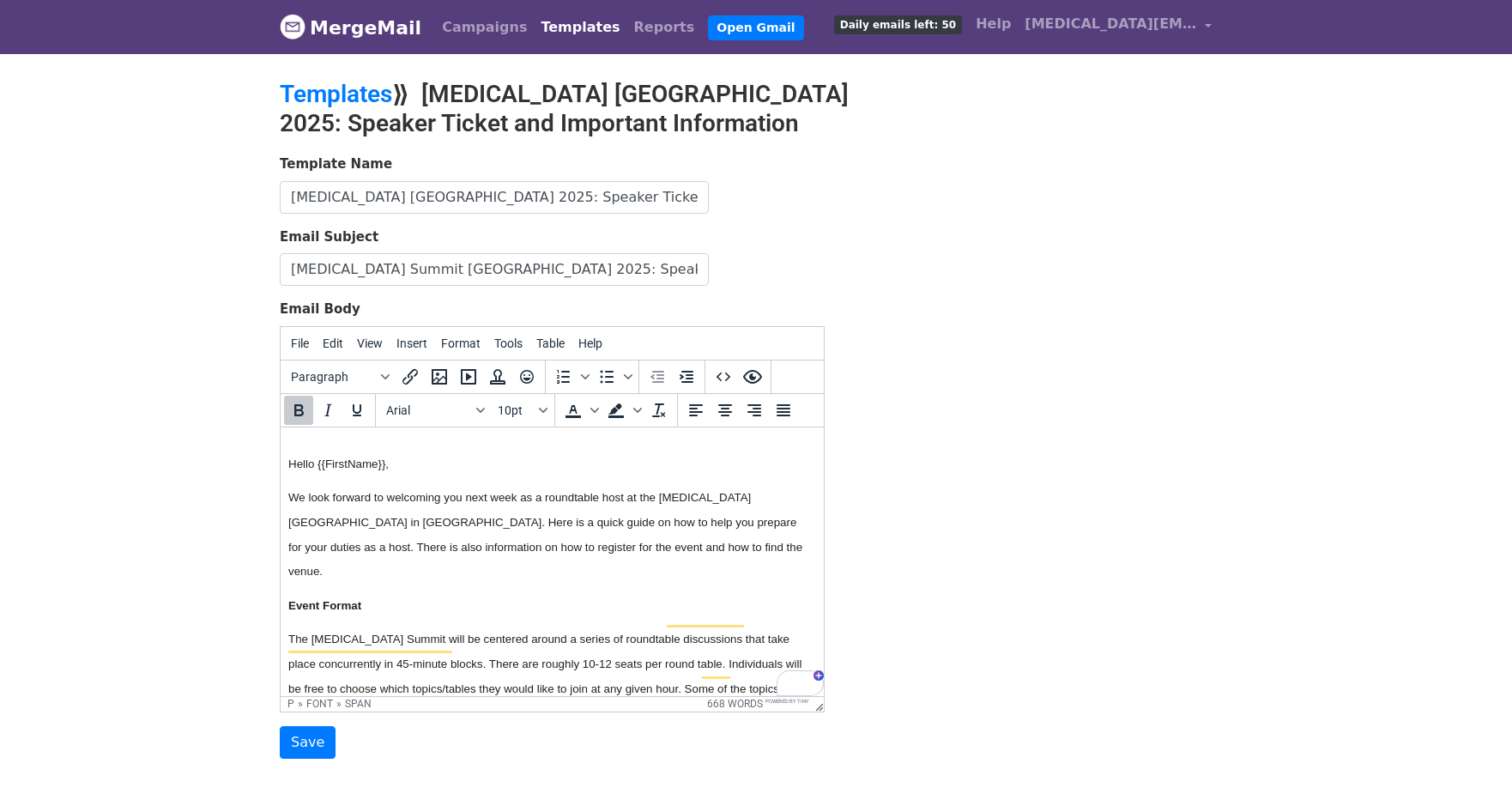
scroll to position [383, 6]
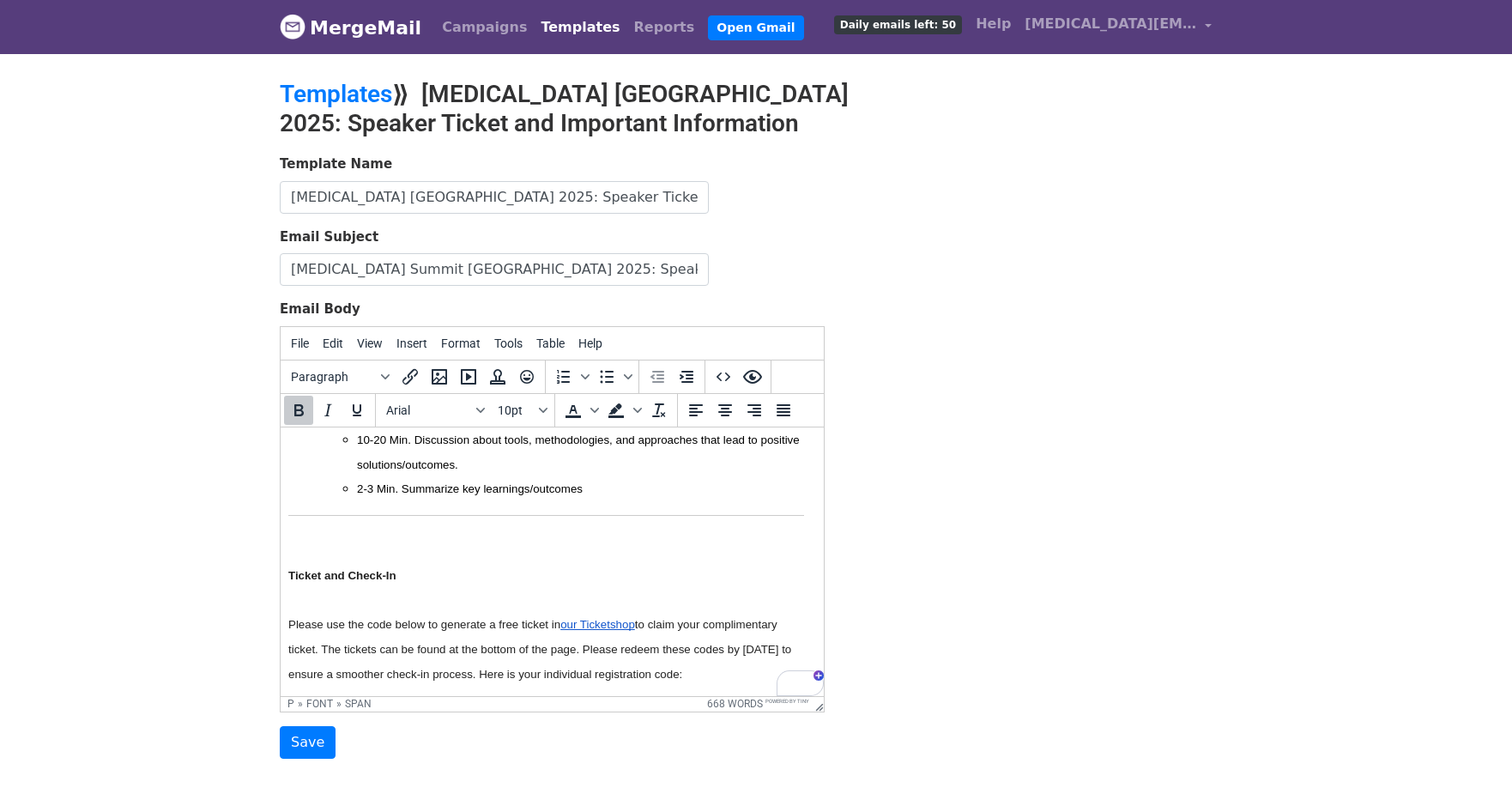
click at [287, 577] on html "Welcome to the T3 Team, Tech, & Tools: The Software Engineering Leadership Summ…" at bounding box center [546, 624] width 543 height 2641
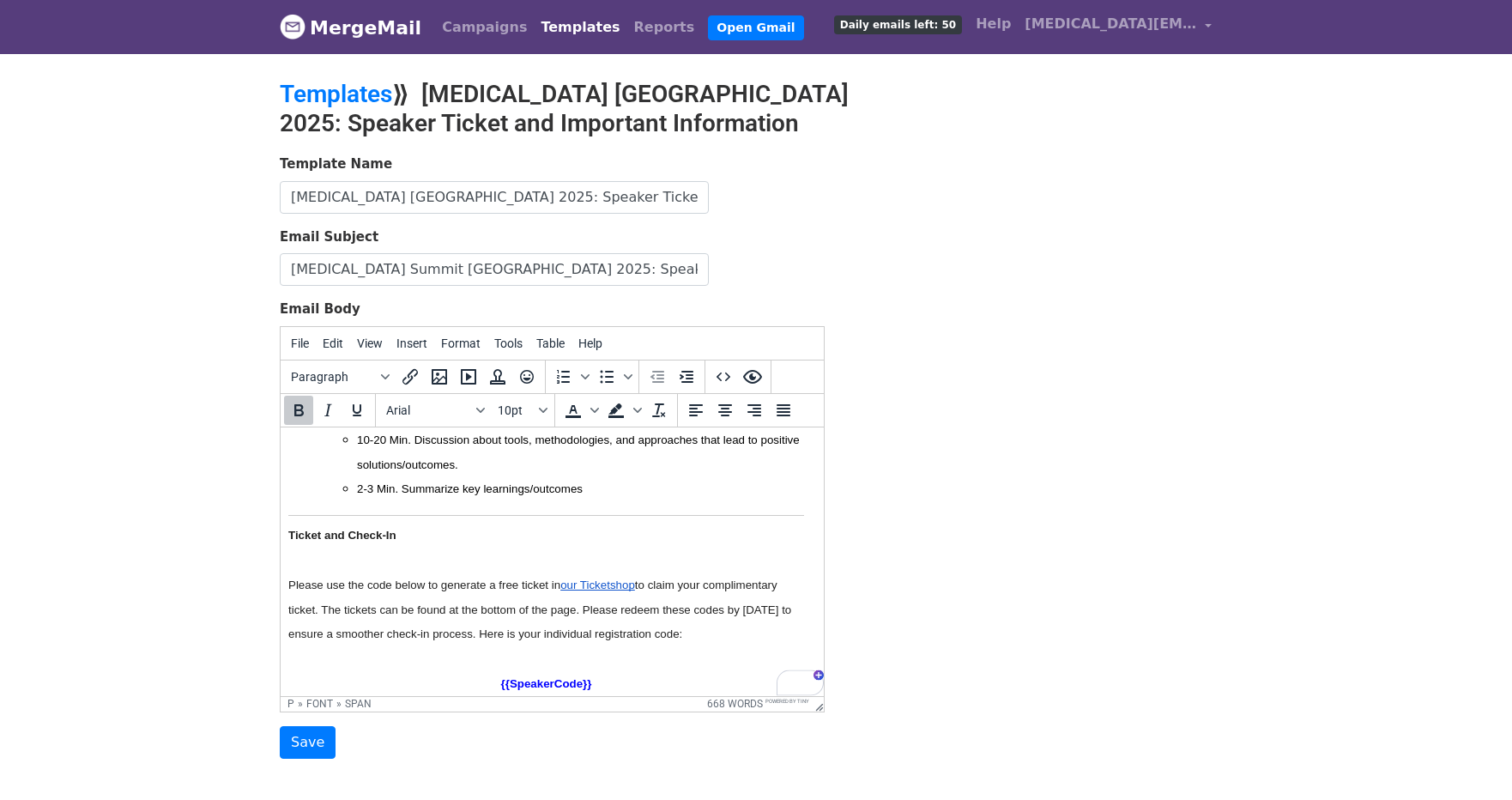
click at [458, 597] on p "Please use the code below to generate a free ticket in our Ticketshop to claim …" at bounding box center [546, 608] width 516 height 74
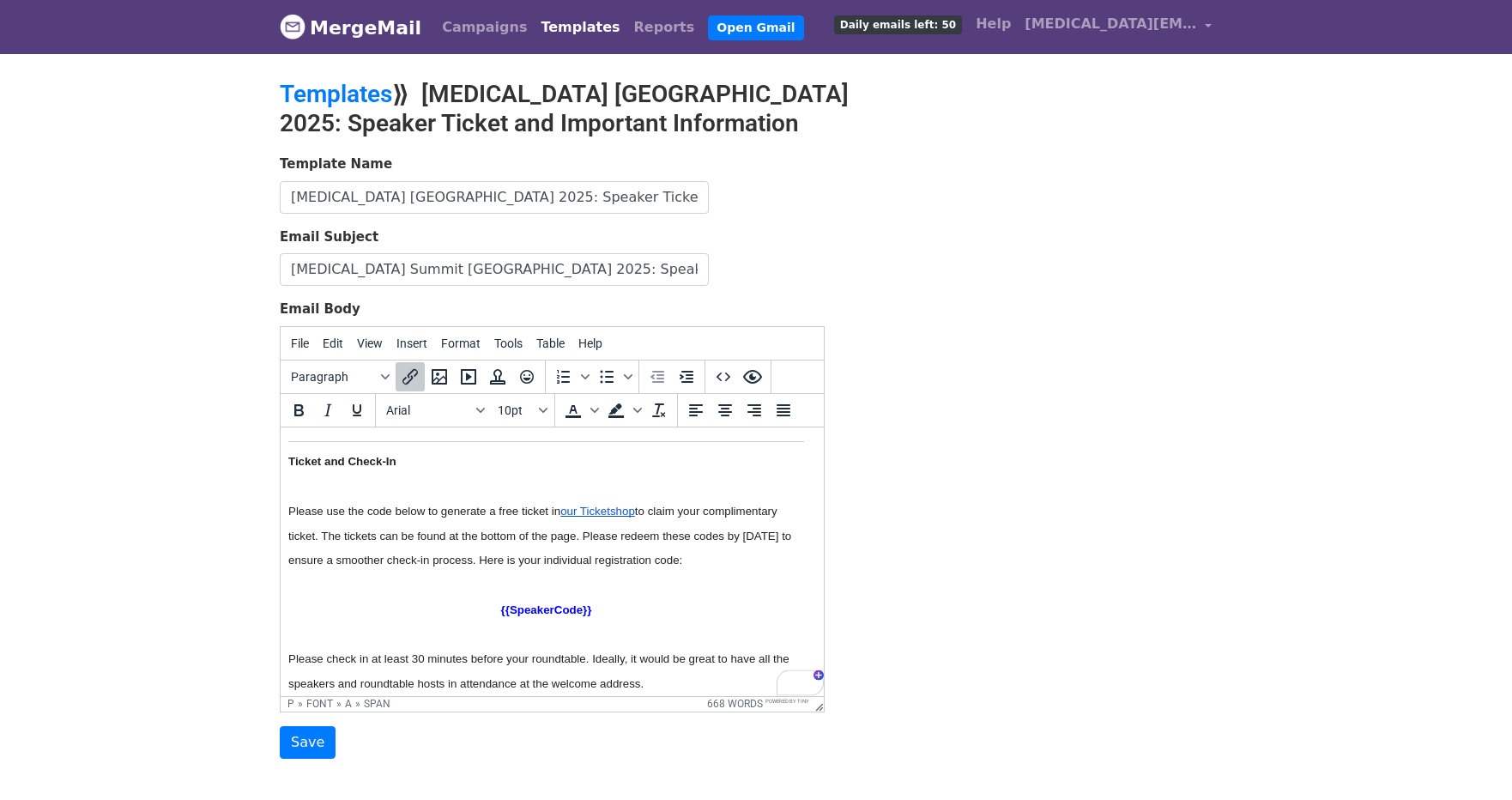
click at [604, 517] on span "our Ticketshop" at bounding box center [598, 510] width 75 height 12
click at [404, 370] on icon "Insert/edit link" at bounding box center [410, 376] width 21 height 21
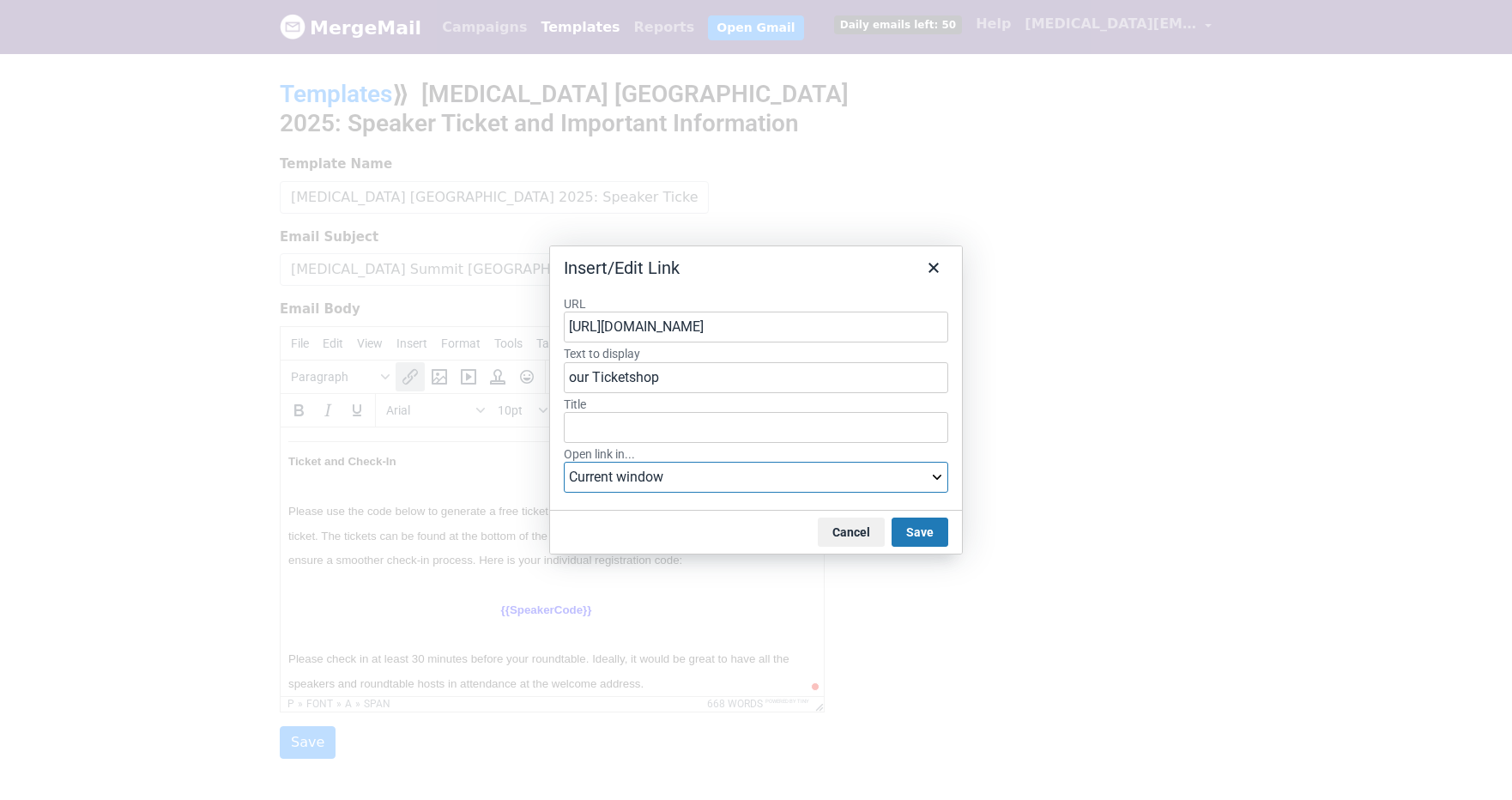
click at [733, 482] on select "Current window New window" at bounding box center [755, 477] width 384 height 31
select select "_blank"
click at [563, 462] on select "Current window New window" at bounding box center [755, 477] width 384 height 31
click at [918, 531] on button "Save" at bounding box center [920, 532] width 57 height 29
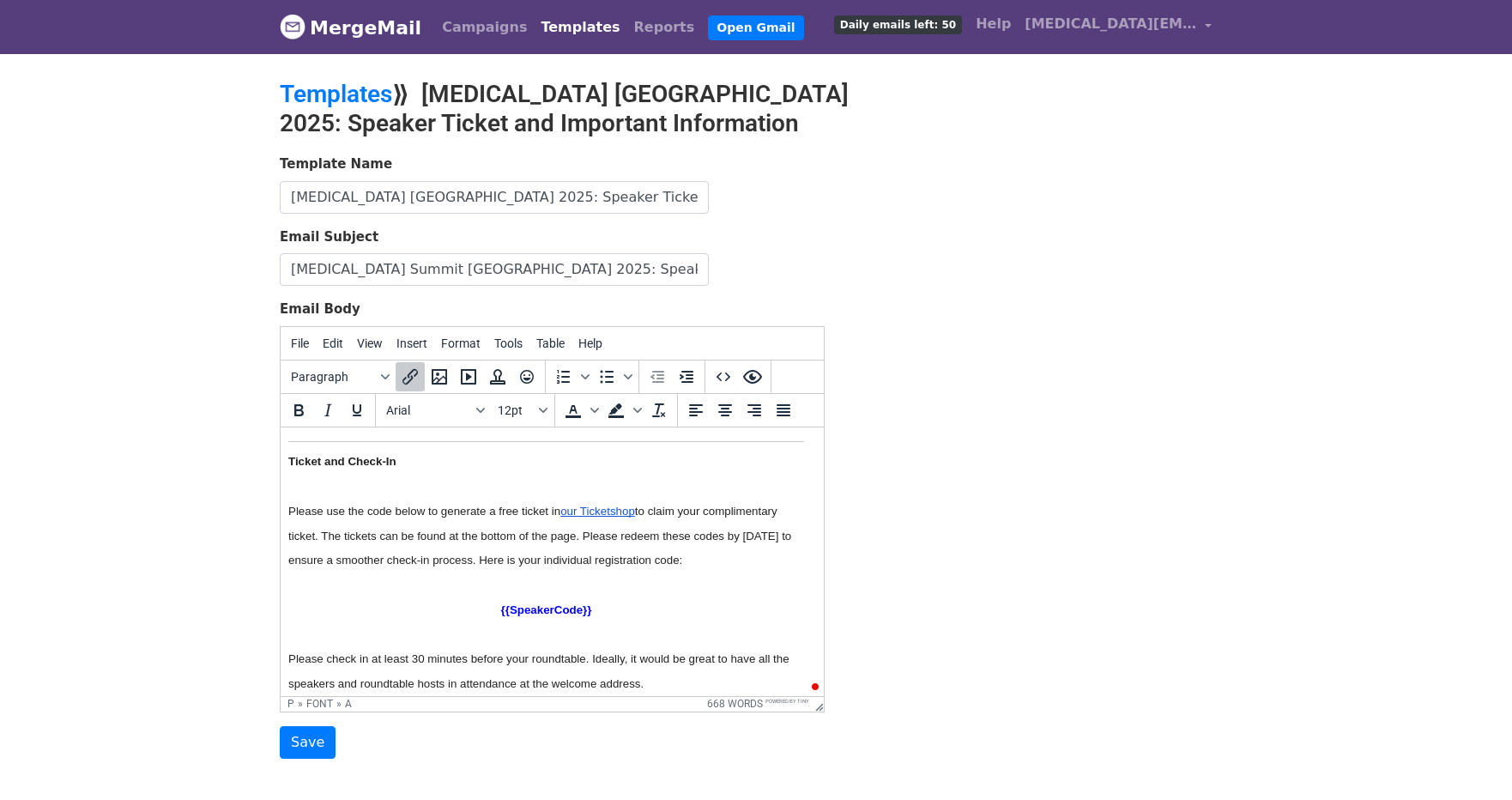
click at [637, 595] on p "To enrich screen reader interactions, please activate Accessibility in Grammarl…" at bounding box center [546, 584] width 516 height 25
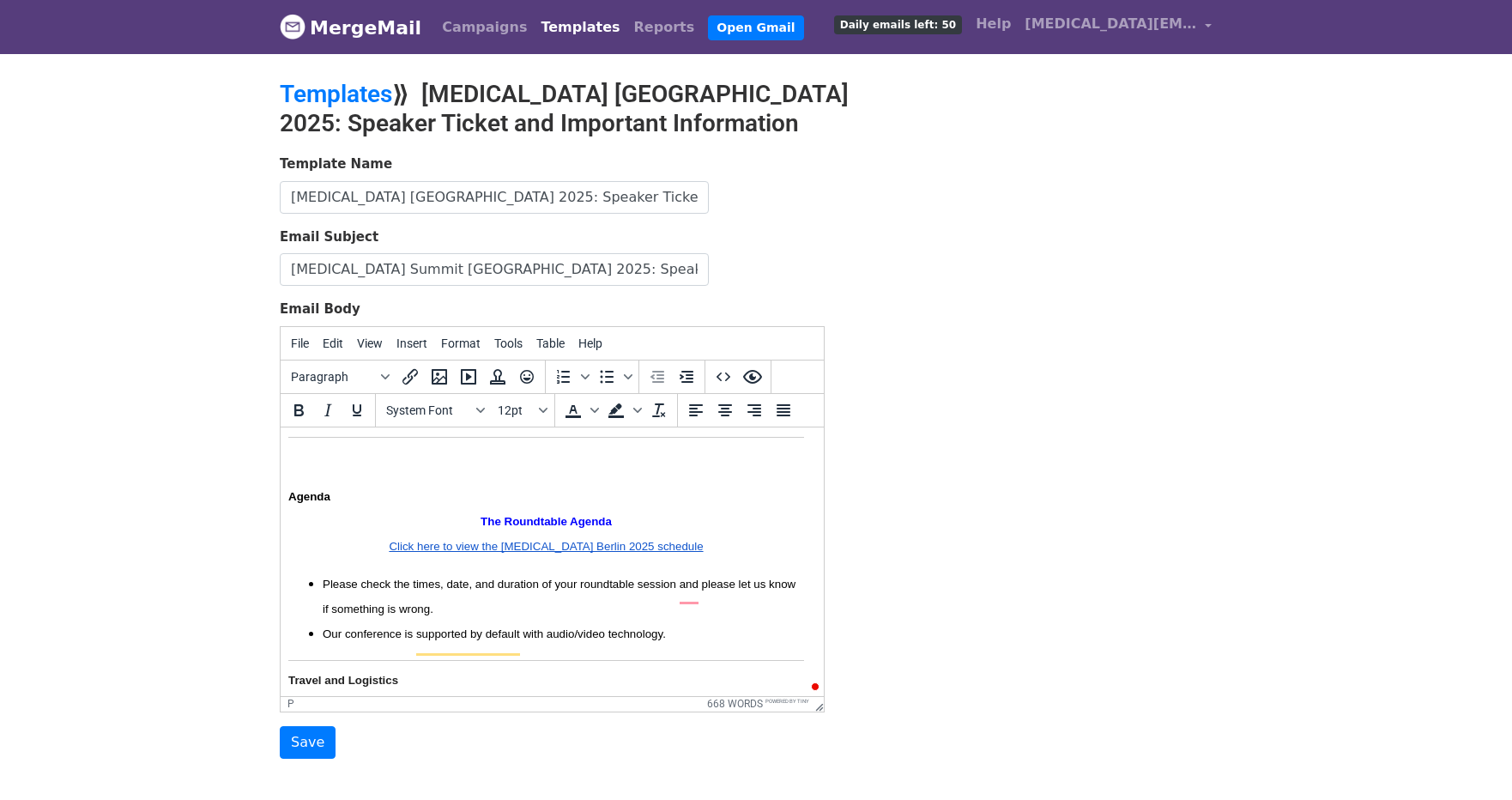
click at [561, 552] on span "Click here to view the [MEDICAL_DATA] Berlin 2025 schedule" at bounding box center [546, 546] width 314 height 12
click at [405, 372] on icon "Insert/edit link" at bounding box center [410, 376] width 21 height 21
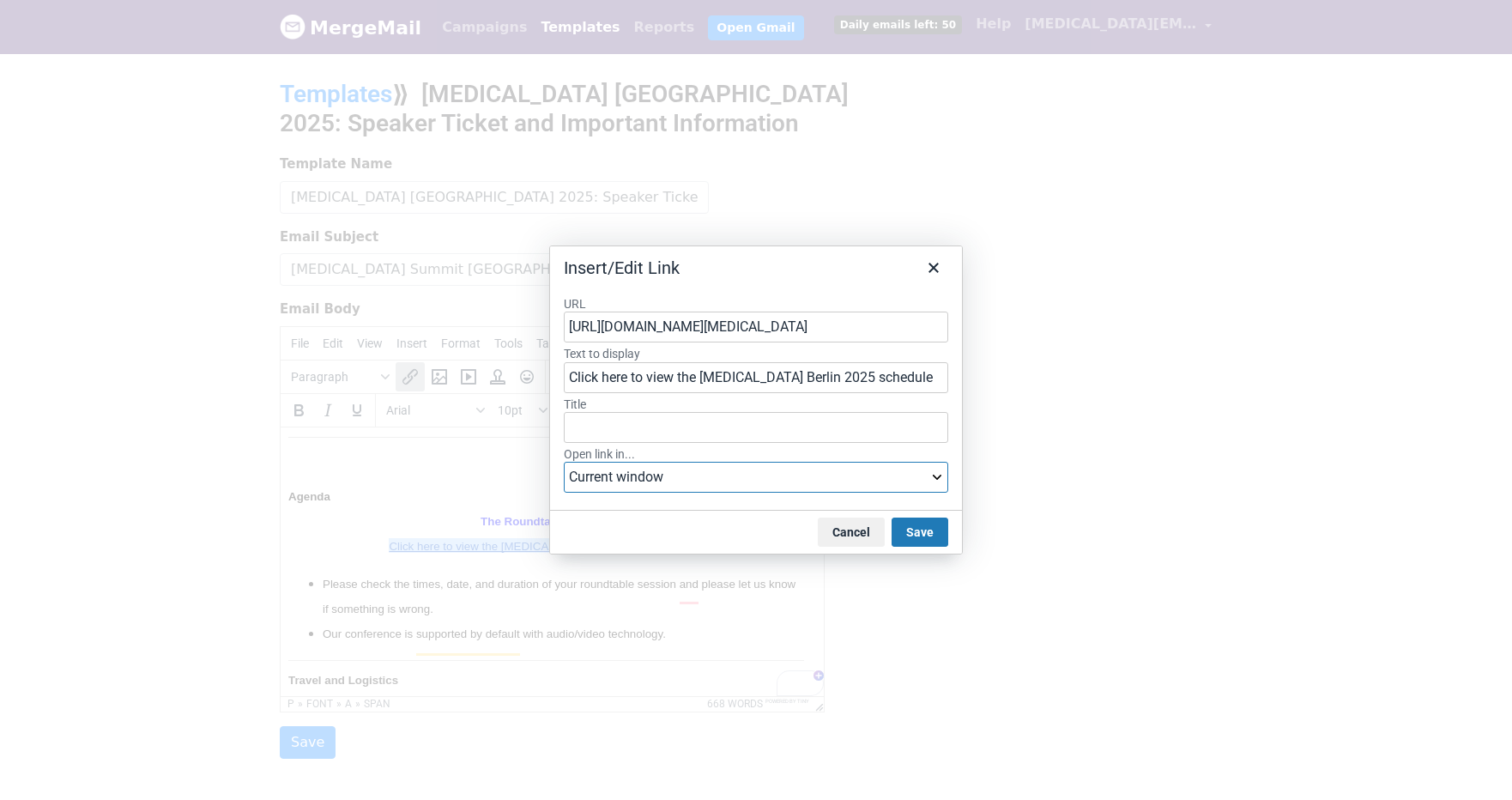
click at [676, 483] on select "Current window New window" at bounding box center [755, 477] width 384 height 31
select select "_blank"
click at [563, 462] on select "Current window New window" at bounding box center [755, 477] width 384 height 31
click at [923, 525] on button "Save" at bounding box center [920, 532] width 57 height 29
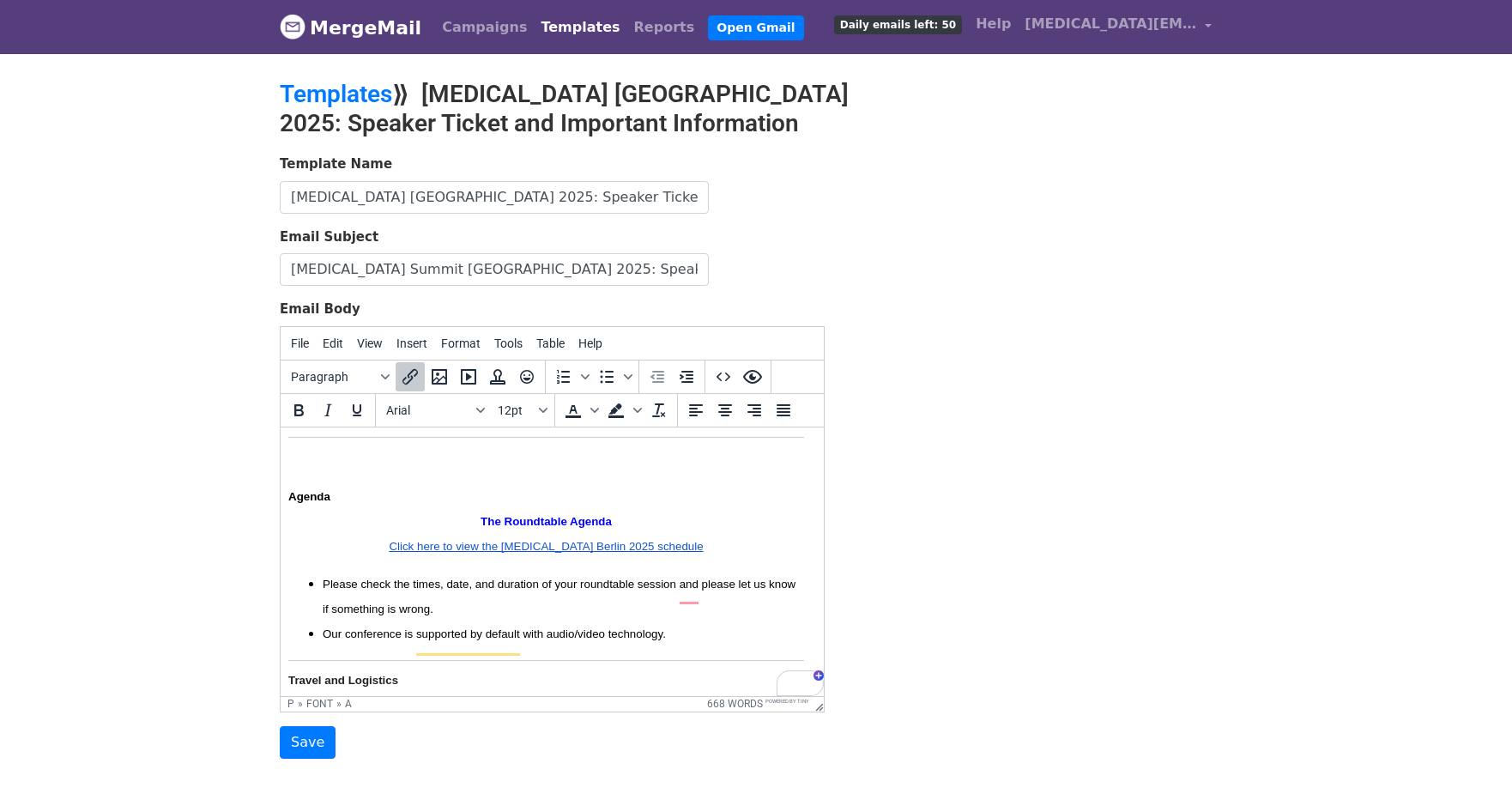
click at [469, 519] on p "The Roundtable Agenda" at bounding box center [546, 521] width 516 height 25
click at [410, 486] on body "Welcome to the T3 Team, Tech, & Tools: The Software Engineering Leadership Summ…" at bounding box center [546, 216] width 516 height 2574
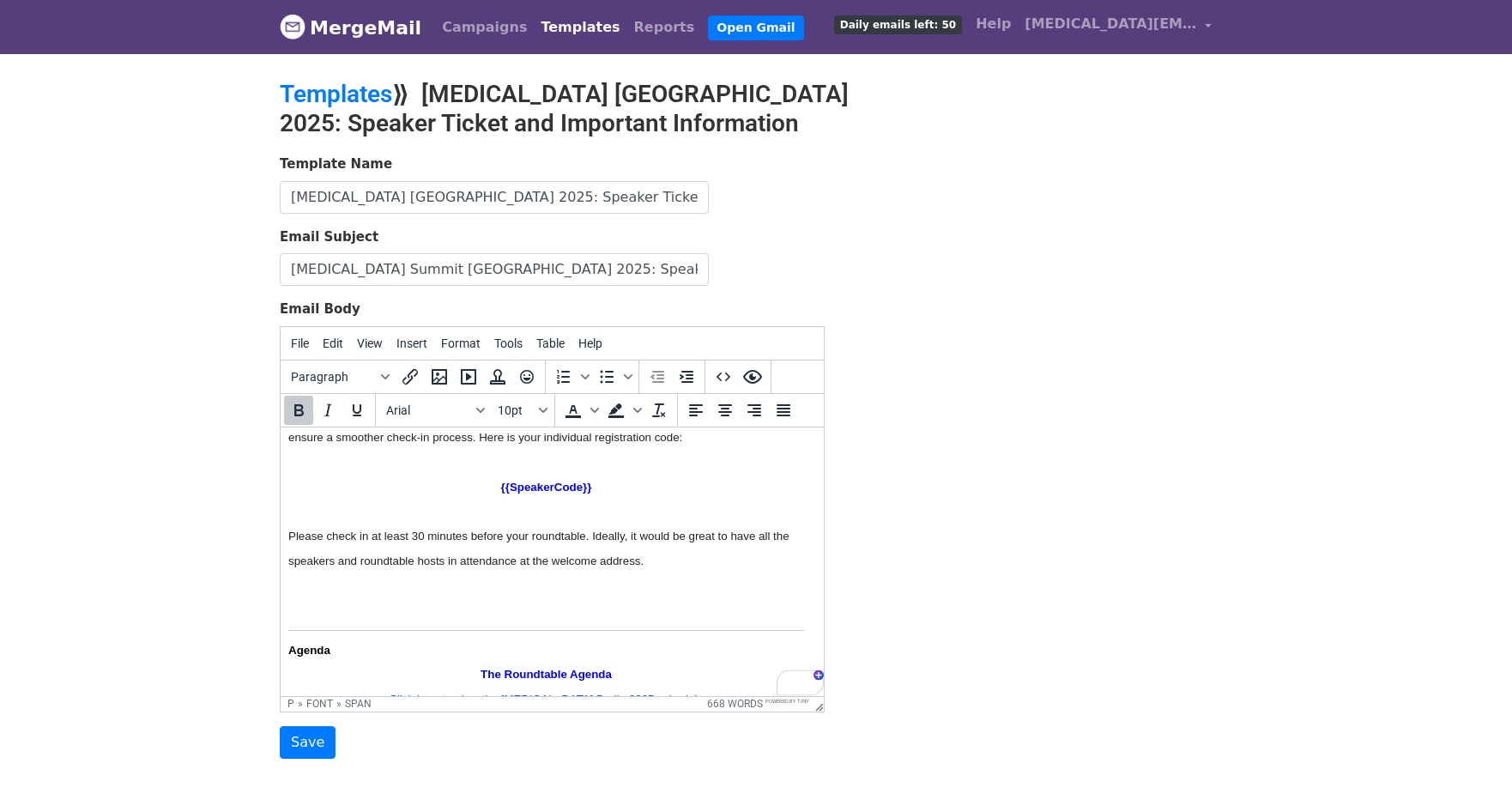
click at [316, 615] on p "To enrich screen reader interactions, please activate Accessibility in Grammarl…" at bounding box center [546, 610] width 516 height 25
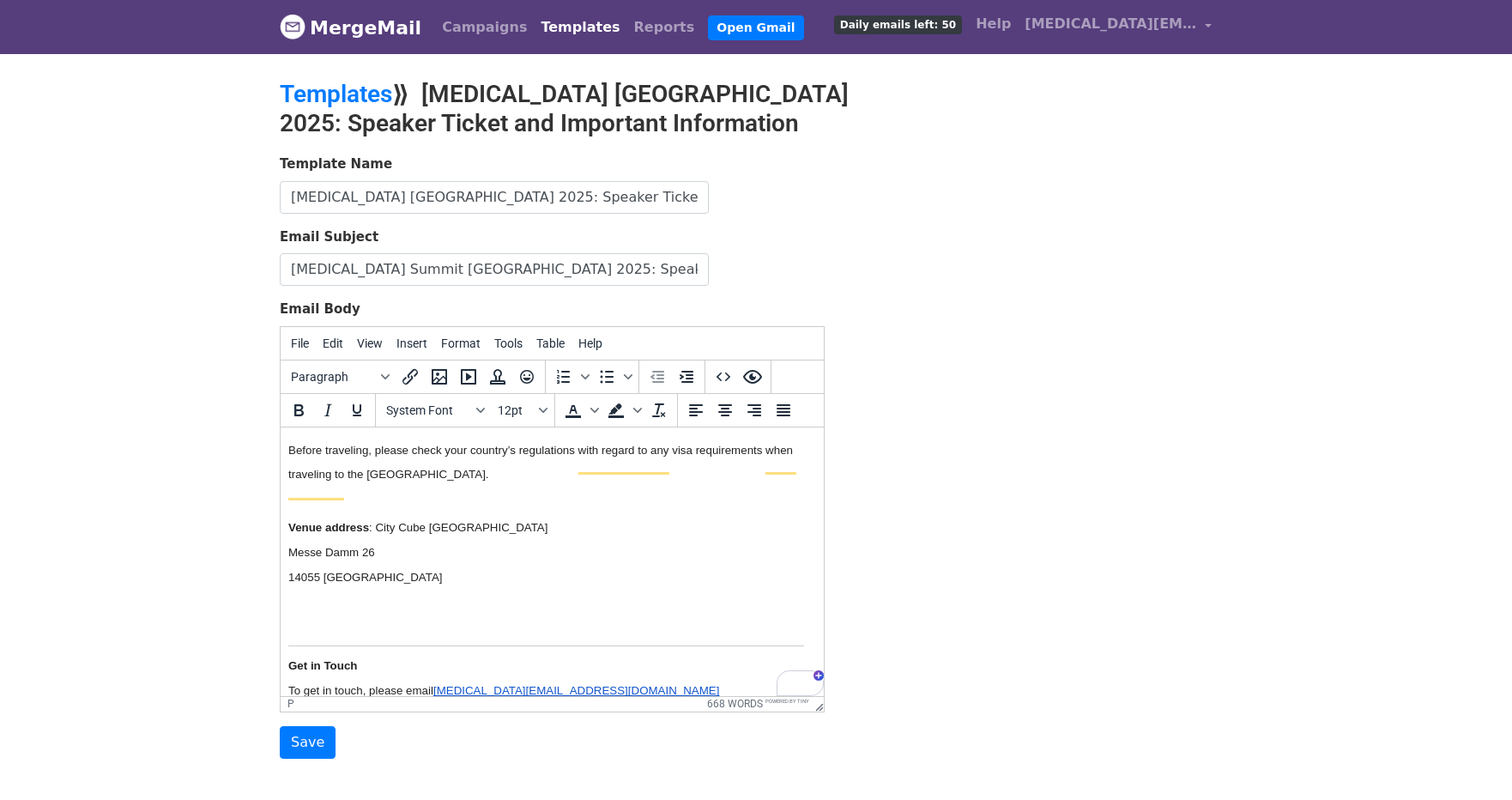
click at [375, 638] on p "To enrich screen reader interactions, please activate Accessibility in Grammarl…" at bounding box center [546, 625] width 516 height 25
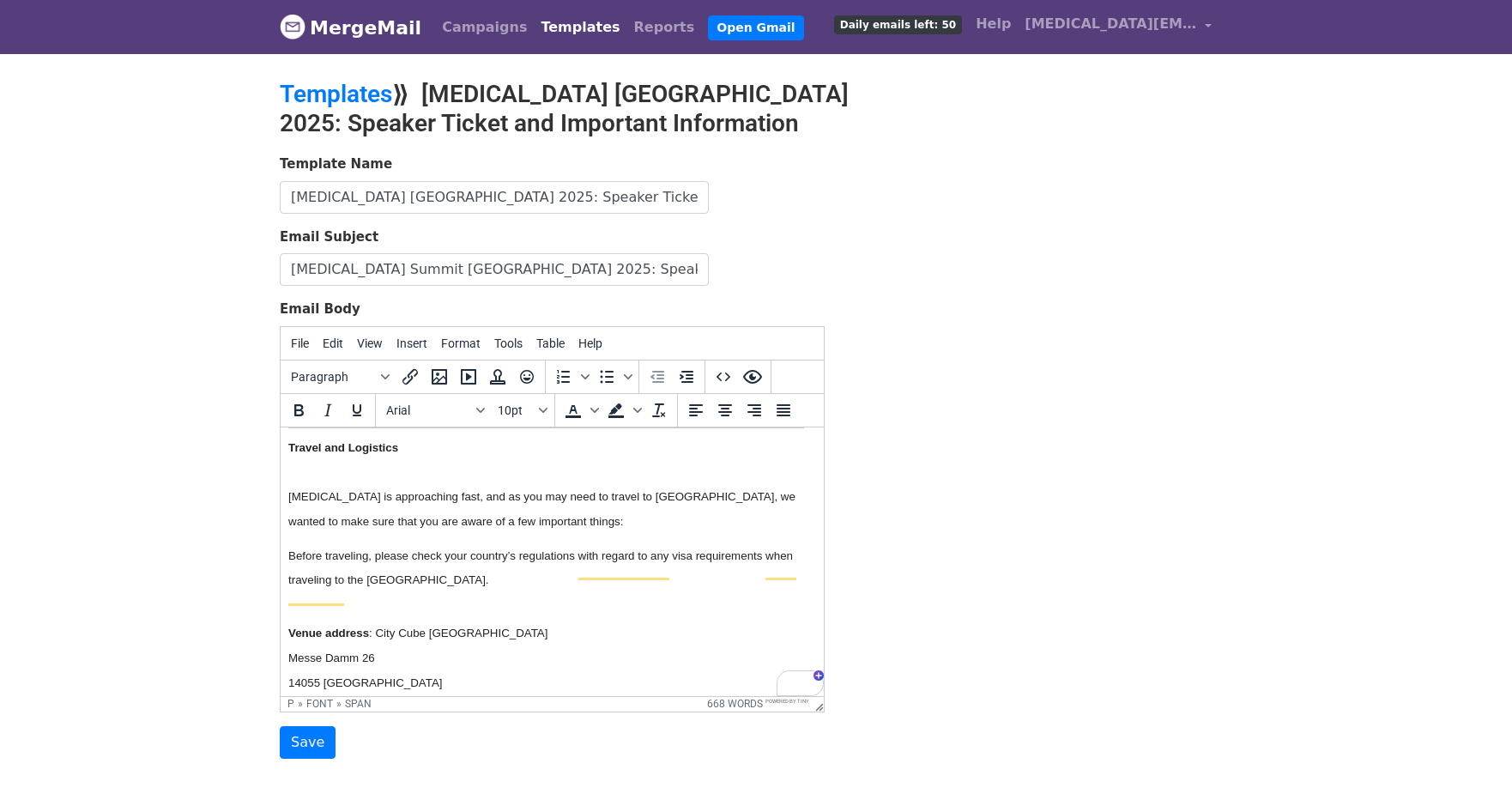
click at [379, 587] on span "Before traveling, please check your country’s regulations with regard to any vi…" at bounding box center [542, 567] width 508 height 37
click at [456, 549] on p "Before traveling, please check your country’s regulations with regard to any vi…" at bounding box center [546, 567] width 516 height 68
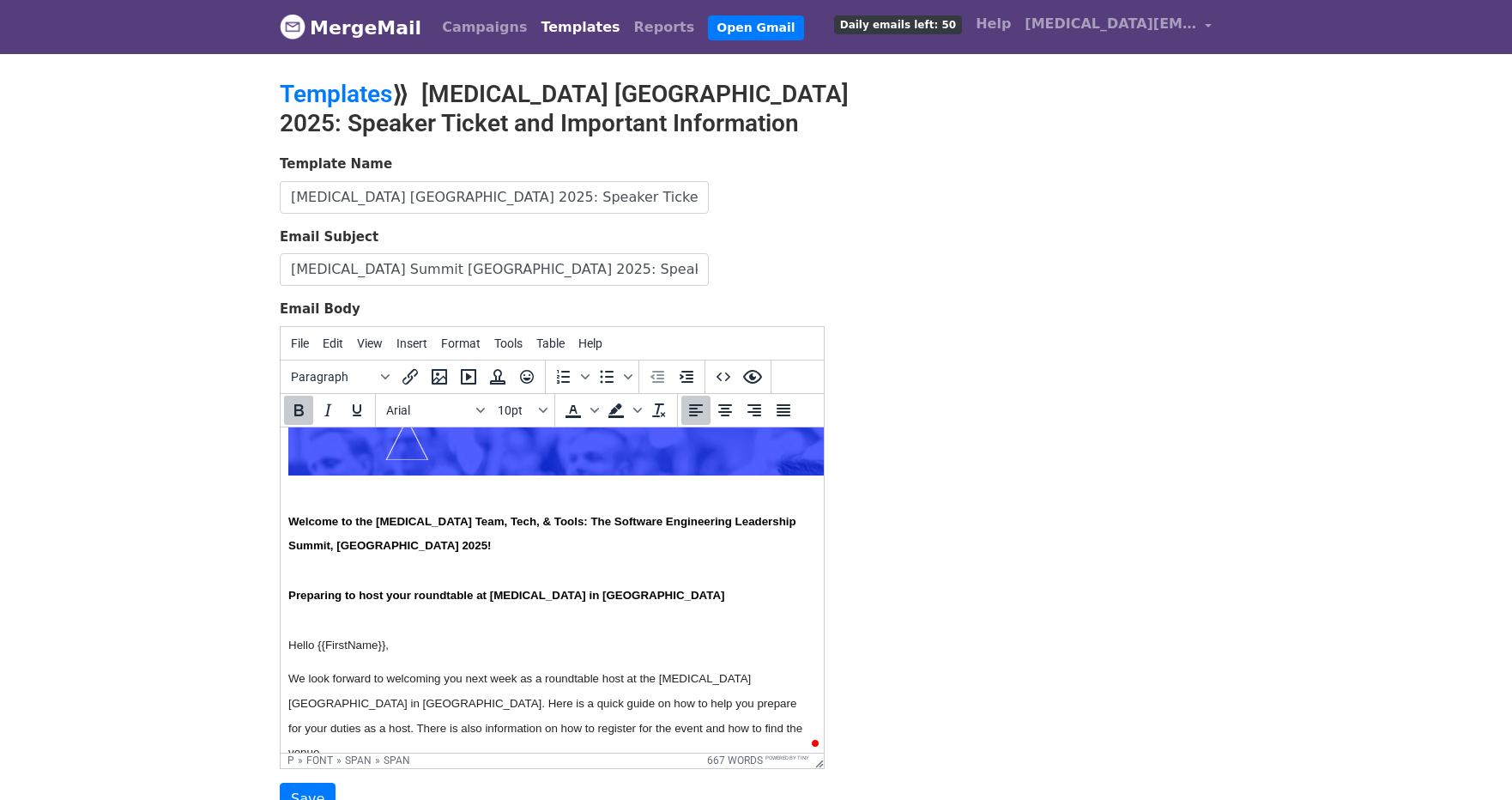
drag, startPoint x: 818, startPoint y: 705, endPoint x: 1073, endPoint y: 767, distance: 262.4
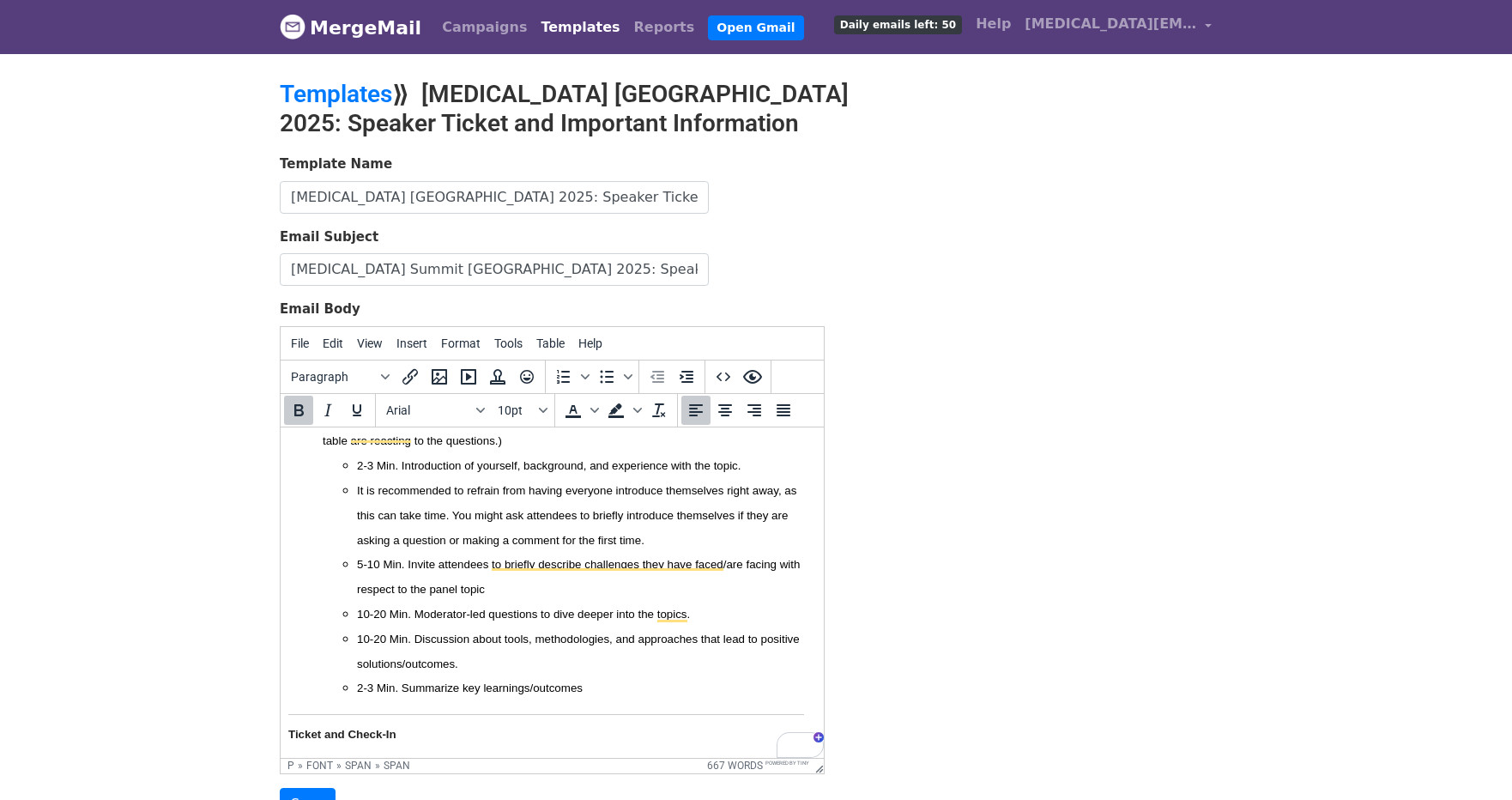
click at [440, 601] on li "10-20 Min. Moderator-led questions to dive deeper into the topics." at bounding box center [580, 614] width 448 height 25
click at [434, 562] on span "5-10 Min. Invite attendees to briefly describe challenges they have faced/are f…" at bounding box center [578, 576] width 443 height 37
click at [479, 652] on li "10-20 Min. Discussion about tools, methodologies, and approaches that lead to p…" at bounding box center [580, 651] width 448 height 50
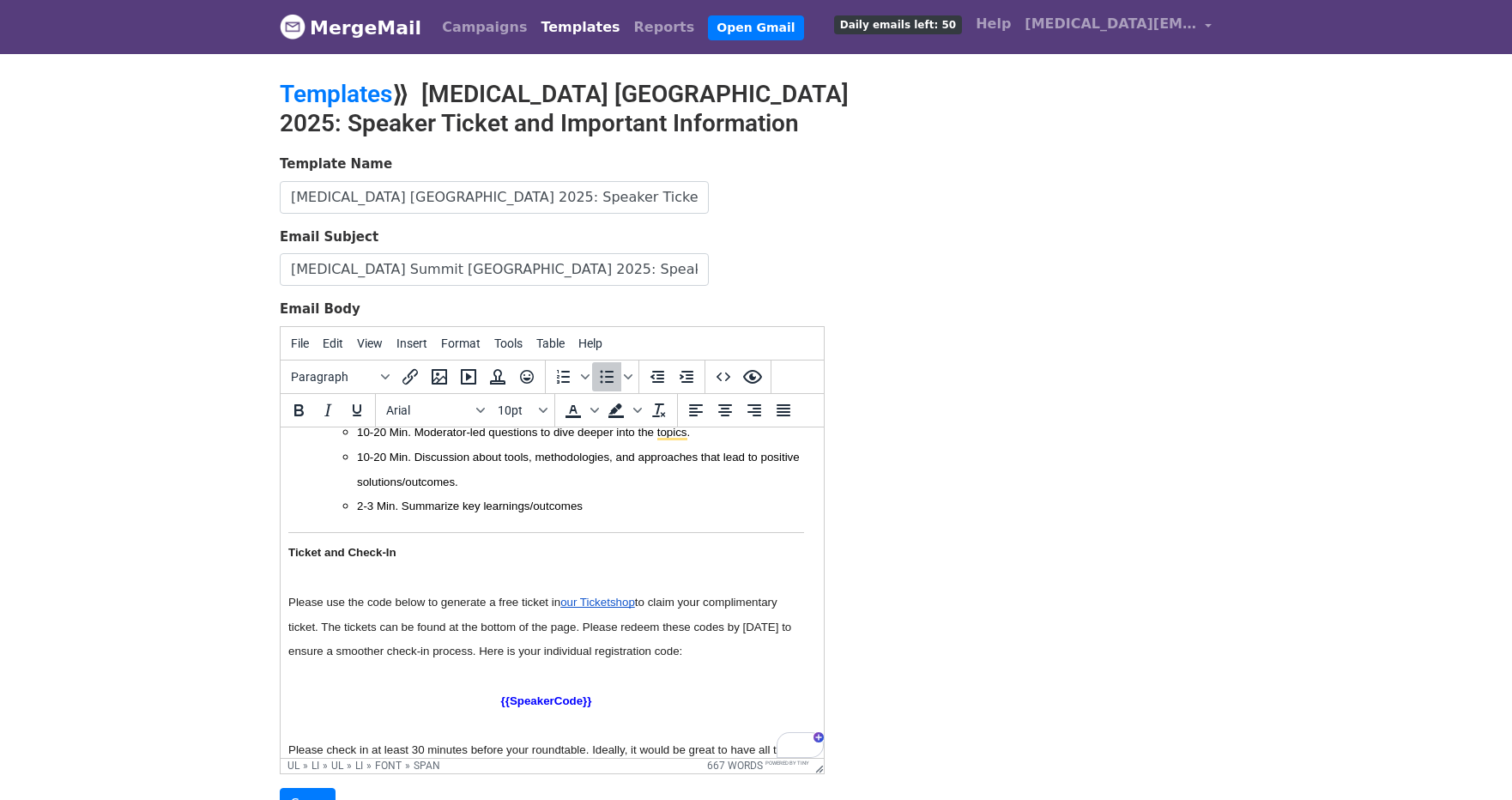
click at [432, 627] on span "to claim your complimentary ticket. The tickets can be found at the bottom of t…" at bounding box center [541, 626] width 506 height 62
click at [431, 647] on p "Please use the code below to generate a free ticket in our Ticketshop to claim …" at bounding box center [546, 625] width 516 height 74
drag, startPoint x: 581, startPoint y: 632, endPoint x: 322, endPoint y: 631, distance: 259.0
click at [322, 631] on span "to claim your complimentary ticket. The tickets can be found at the bottom of t…" at bounding box center [541, 626] width 506 height 62
click at [466, 642] on p "Please use the code below to generate a free ticket in our Ticketshop to claim …" at bounding box center [546, 625] width 516 height 74
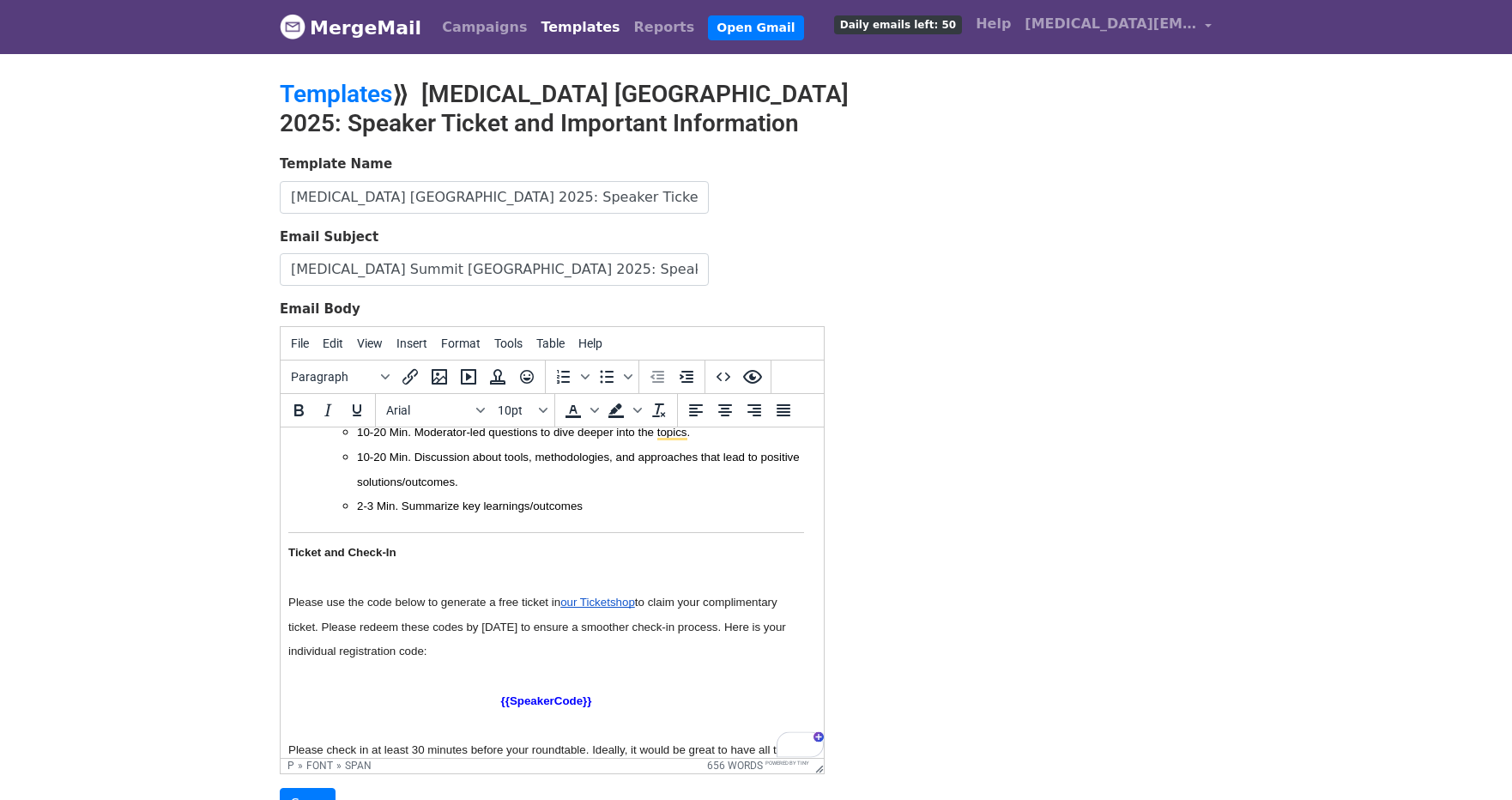
click at [478, 660] on p "Please use the code below to generate a free ticket in our Ticketshop to claim …" at bounding box center [546, 625] width 516 height 74
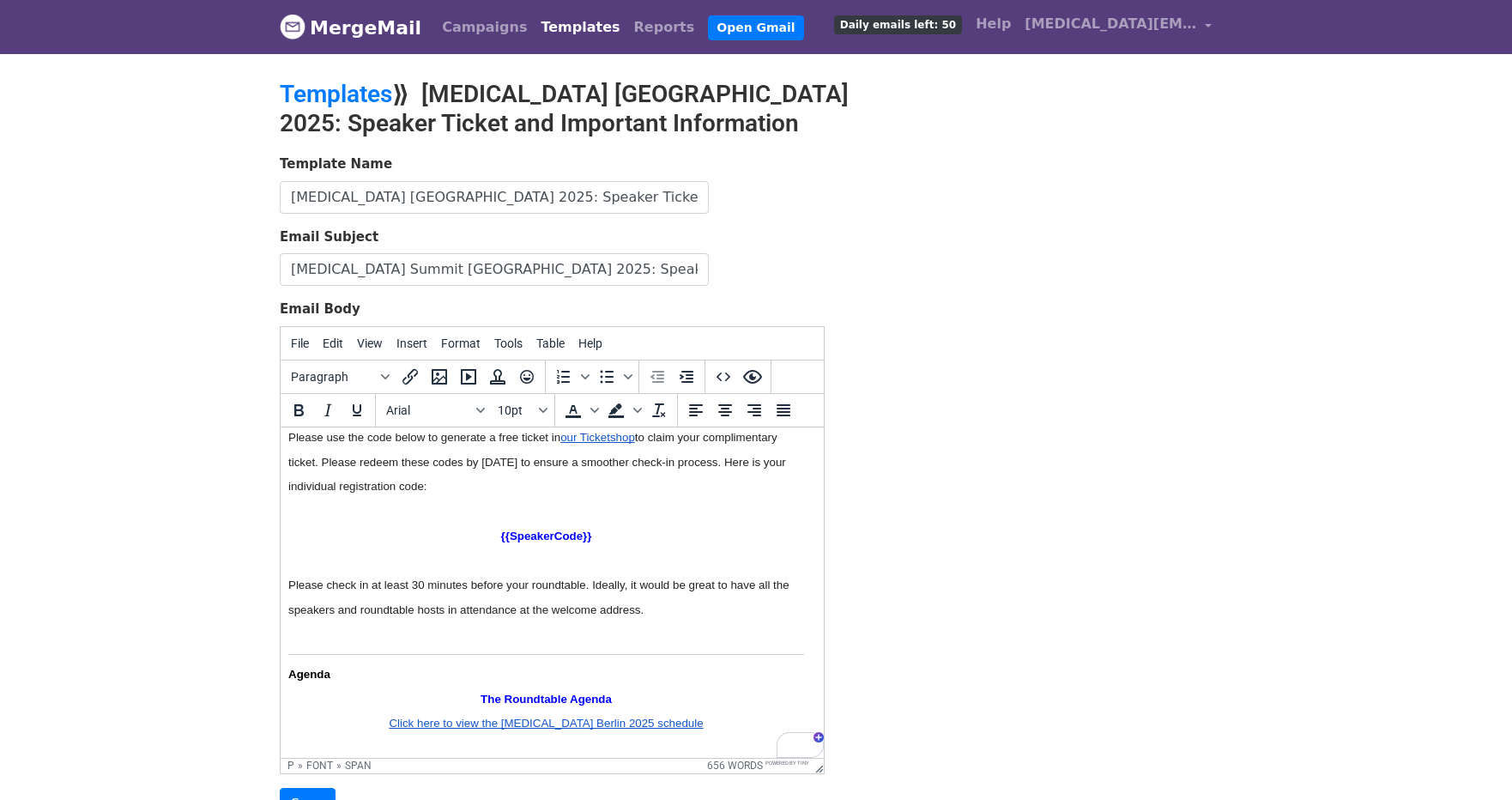
drag, startPoint x: 590, startPoint y: 590, endPoint x: 386, endPoint y: 590, distance: 204.0
click at [386, 590] on span "Please check in at least 30 minutes before your roundtable. Ideally, it would b…" at bounding box center [539, 597] width 504 height 37
drag, startPoint x: 591, startPoint y: 590, endPoint x: 286, endPoint y: 588, distance: 305.0
click at [286, 588] on html "Welcome to the T3 Team, Tech, & Tools: The Software Engineering Leadership Summ…" at bounding box center [552, 400] width 543 height 2487
click at [485, 639] on p "To enrich screen reader interactions, please activate Accessibility in Grammarl…" at bounding box center [552, 634] width 516 height 25
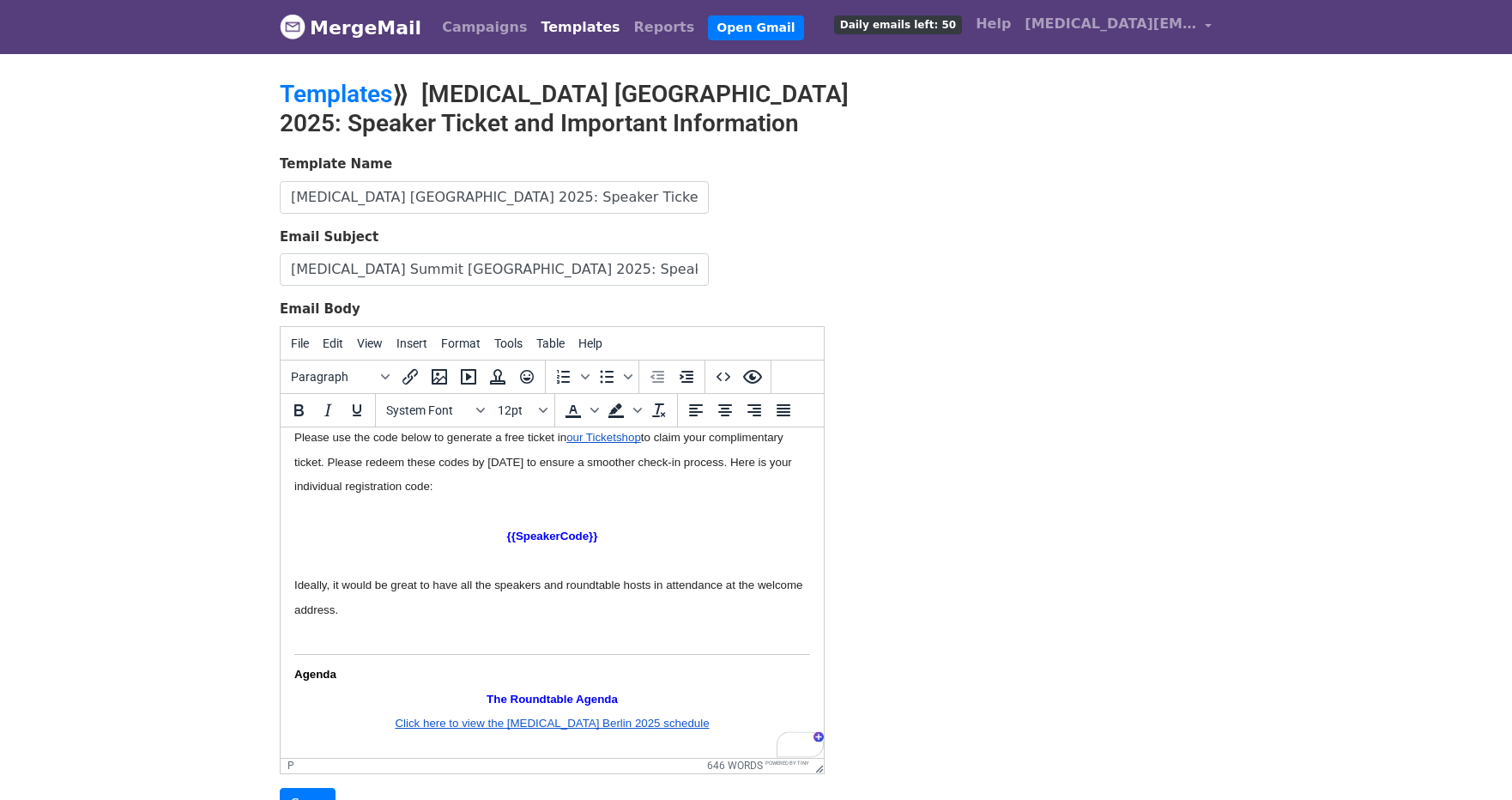
click at [481, 621] on p "Ideally, it would be great to have all the speakers and roundtable hosts in att…" at bounding box center [552, 597] width 516 height 50
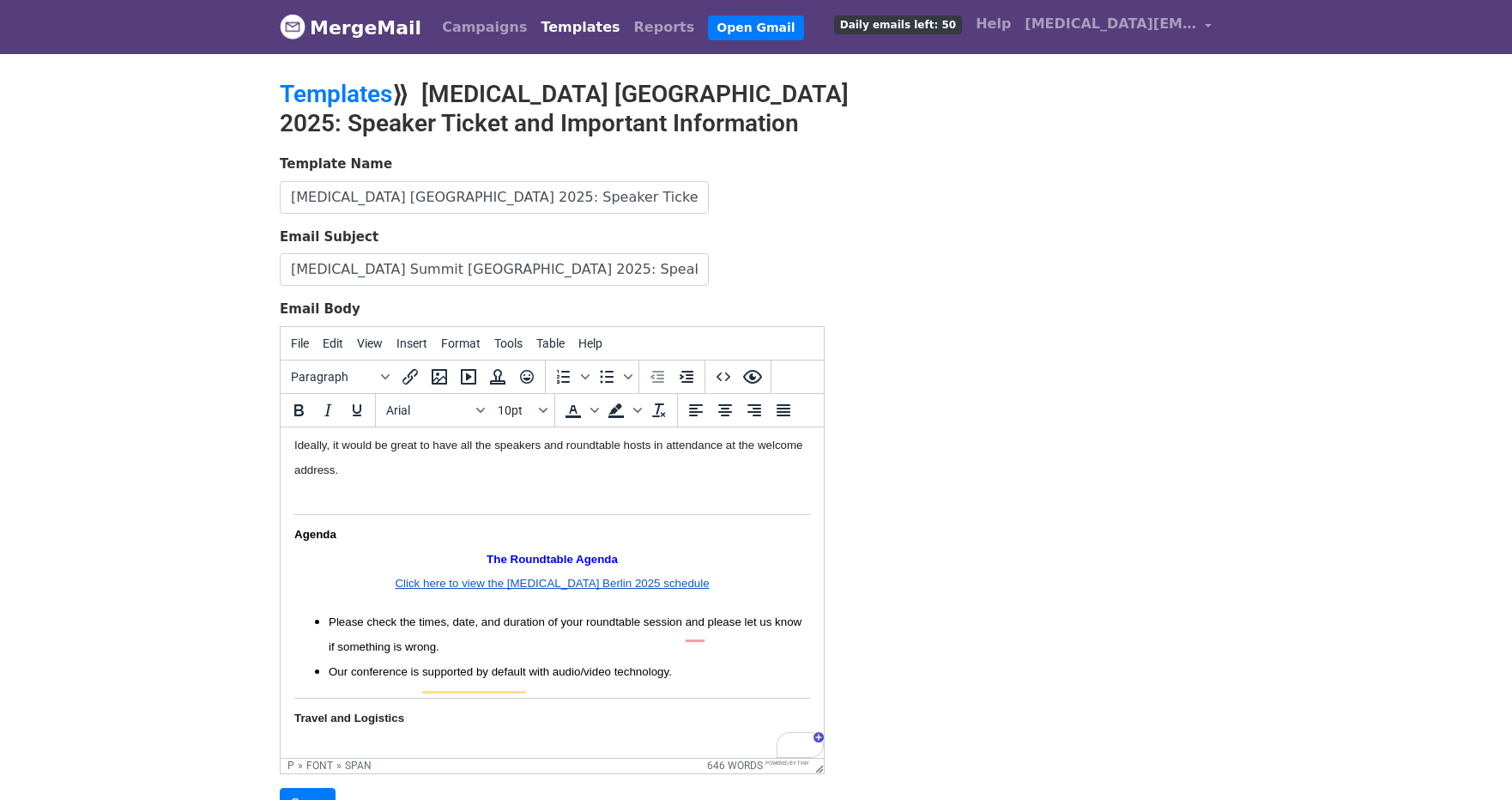
click at [567, 595] on p "Click here to view the [MEDICAL_DATA] Berlin 2025 schedule" at bounding box center [552, 582] width 516 height 25
click at [407, 382] on icon "Insert/edit link" at bounding box center [410, 376] width 15 height 15
select select "_blank"
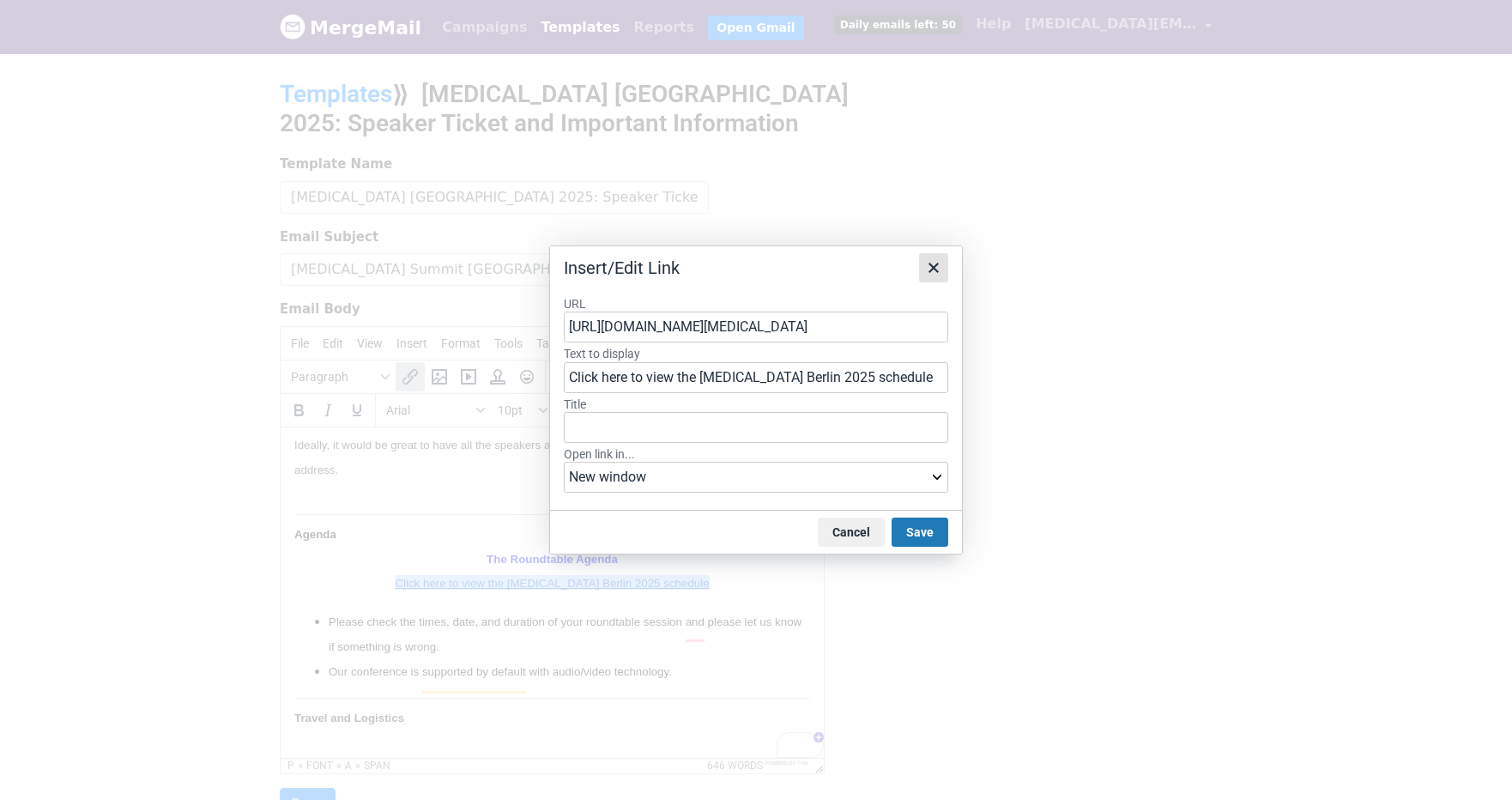
click at [938, 273] on icon "Close" at bounding box center [933, 268] width 21 height 21
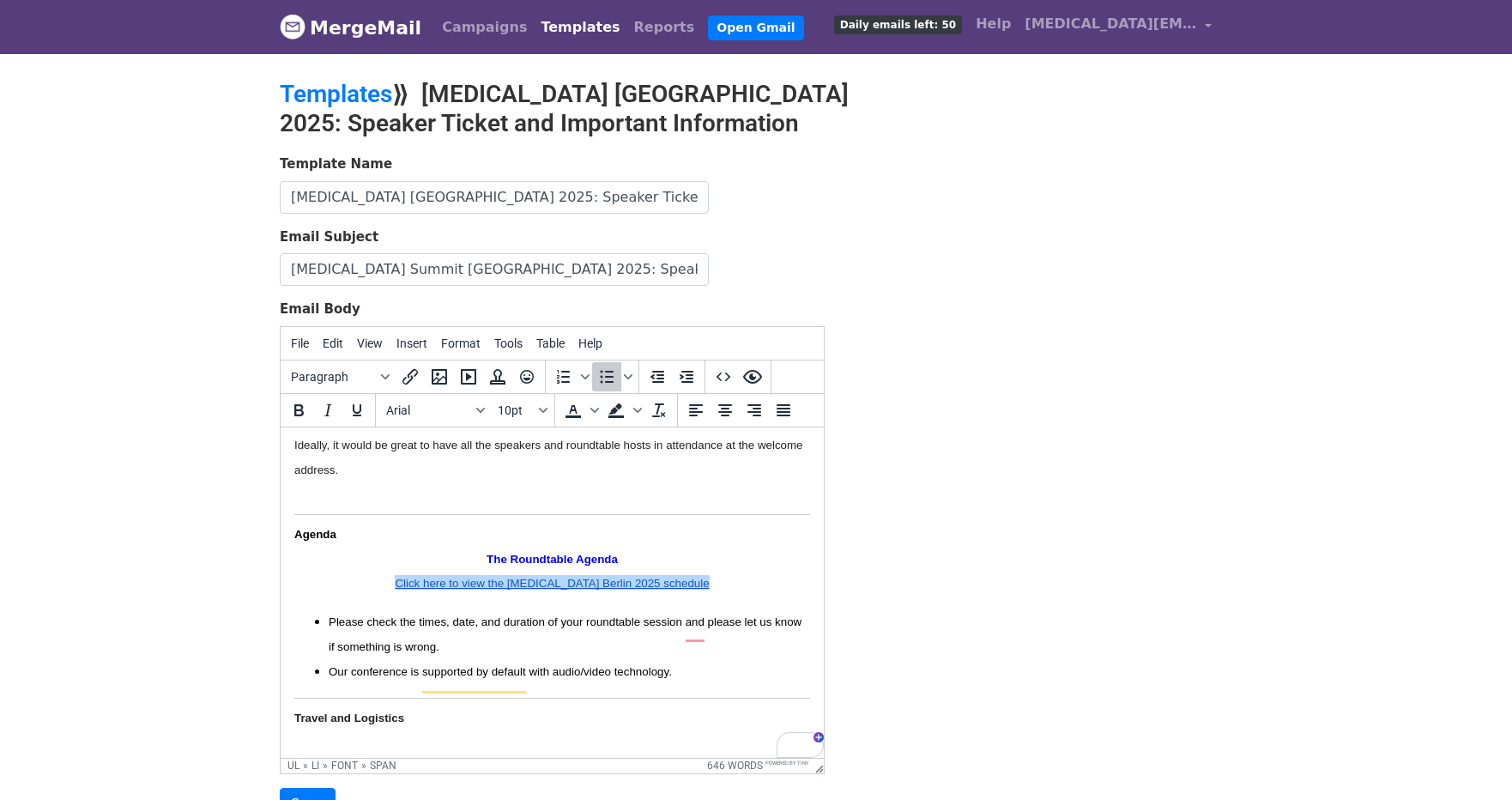
click at [504, 650] on li "Please check the times, date, and duration of your roundtable session and pleas…" at bounding box center [570, 634] width 481 height 50
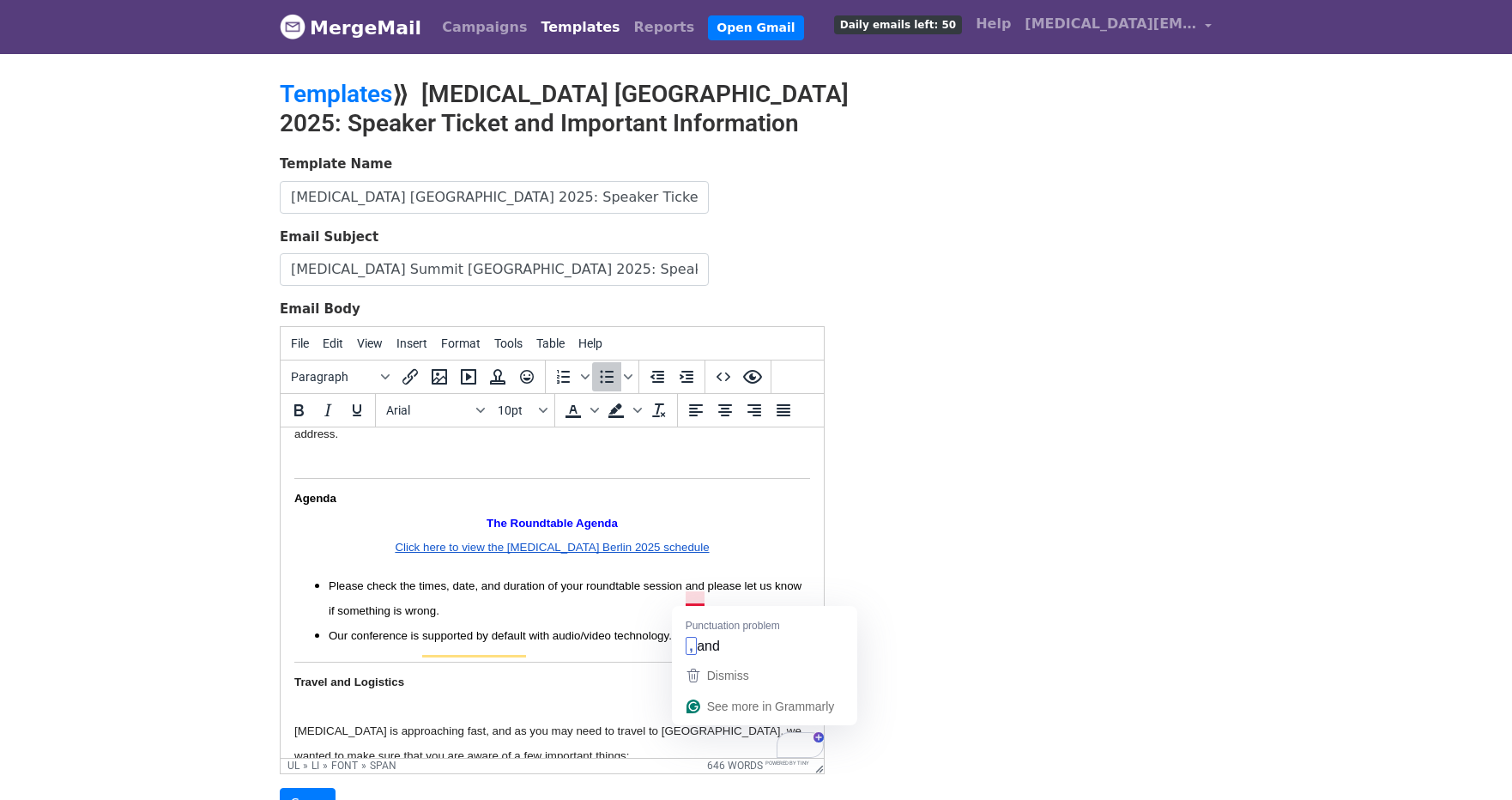
click at [691, 600] on span "Please check the times, date, and duration of your roundtable session and pleas…" at bounding box center [565, 598] width 472 height 37
click at [641, 623] on li "Please check the times, date, and duration of your roundtable session, and plea…" at bounding box center [570, 598] width 481 height 50
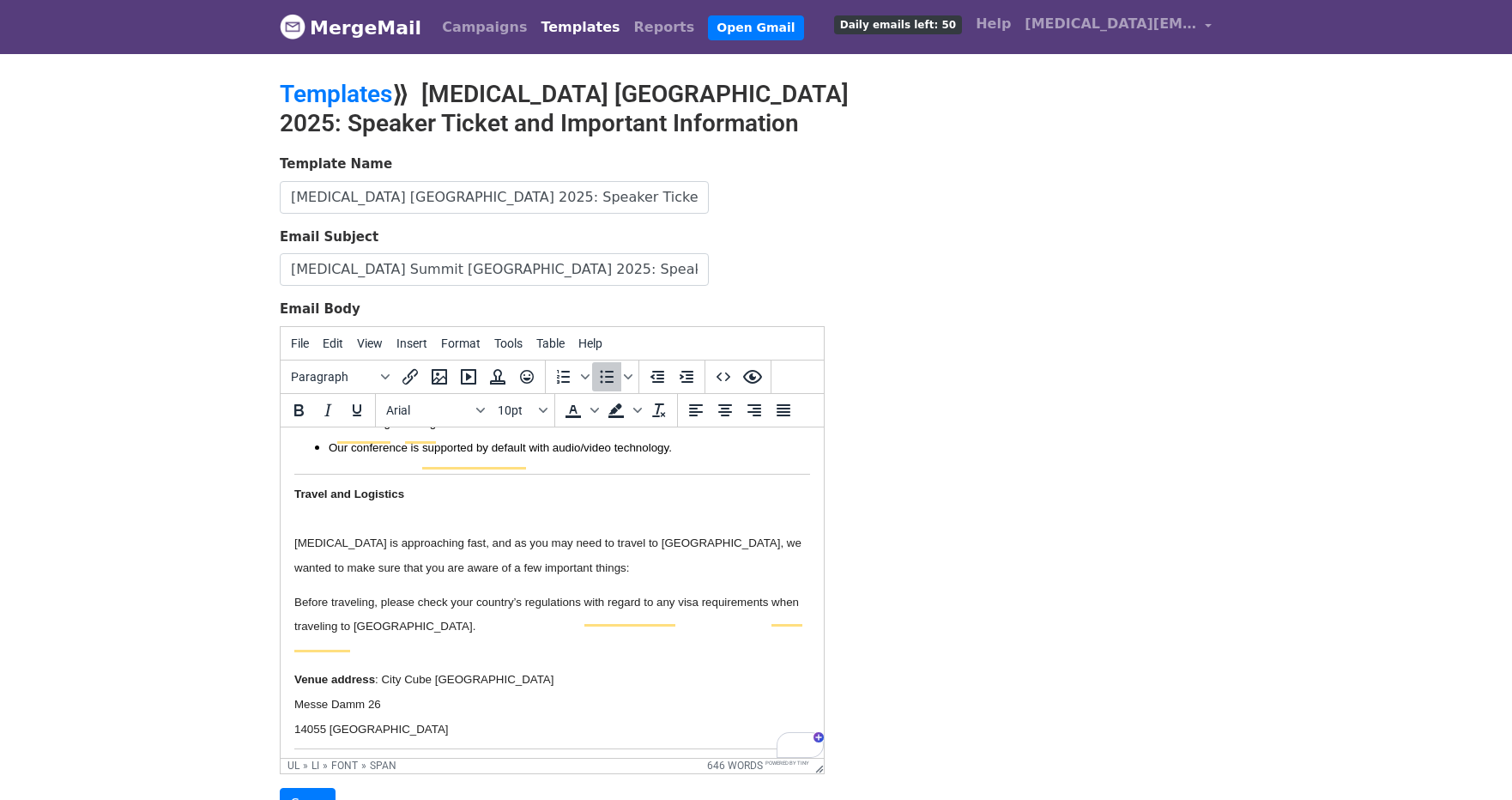
click at [686, 458] on li "Our conference is supported by default with audio/video technology." at bounding box center [570, 447] width 481 height 25
click at [407, 668] on body "Welcome to the T3 Team, Tech, & Tools: The Software Engineering Leadership Summ…" at bounding box center [552, 37] width 516 height 2460
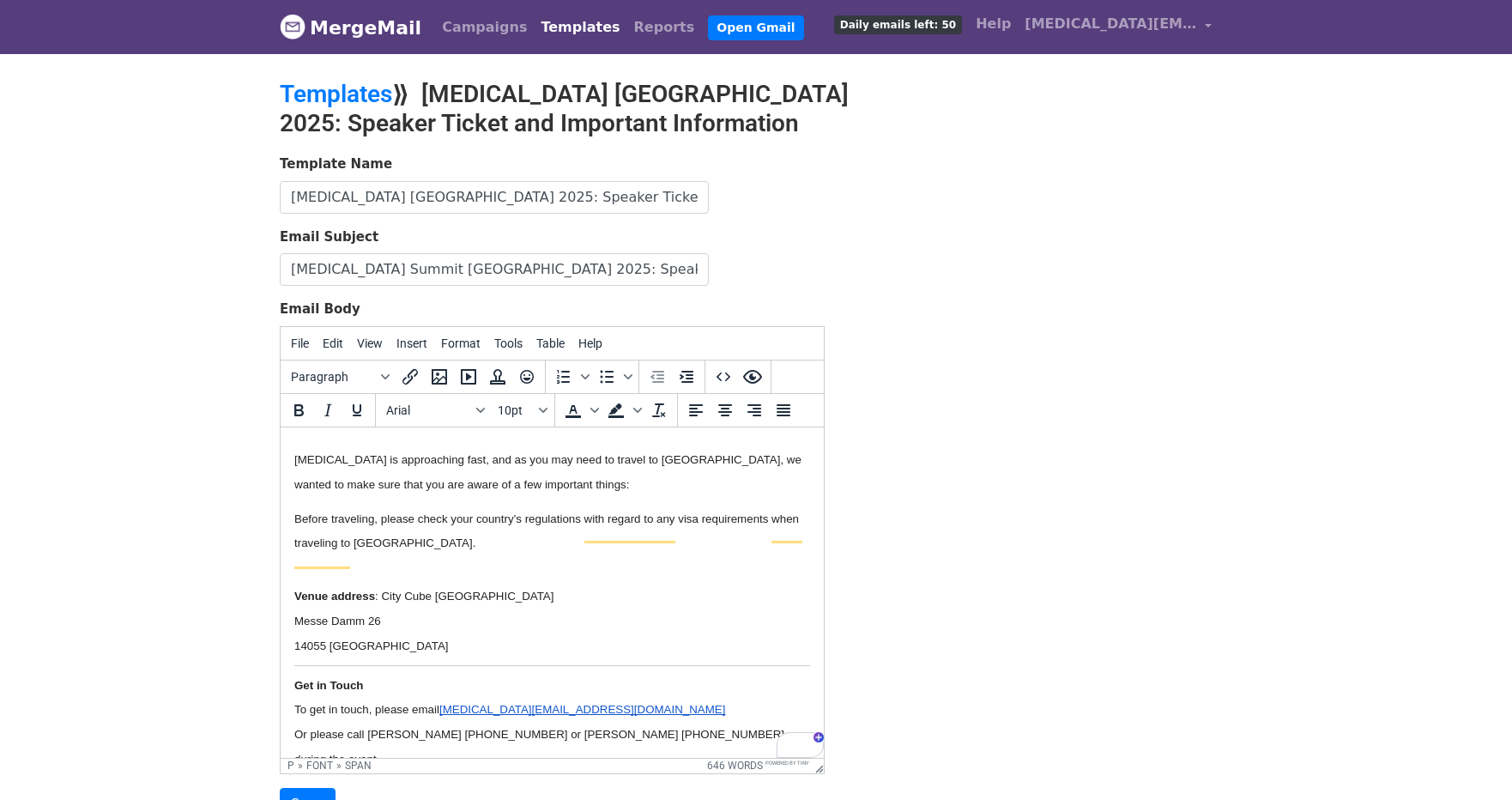
click at [338, 627] on span "Messe Damm 26" at bounding box center [337, 620] width 86 height 12
click at [395, 633] on p "Messedamm 26" at bounding box center [552, 621] width 516 height 25
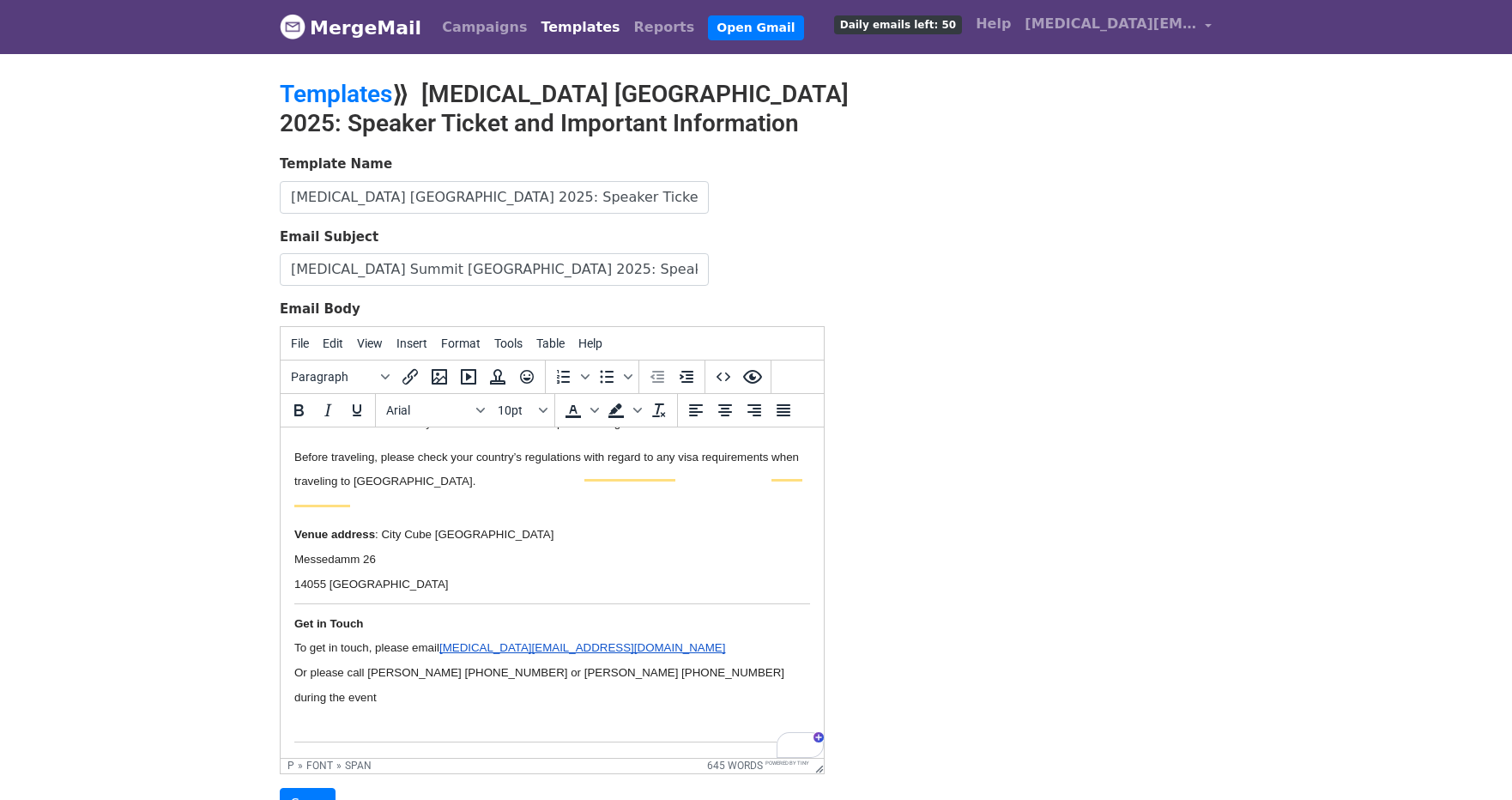
click at [475, 590] on p "14055 [GEOGRAPHIC_DATA]" at bounding box center [552, 583] width 516 height 25
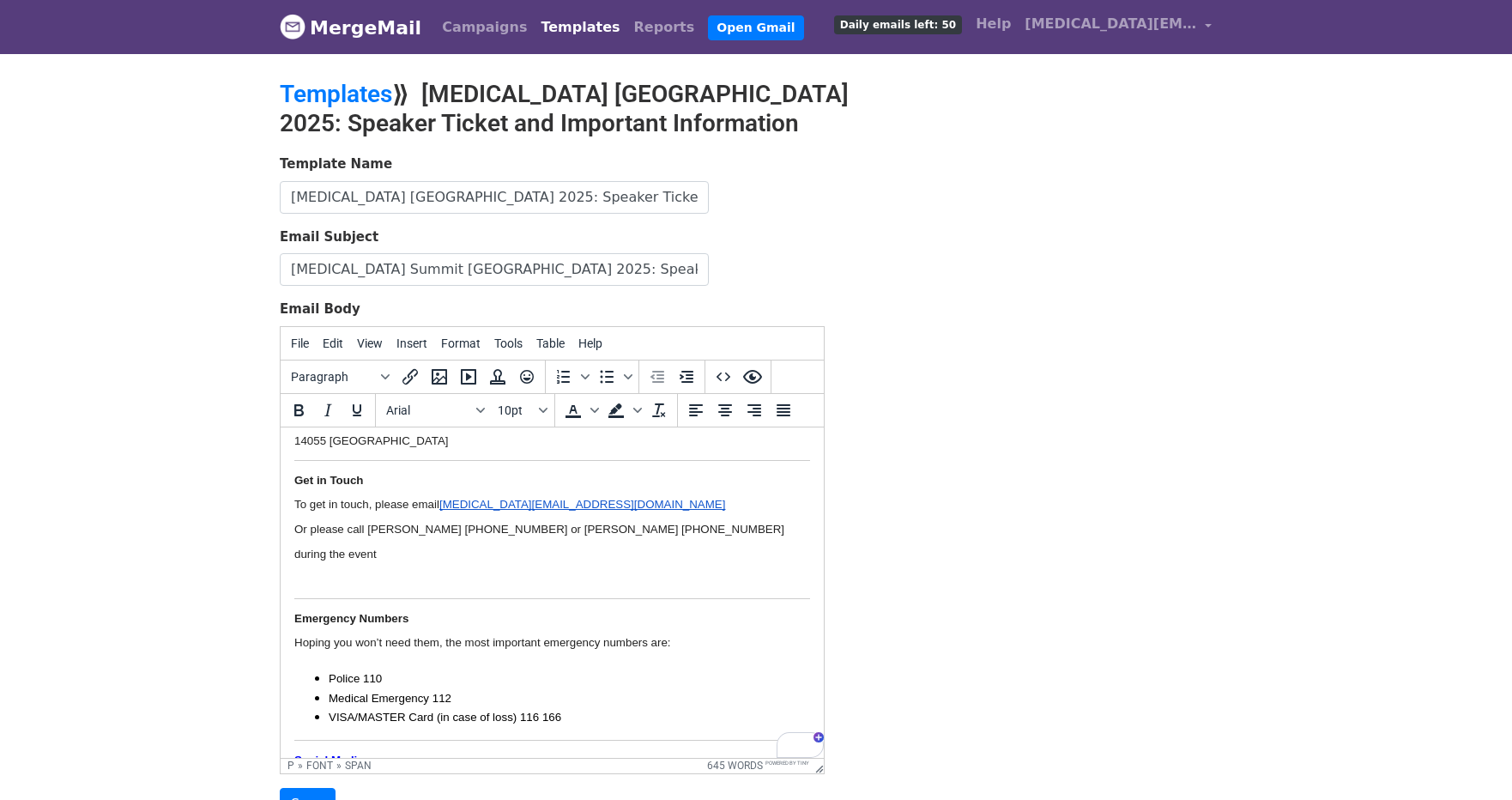
click at [396, 579] on p "To enrich screen reader interactions, please activate Accessibility in Grammarl…" at bounding box center [552, 578] width 516 height 25
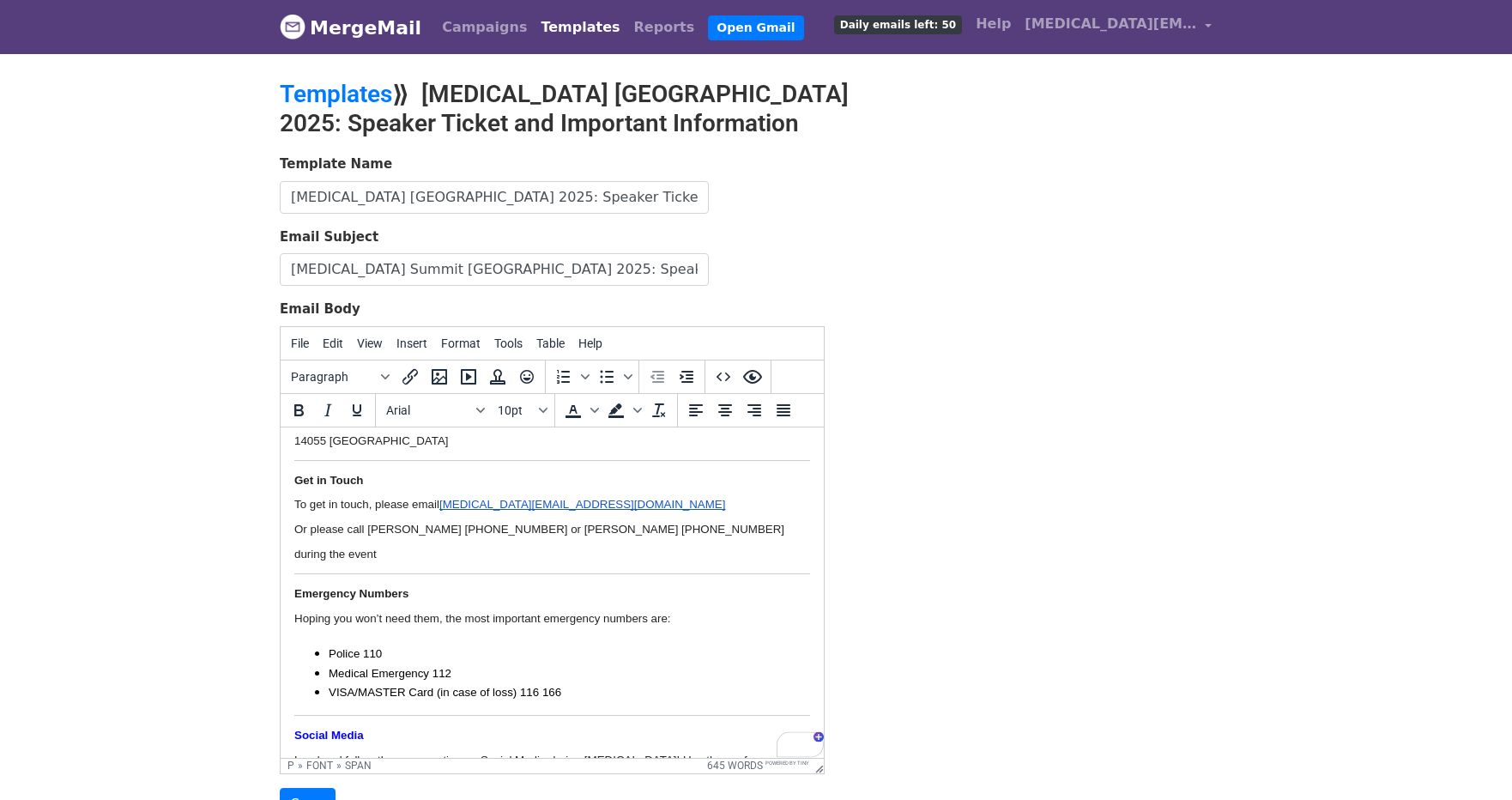
click at [448, 627] on p "Hoping you won’t need them, the most important emergency numbers are:" at bounding box center [552, 618] width 516 height 25
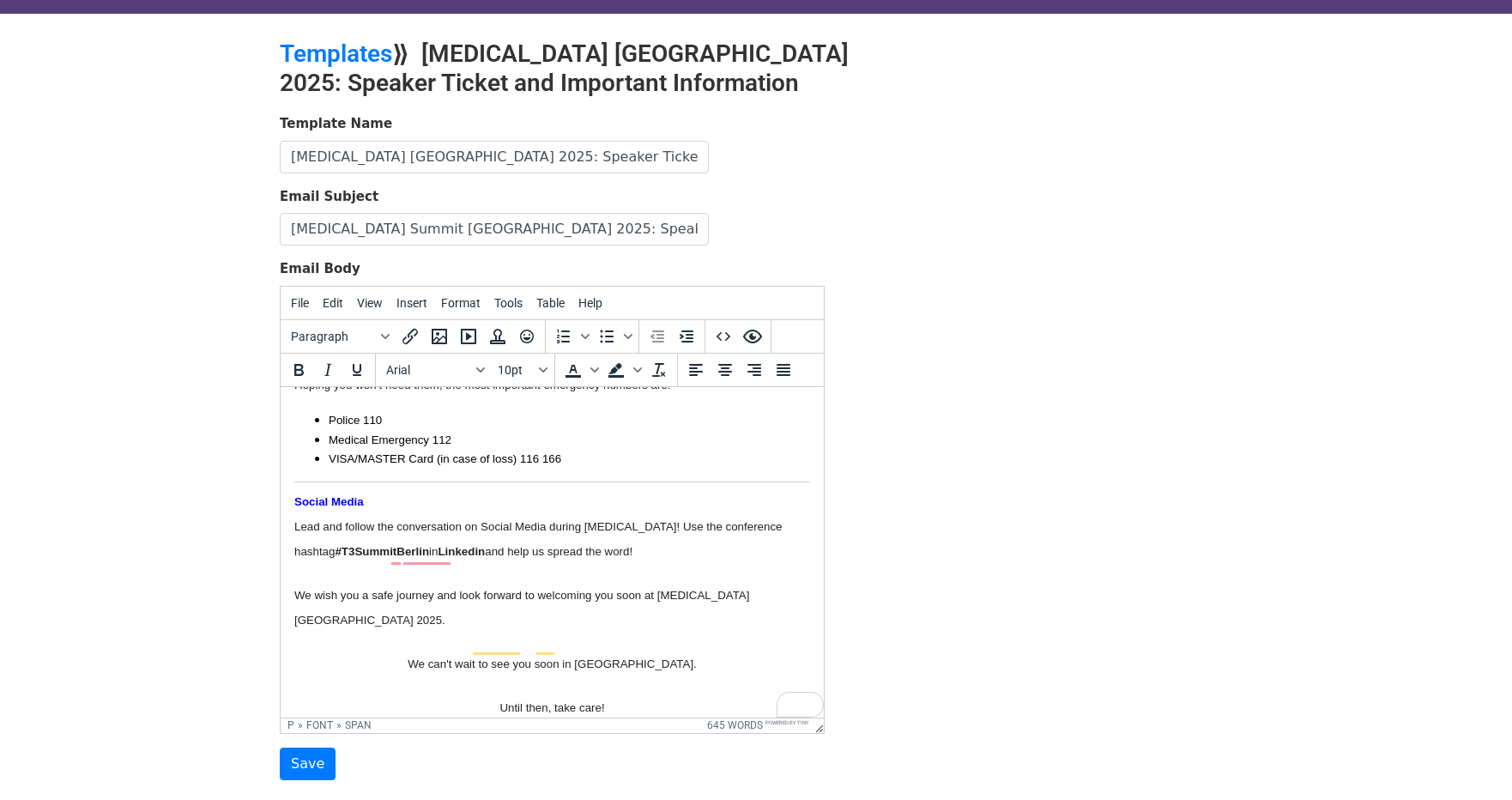
click at [561, 594] on span "We wish you a safe journey and look forward to welcoming you soon at [MEDICAL_D…" at bounding box center [522, 606] width 455 height 37
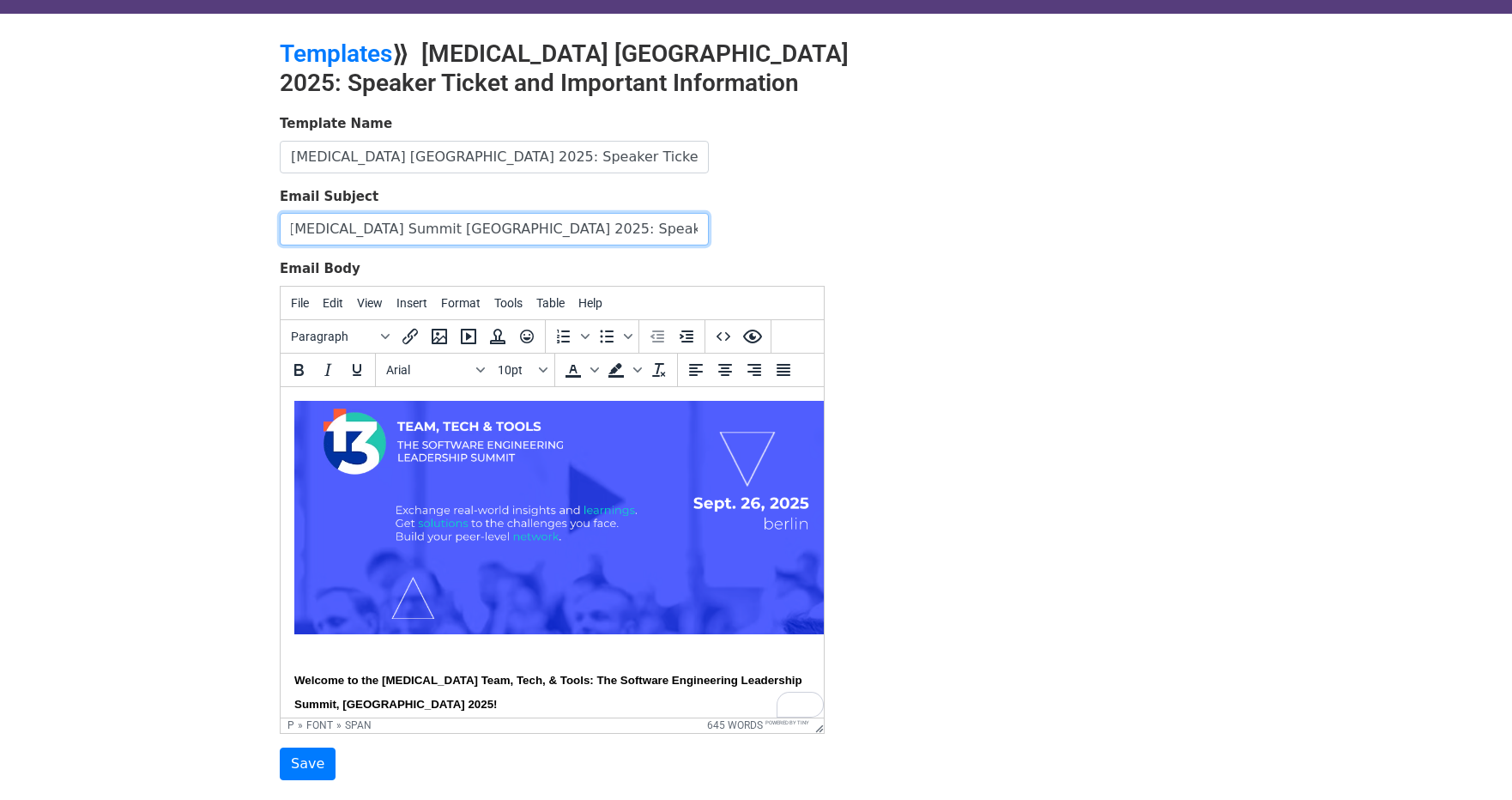
drag, startPoint x: 517, startPoint y: 229, endPoint x: 862, endPoint y: 246, distance: 345.4
click at [862, 246] on div "Template Name T3 Berlin 2025: Speaker Ticket and Important Information Email Su…" at bounding box center [755, 447] width 978 height 666
click at [999, 326] on div "Template Name T3 Berlin 2025: Speaker Ticket and Important Information Email Su…" at bounding box center [755, 447] width 978 height 666
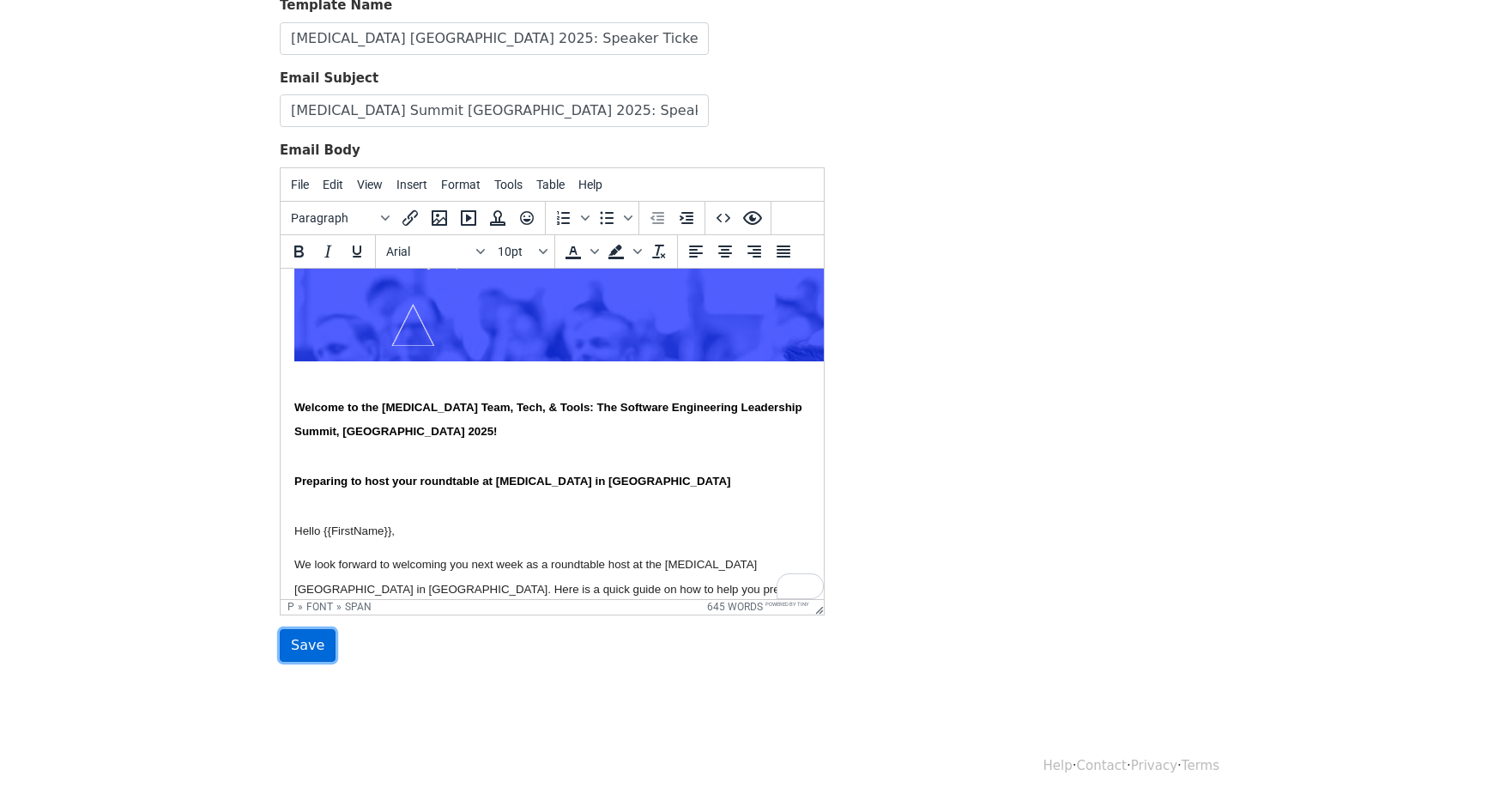
click at [306, 645] on input "Save" at bounding box center [308, 646] width 56 height 33
